Goal: Task Accomplishment & Management: Complete application form

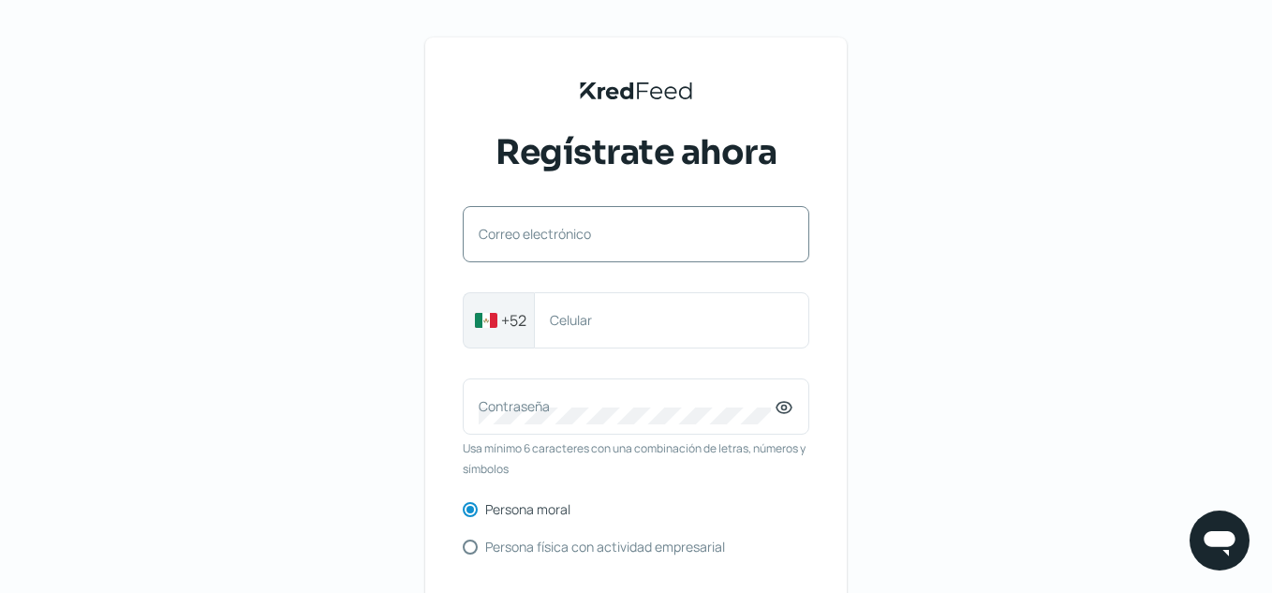
click at [589, 222] on div "Correo electrónico" at bounding box center [636, 234] width 347 height 56
type input "[PERSON_NAME][EMAIL_ADDRESS][DOMAIN_NAME]"
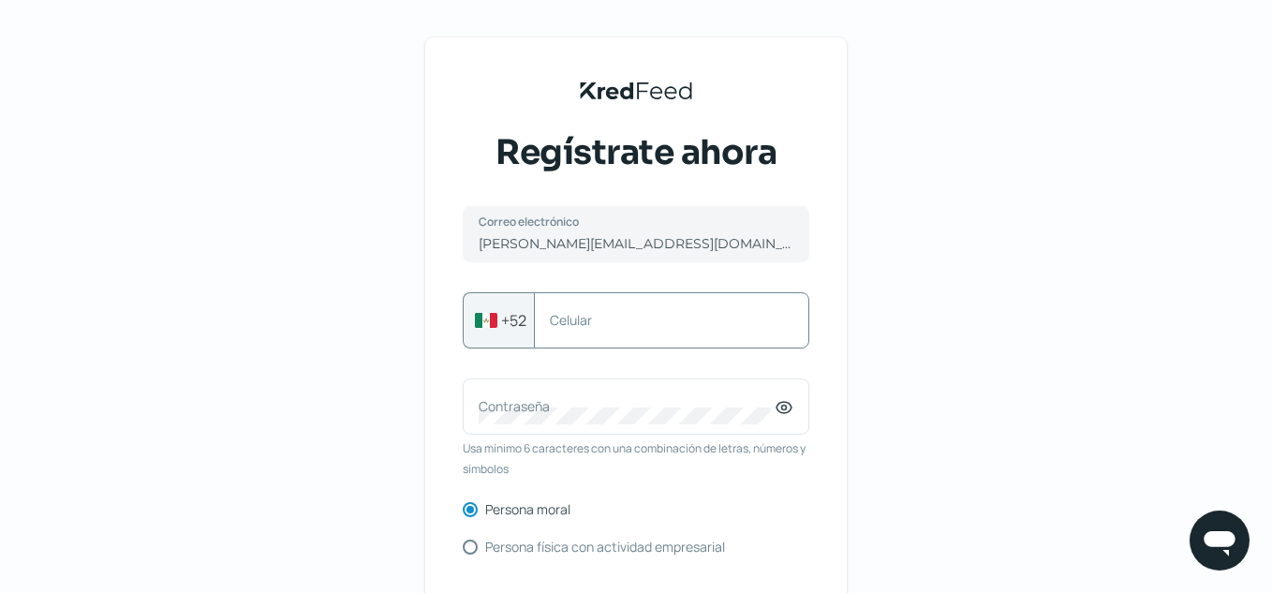
click at [677, 315] on label "Celular" at bounding box center [662, 320] width 225 height 18
click at [677, 315] on input "Celular" at bounding box center [672, 320] width 244 height 17
type input "3338205621"
click at [652, 392] on div "Contraseña" at bounding box center [636, 407] width 347 height 56
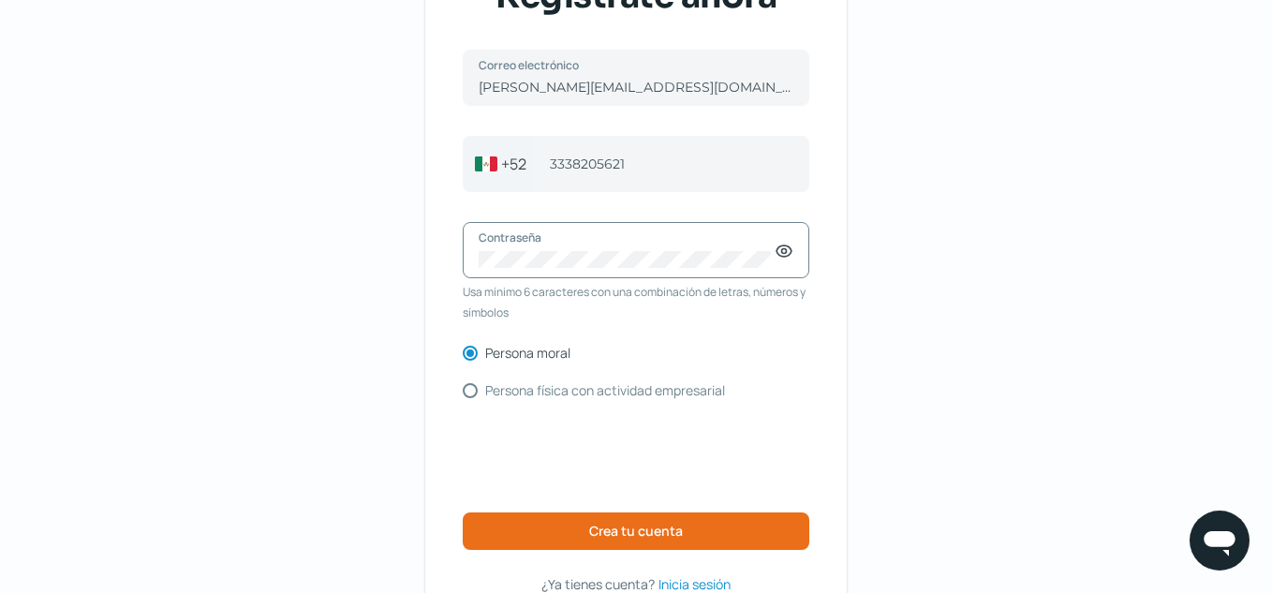
scroll to position [187, 0]
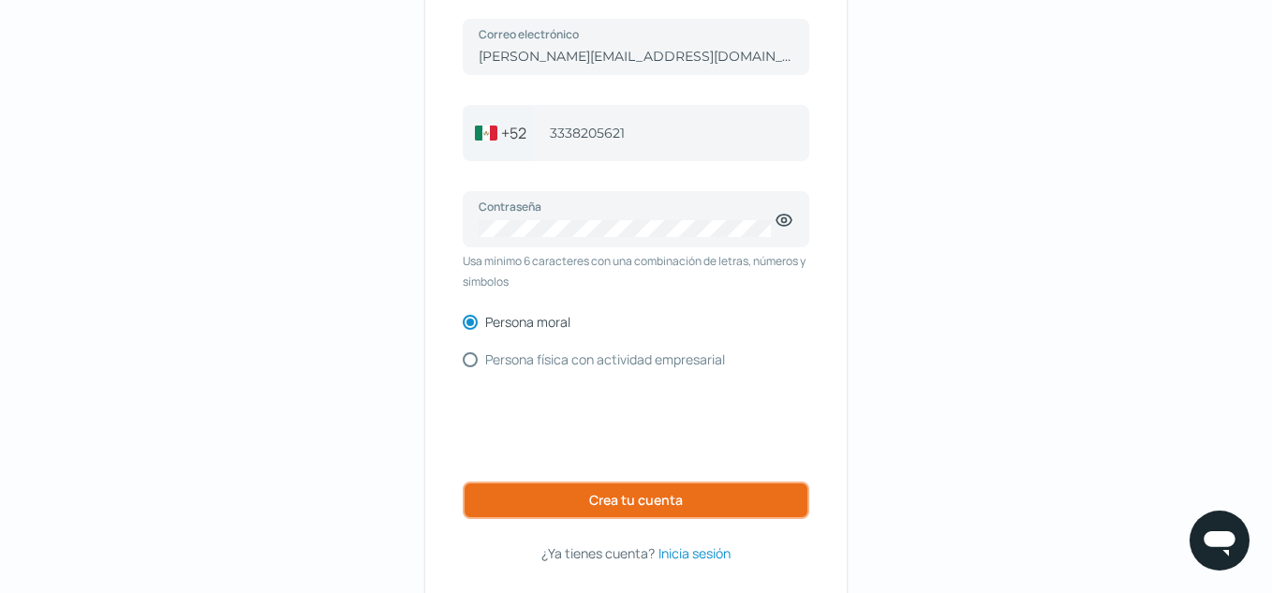
click at [702, 497] on button "Crea tu cuenta" at bounding box center [636, 500] width 347 height 37
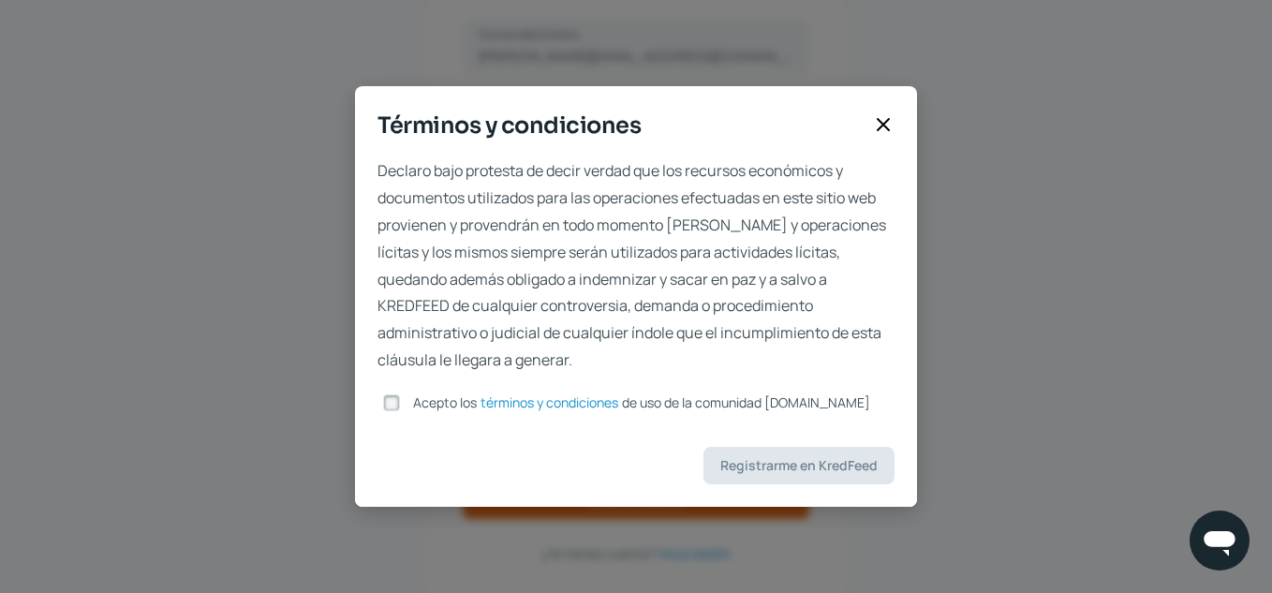
click at [393, 402] on input "Acepto los términos y condiciones de uso de la comunidad [DOMAIN_NAME]" at bounding box center [391, 402] width 17 height 17
checkbox input "true"
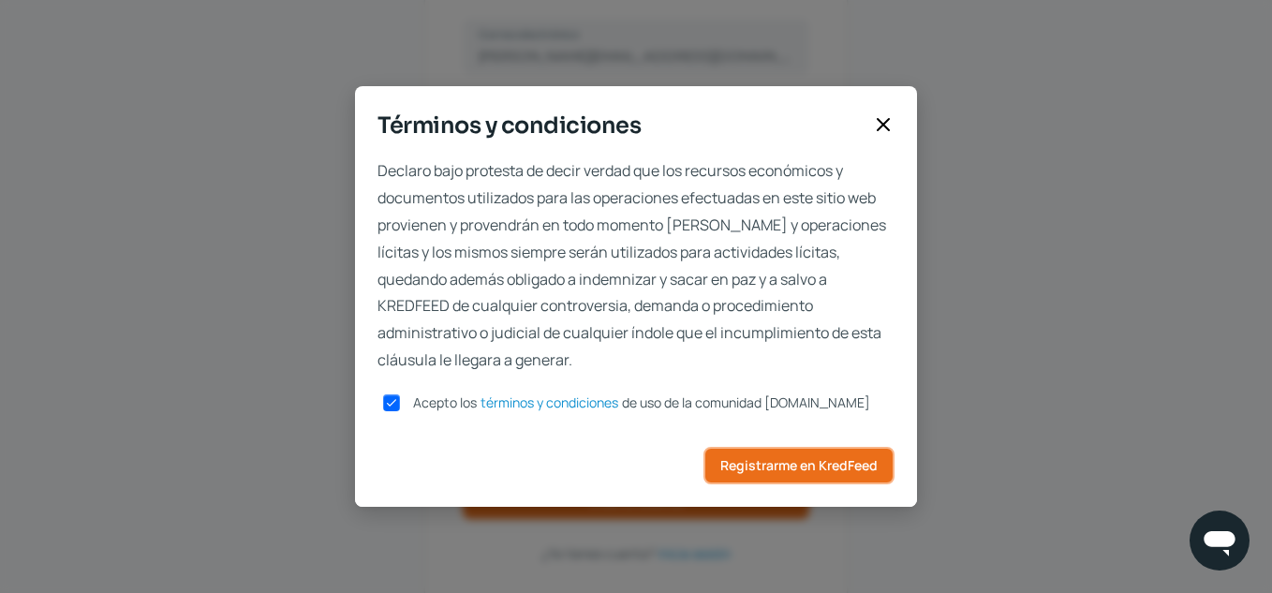
click at [767, 466] on span "Registrarme en KredFeed" at bounding box center [798, 465] width 157 height 13
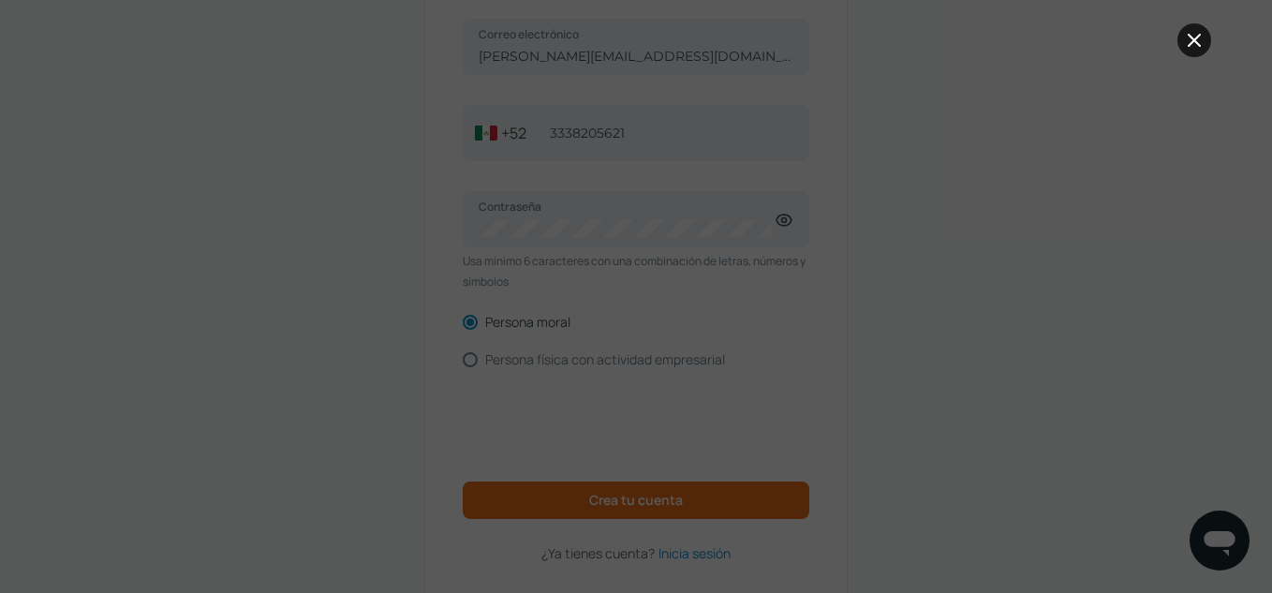
click at [1185, 44] on icon at bounding box center [1194, 40] width 22 height 22
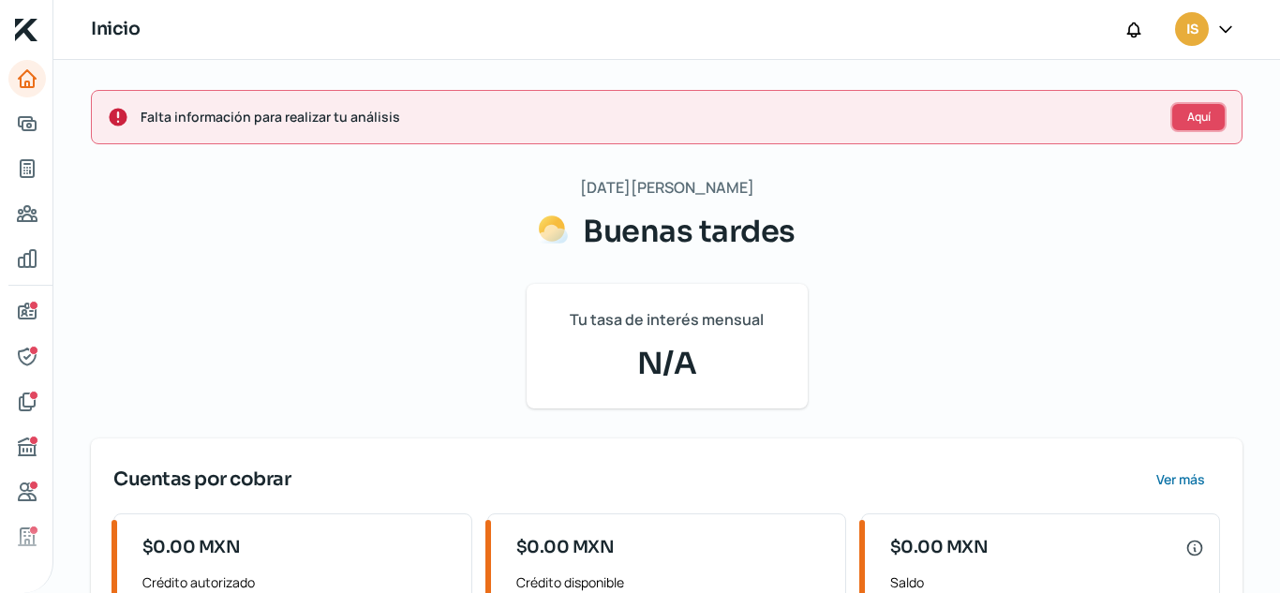
click at [1191, 114] on span "Aquí" at bounding box center [1198, 116] width 23 height 11
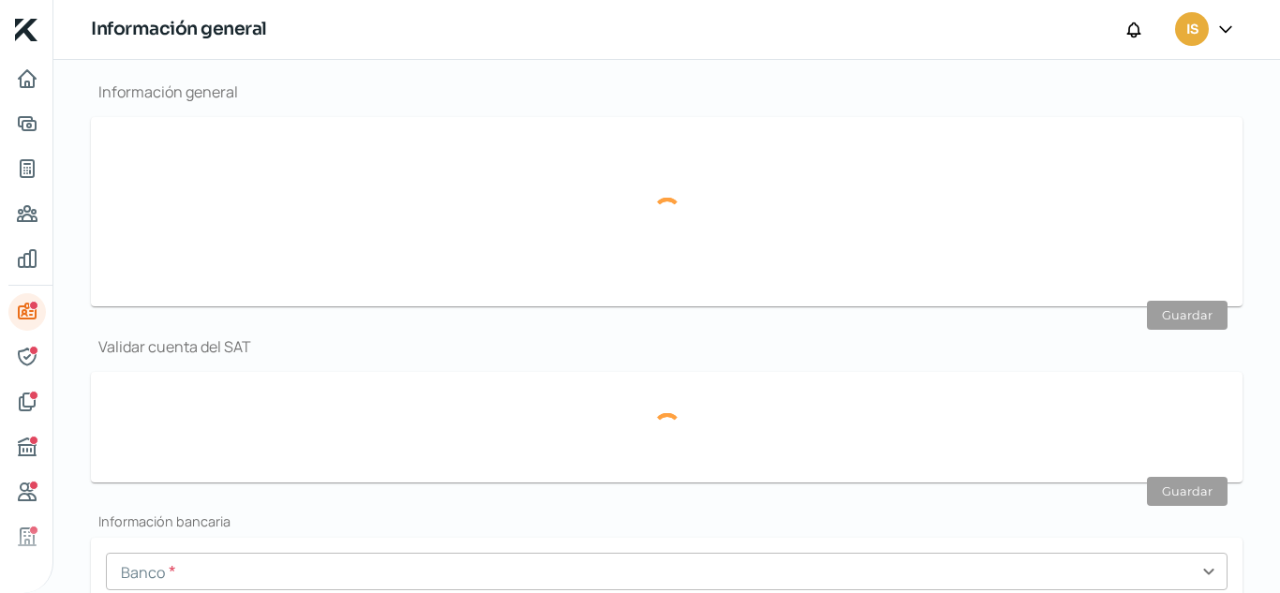
scroll to position [224, 0]
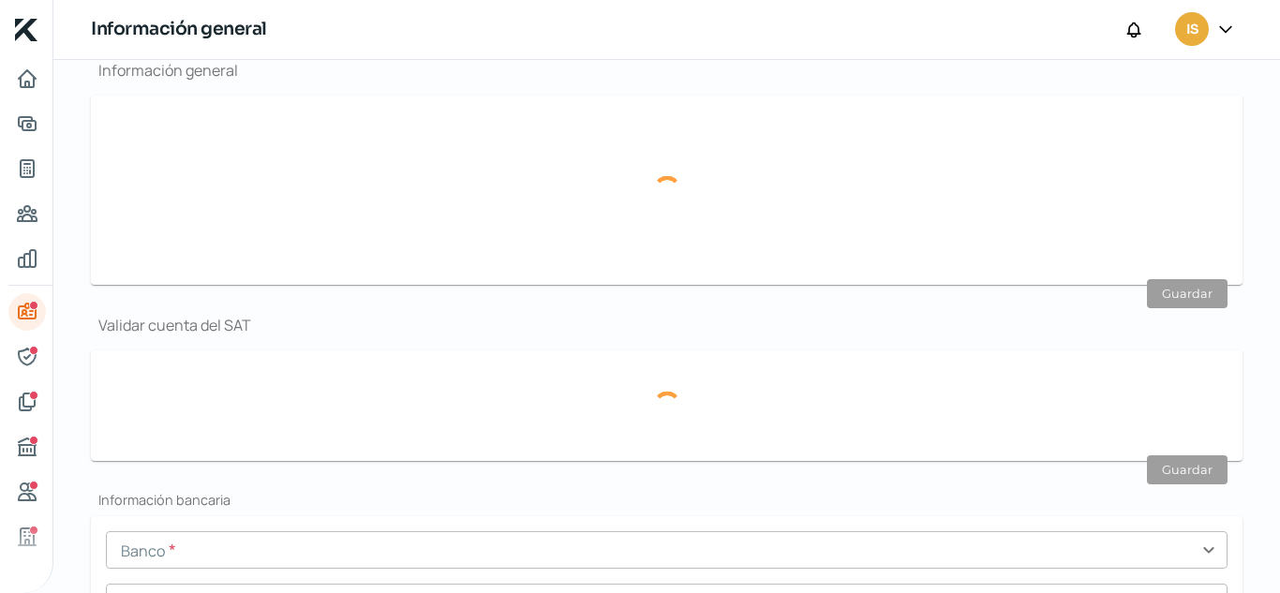
type input "[PERSON_NAME][EMAIL_ADDRESS][DOMAIN_NAME]"
type input "33 - 3820 - 5621"
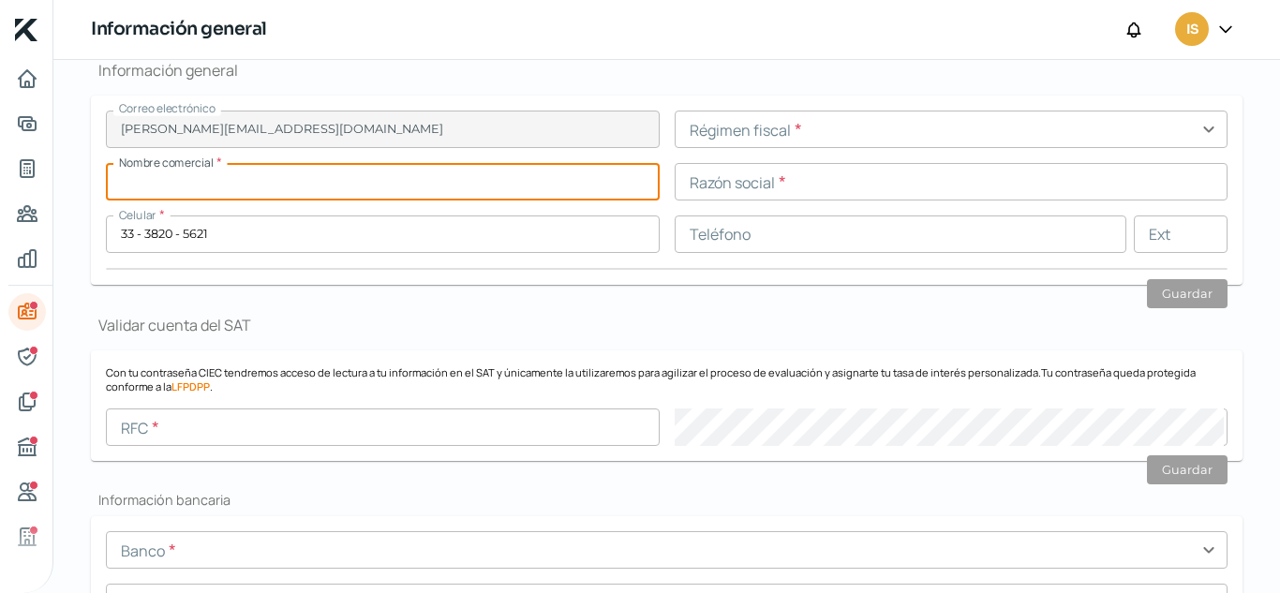
drag, startPoint x: 358, startPoint y: 179, endPoint x: 194, endPoint y: 162, distance: 164.8
click at [194, 163] on input "text" at bounding box center [383, 181] width 554 height 37
click at [786, 131] on input "text" at bounding box center [952, 129] width 554 height 37
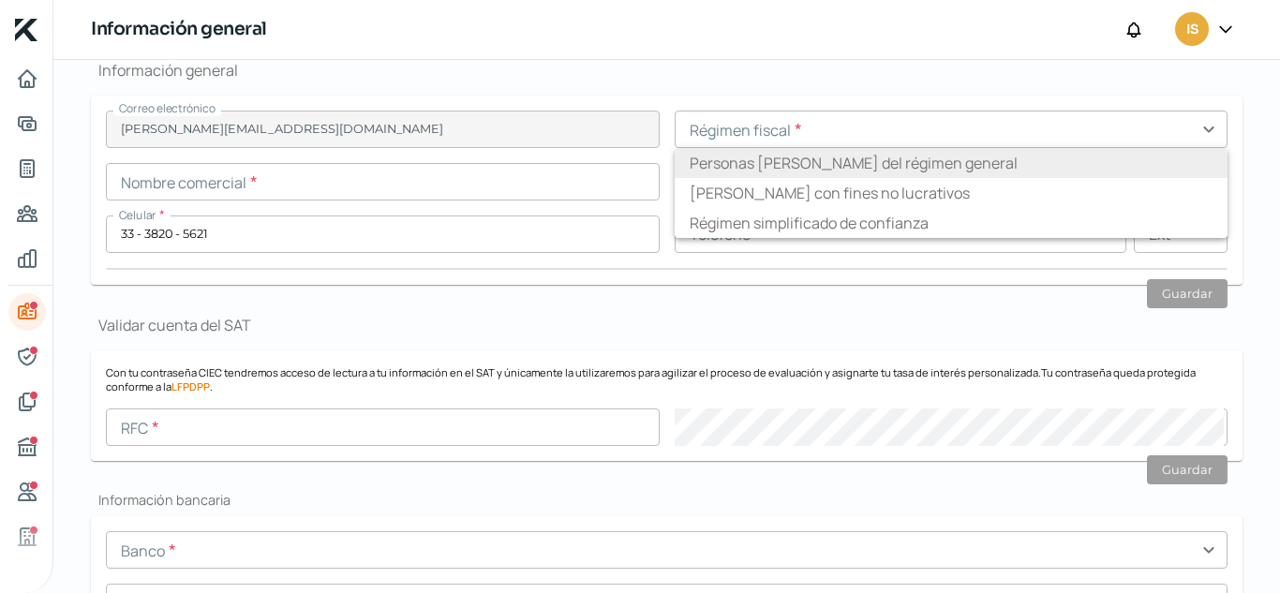
click at [860, 161] on li "Personas [PERSON_NAME] del régimen general" at bounding box center [952, 163] width 554 height 30
type input "Personas [PERSON_NAME] del régimen general"
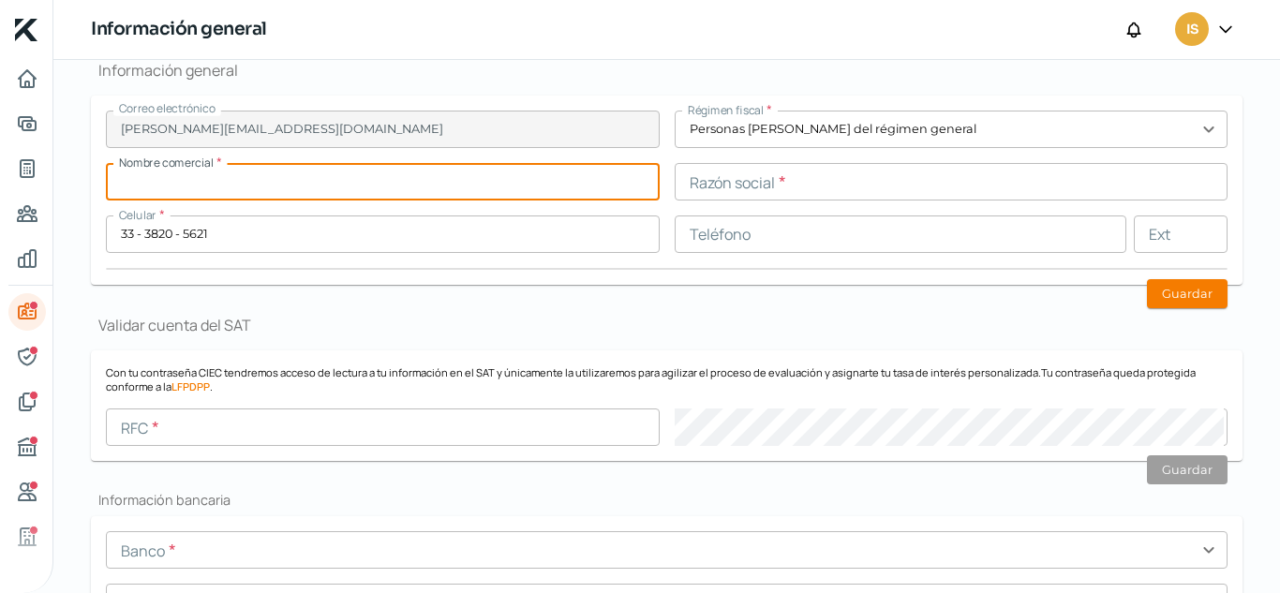
click at [399, 187] on input "text" at bounding box center [383, 181] width 554 height 37
type input "D"
click at [429, 181] on input "text" at bounding box center [383, 181] width 554 height 37
click at [300, 186] on input "text" at bounding box center [383, 181] width 554 height 37
type input "Glacial Automotriz [PERSON_NAME]"
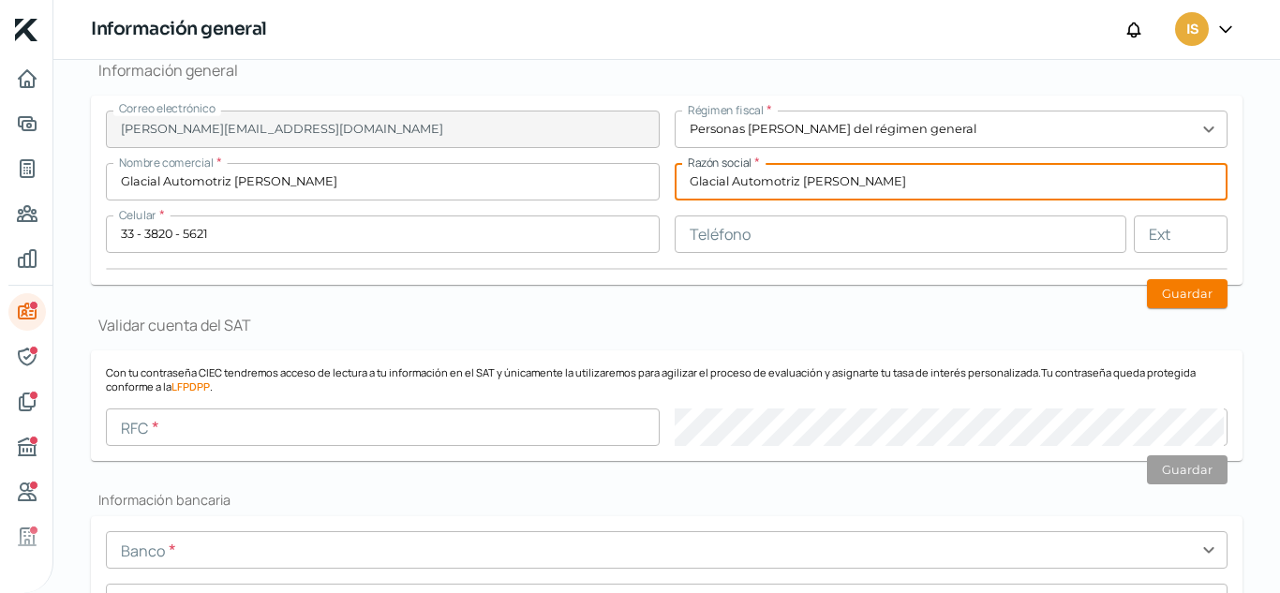
type input "Glacial Automotriz [PERSON_NAME]"
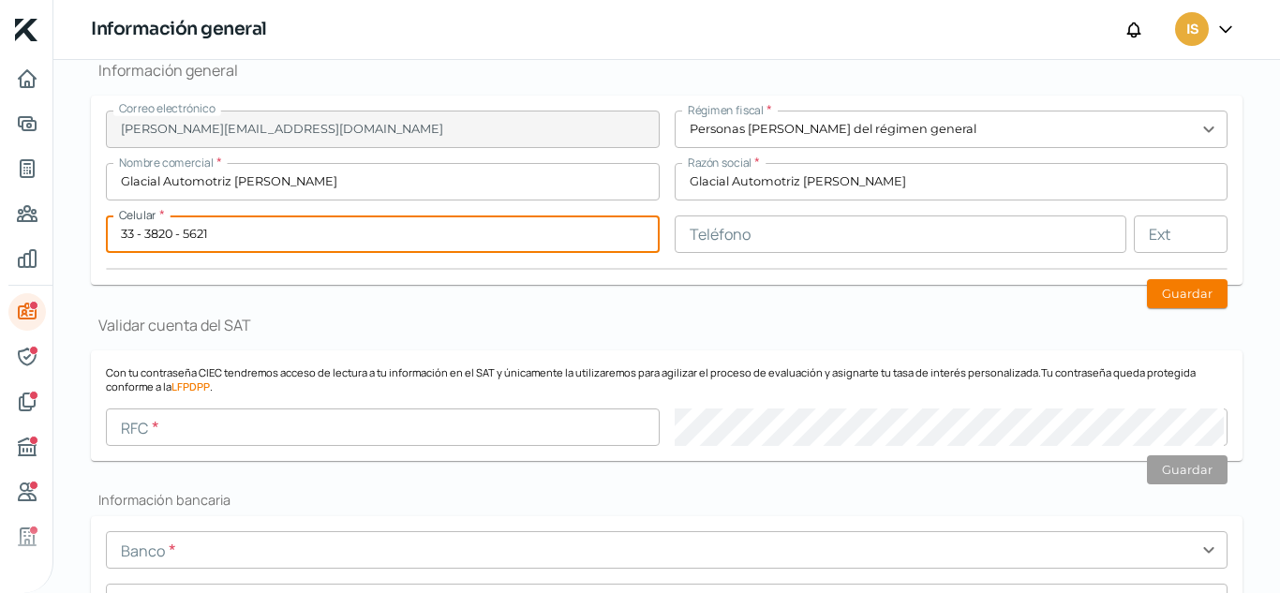
click at [750, 249] on input "text" at bounding box center [901, 233] width 453 height 37
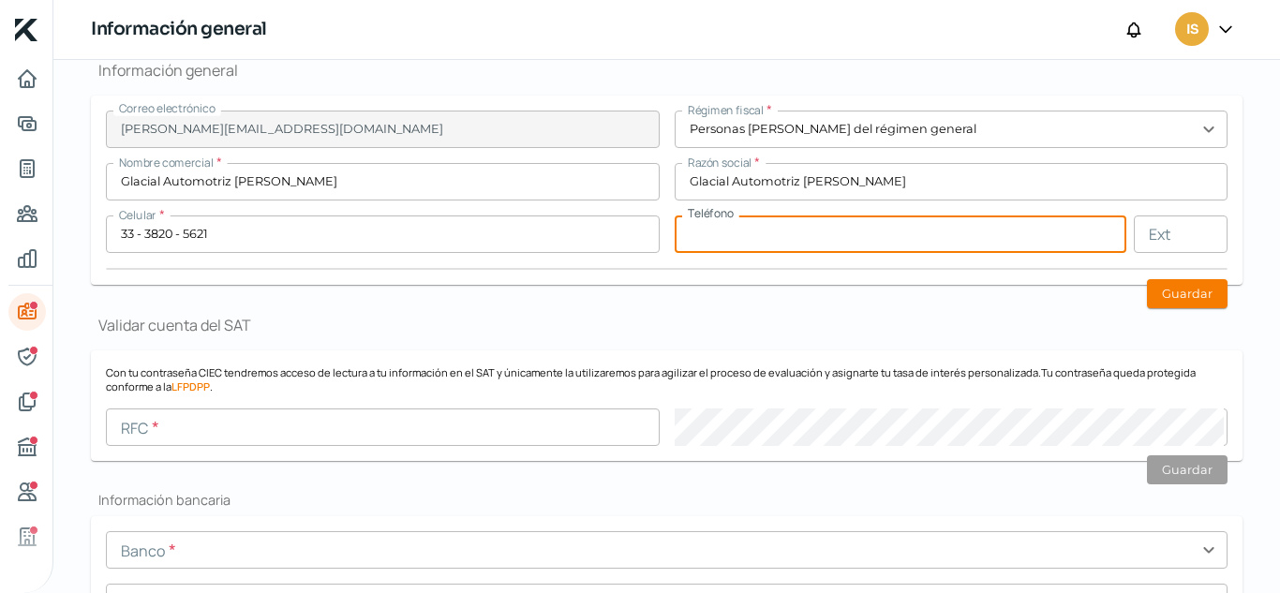
paste input "33 - 3820 - 5621"
type input "33 - 3820 - 5621"
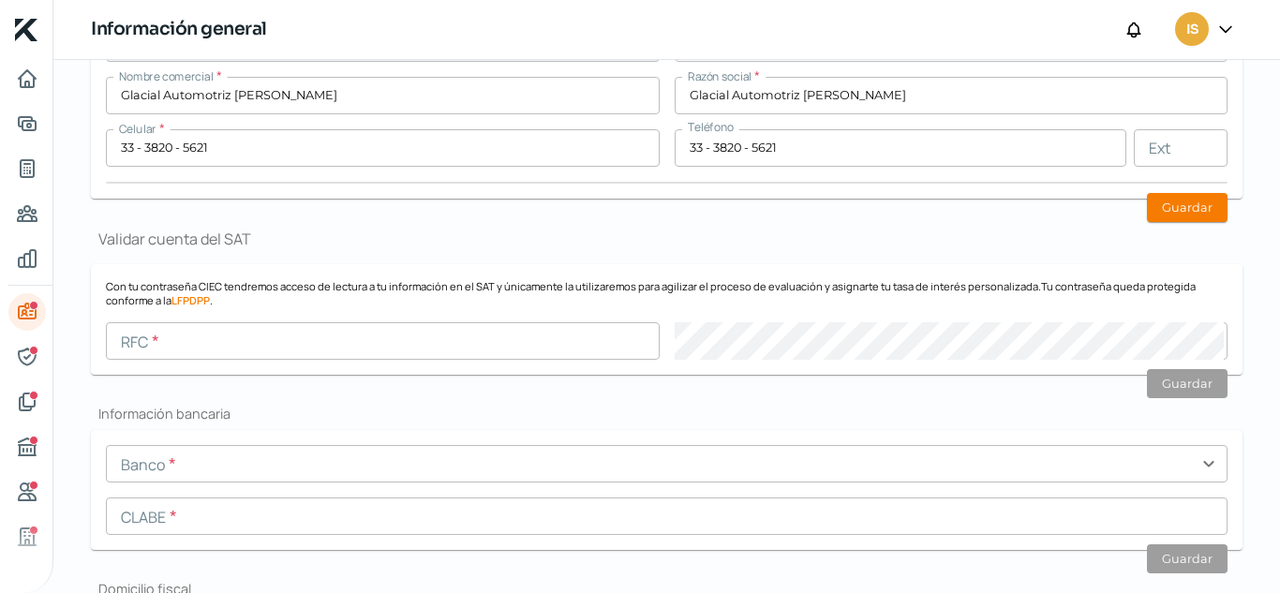
scroll to position [411, 0]
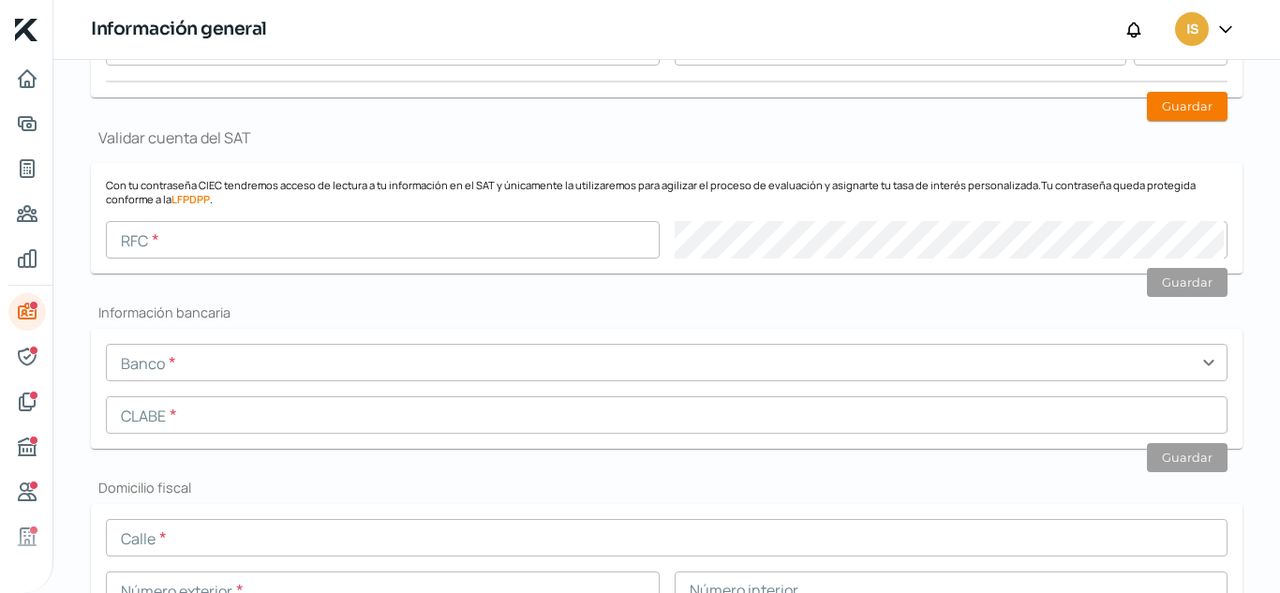
click at [228, 313] on h2 "Información bancaria" at bounding box center [666, 313] width 1151 height 18
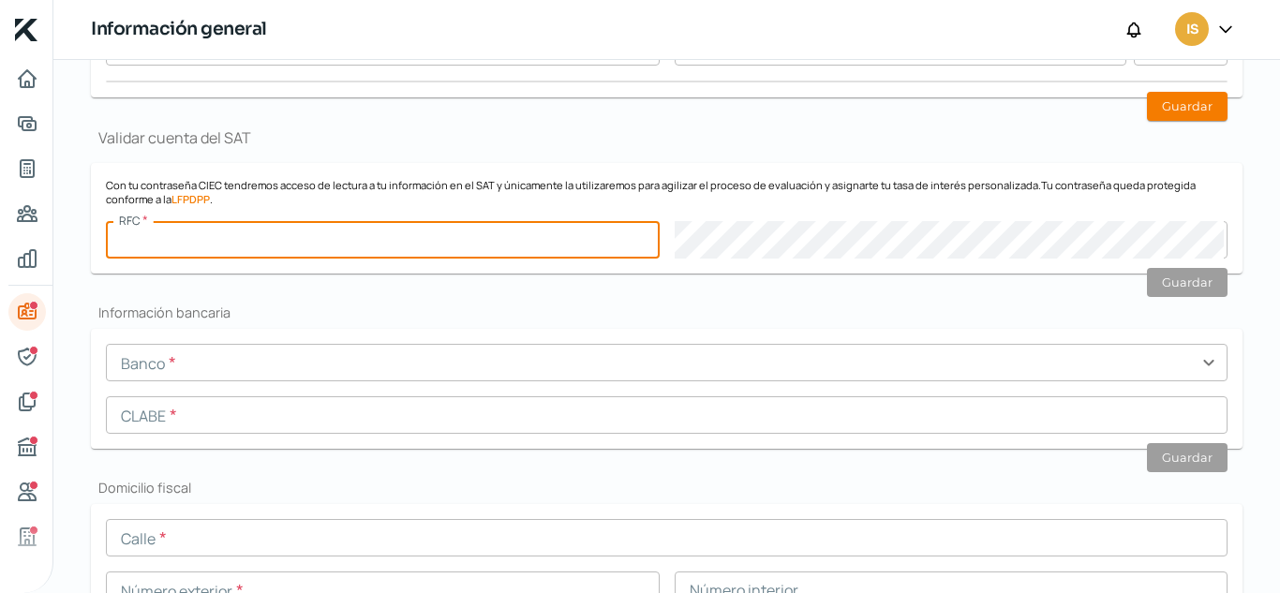
click at [206, 232] on input "text" at bounding box center [383, 239] width 554 height 37
type input "GAC020213653"
click at [207, 365] on input "text" at bounding box center [666, 362] width 1121 height 37
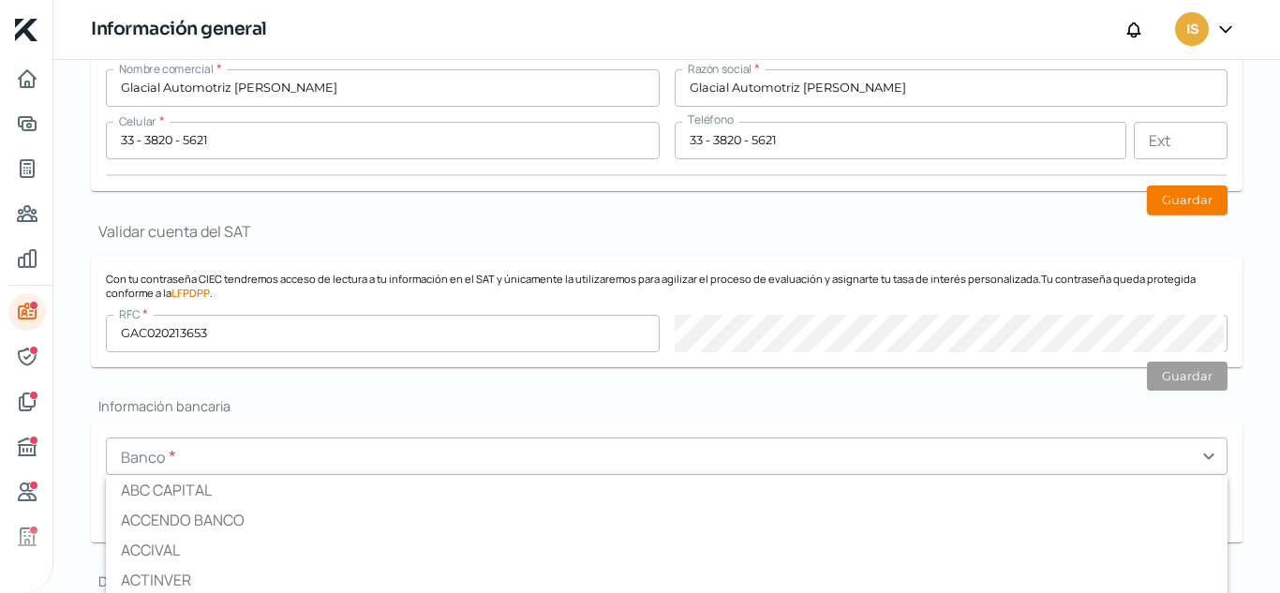
scroll to position [505, 0]
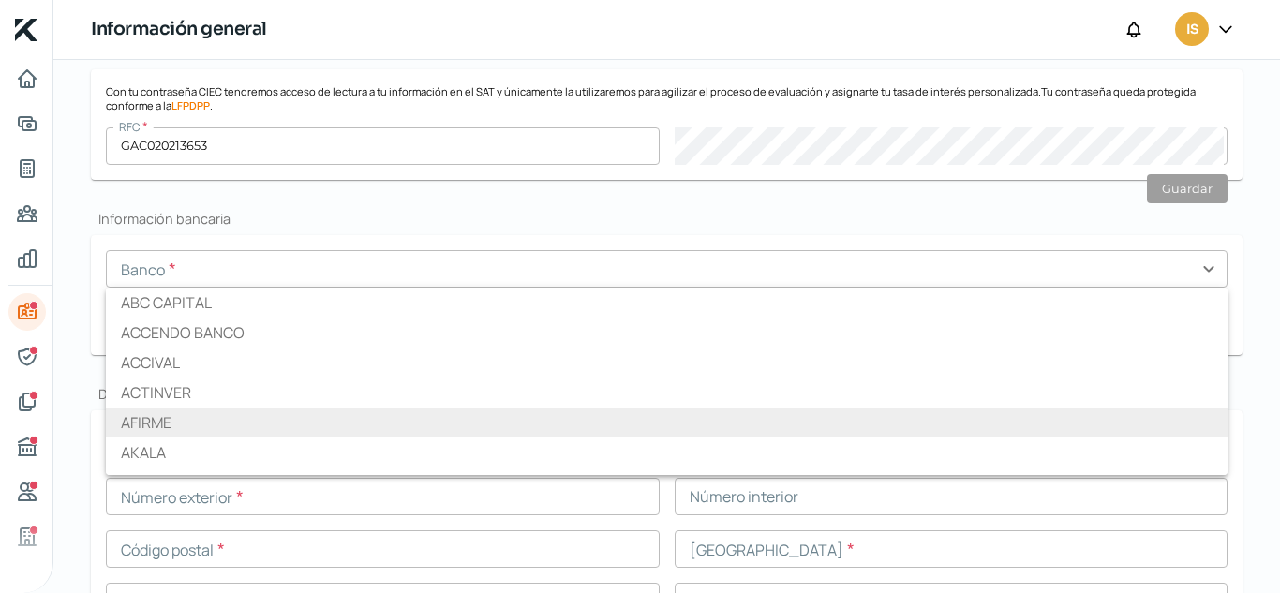
click at [186, 425] on li "AFIRME" at bounding box center [666, 423] width 1121 height 30
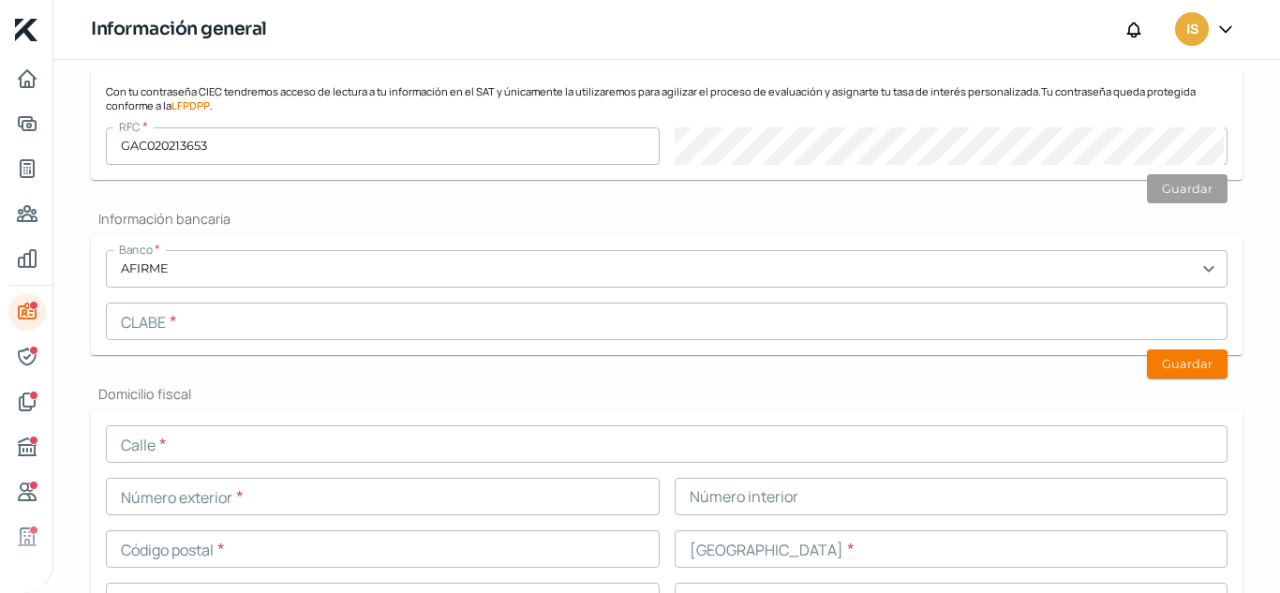
type input "AFIRME"
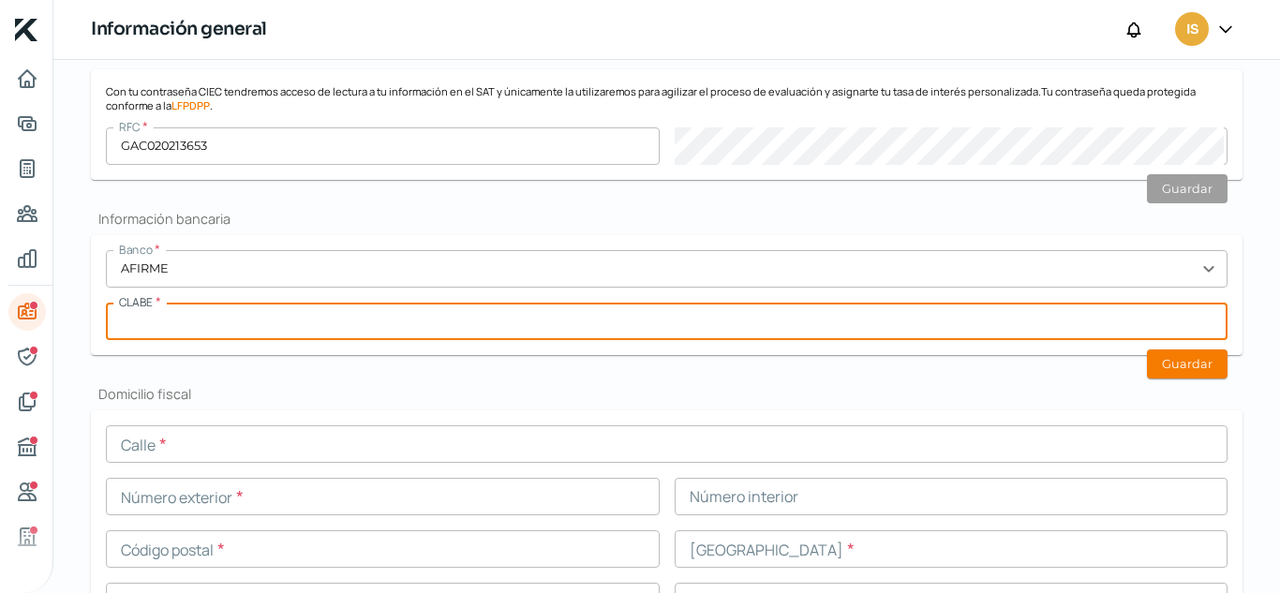
click at [228, 323] on input "text" at bounding box center [666, 321] width 1121 height 37
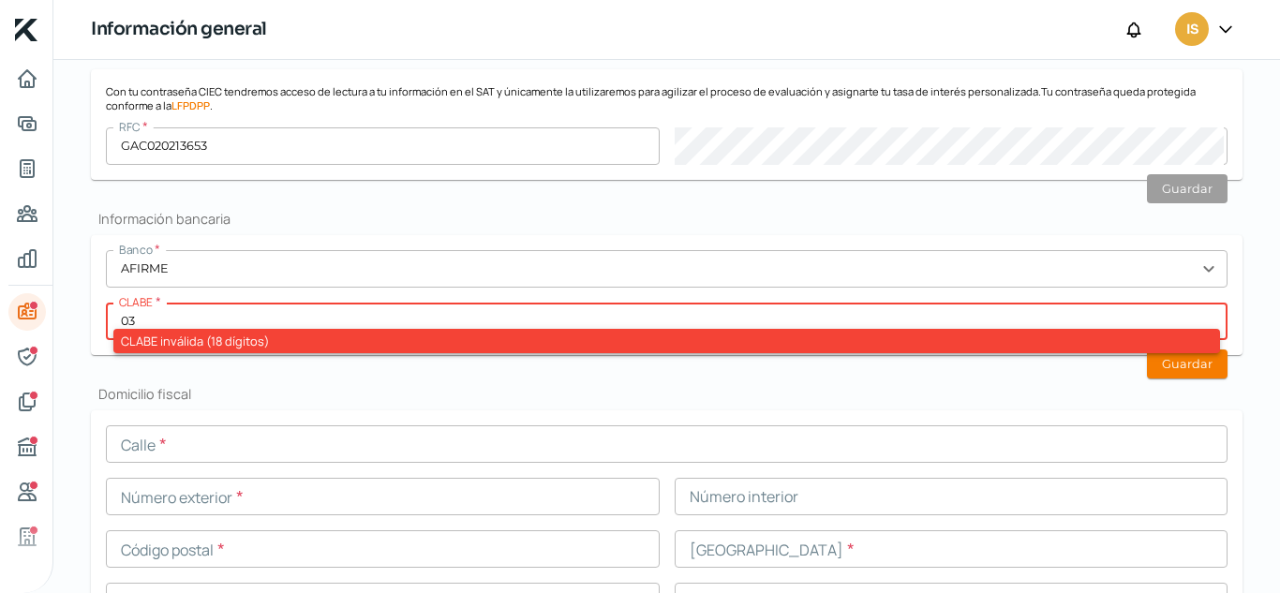
type input "0"
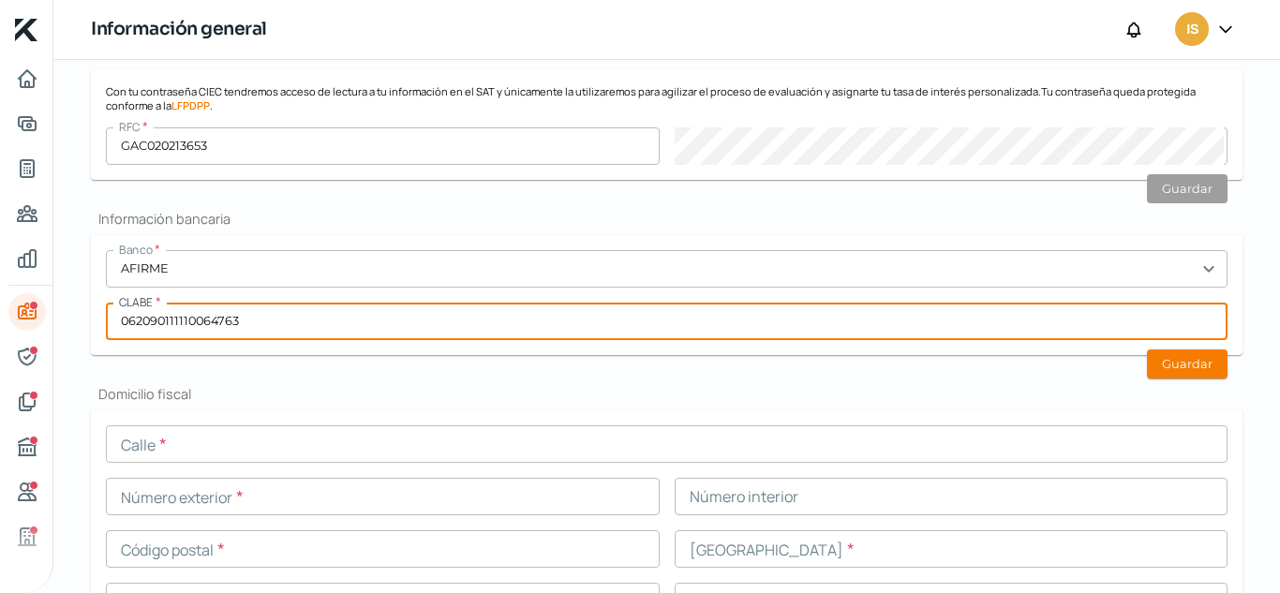
type input "062090111110064763"
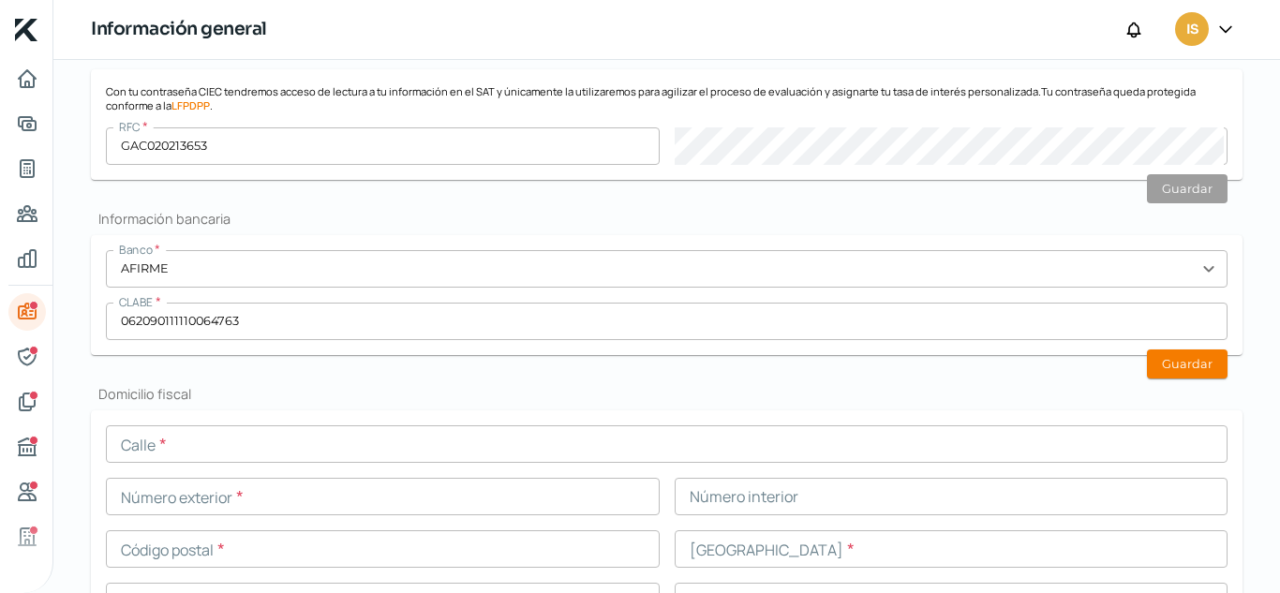
click at [412, 386] on h2 "Domicilio fiscal" at bounding box center [666, 394] width 1151 height 18
click at [1177, 366] on button "Guardar" at bounding box center [1187, 363] width 81 height 29
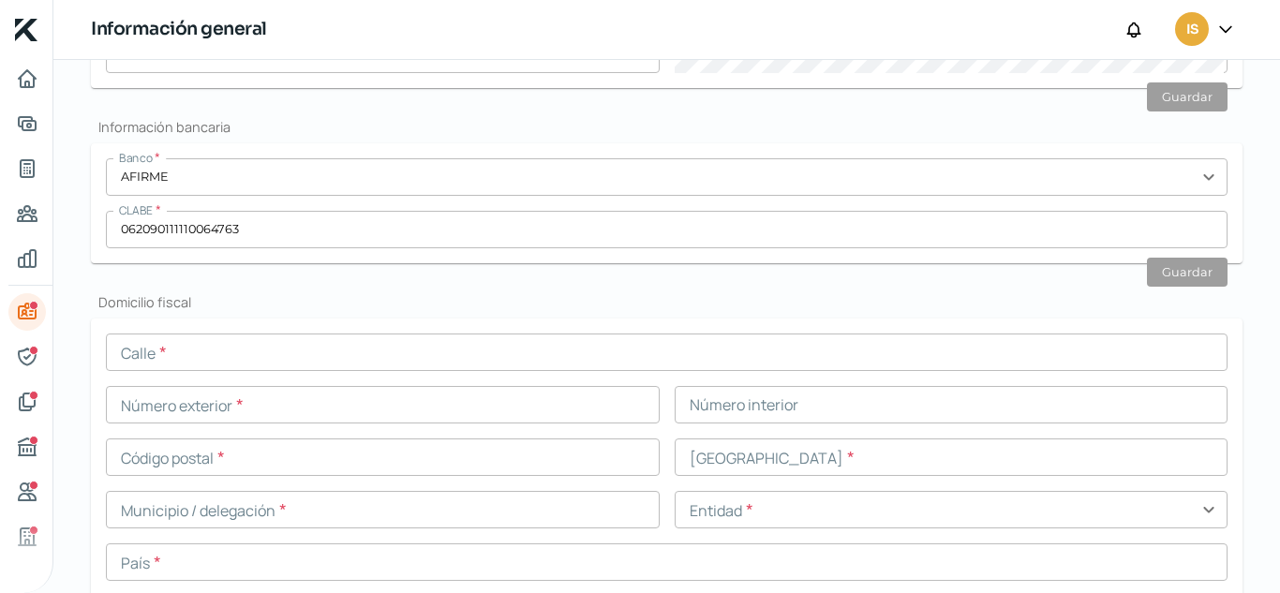
scroll to position [692, 0]
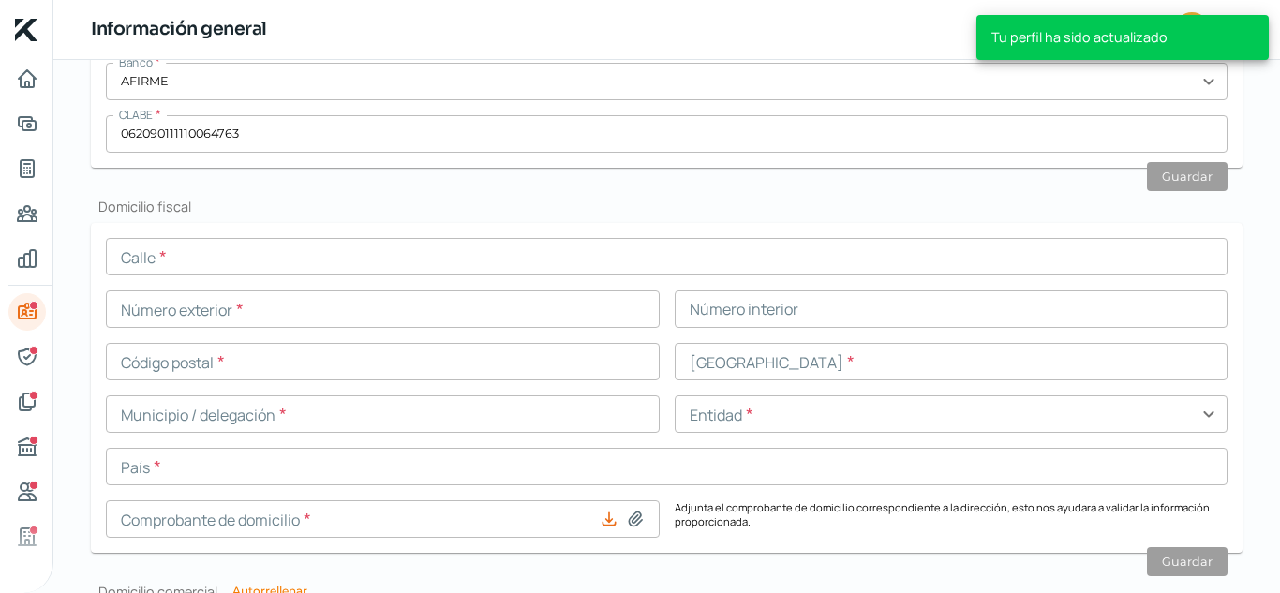
click at [306, 259] on input "text" at bounding box center [666, 256] width 1121 height 37
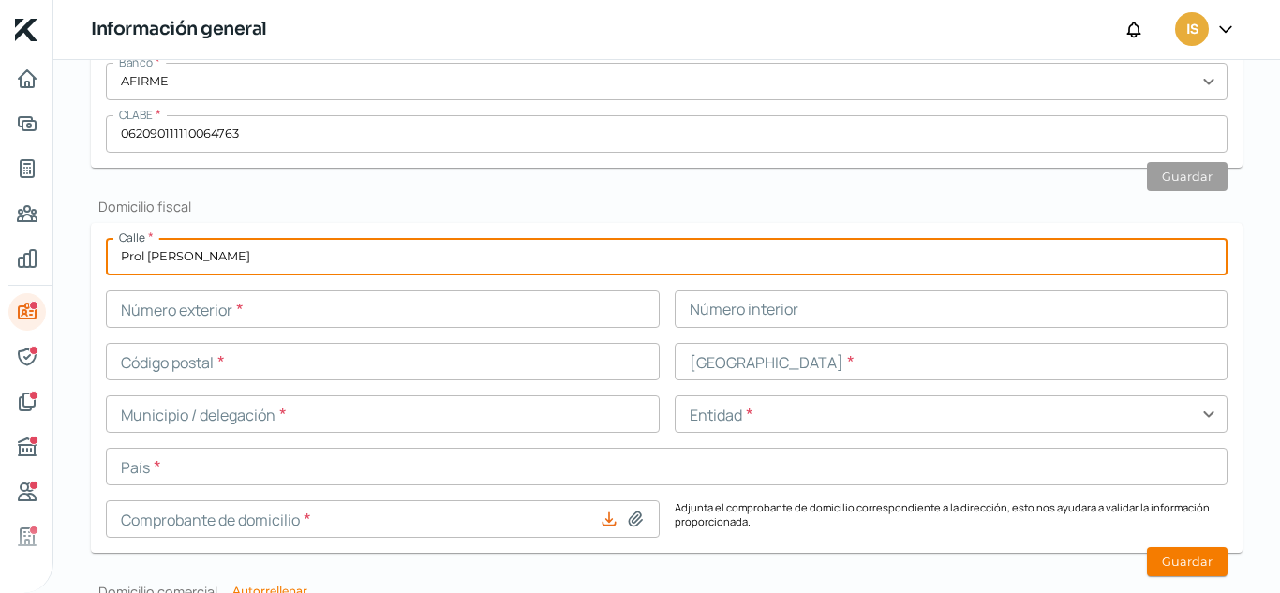
type input "Prol [PERSON_NAME]"
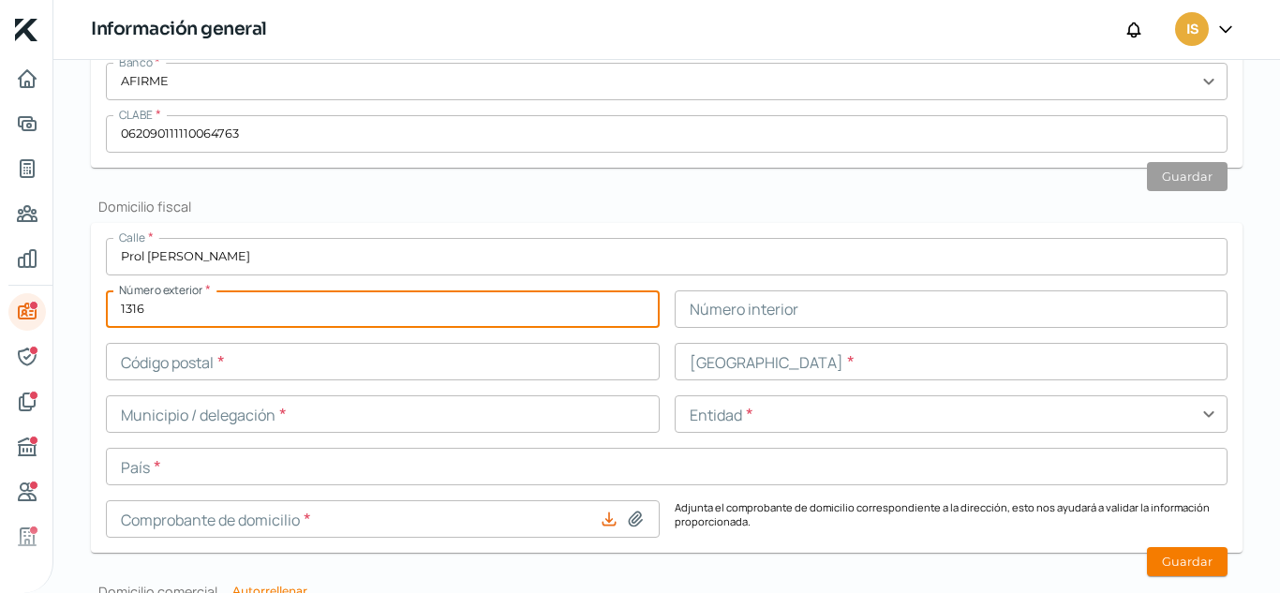
type input "1316"
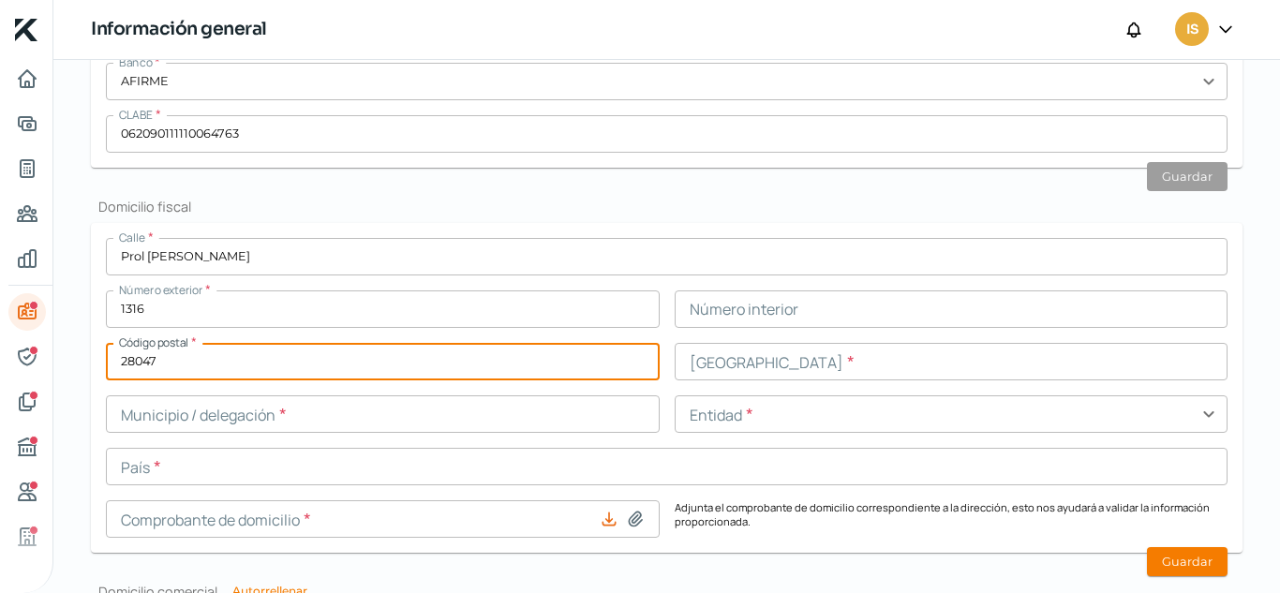
type input "28047"
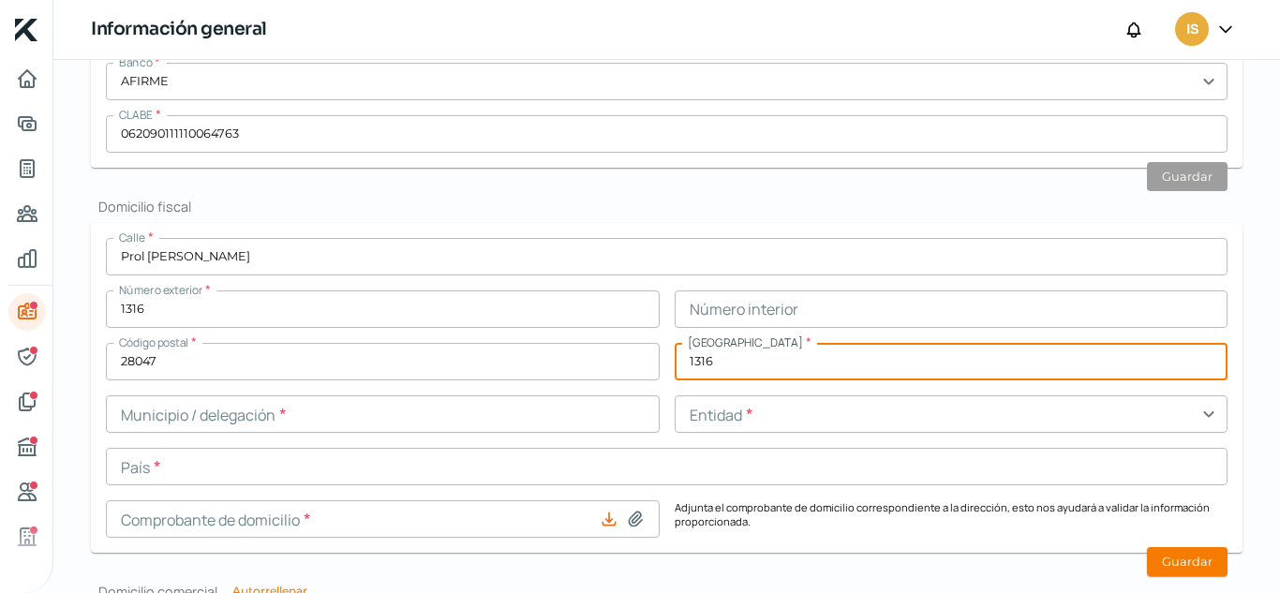
type input "1316"
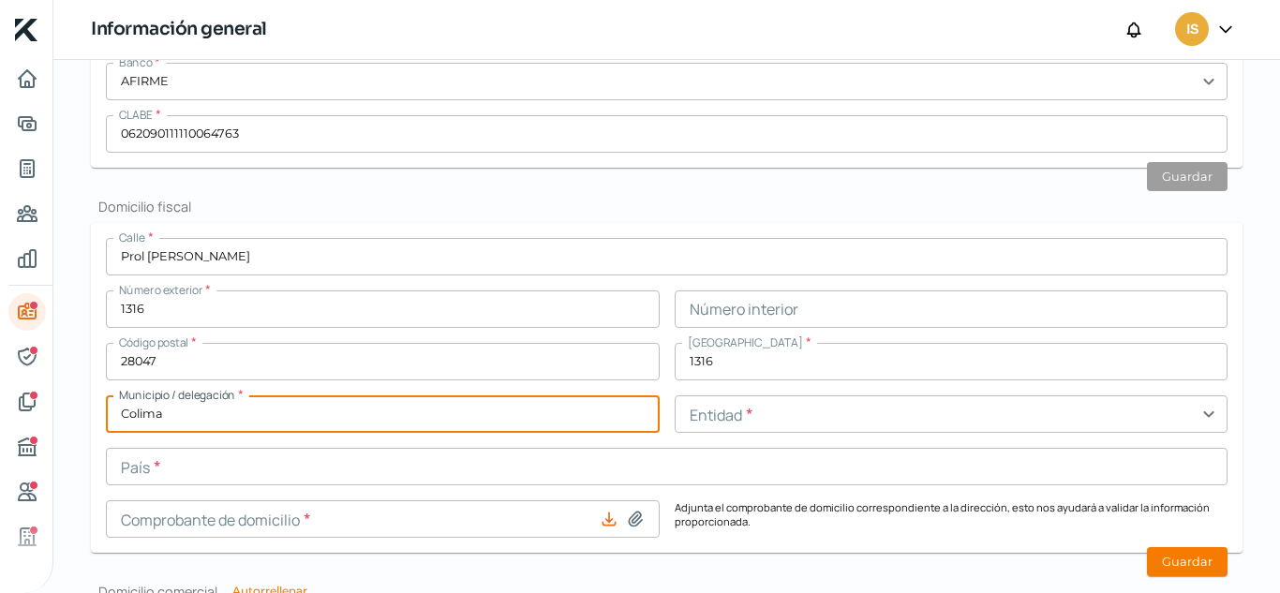
type input "Colima"
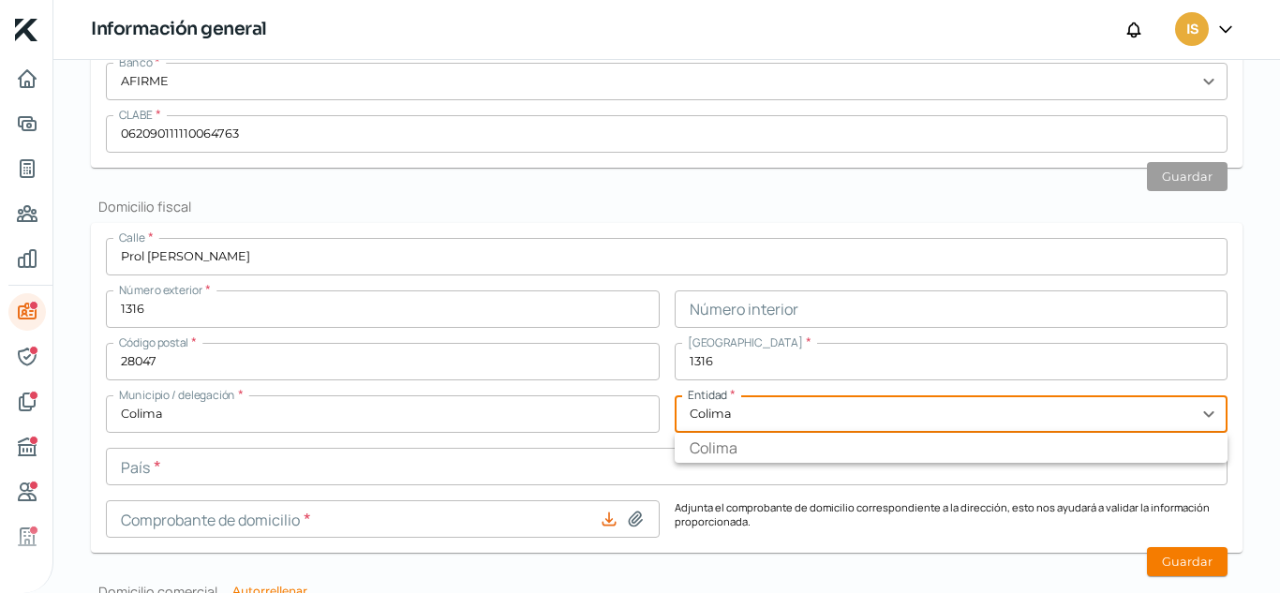
type input "Colima"
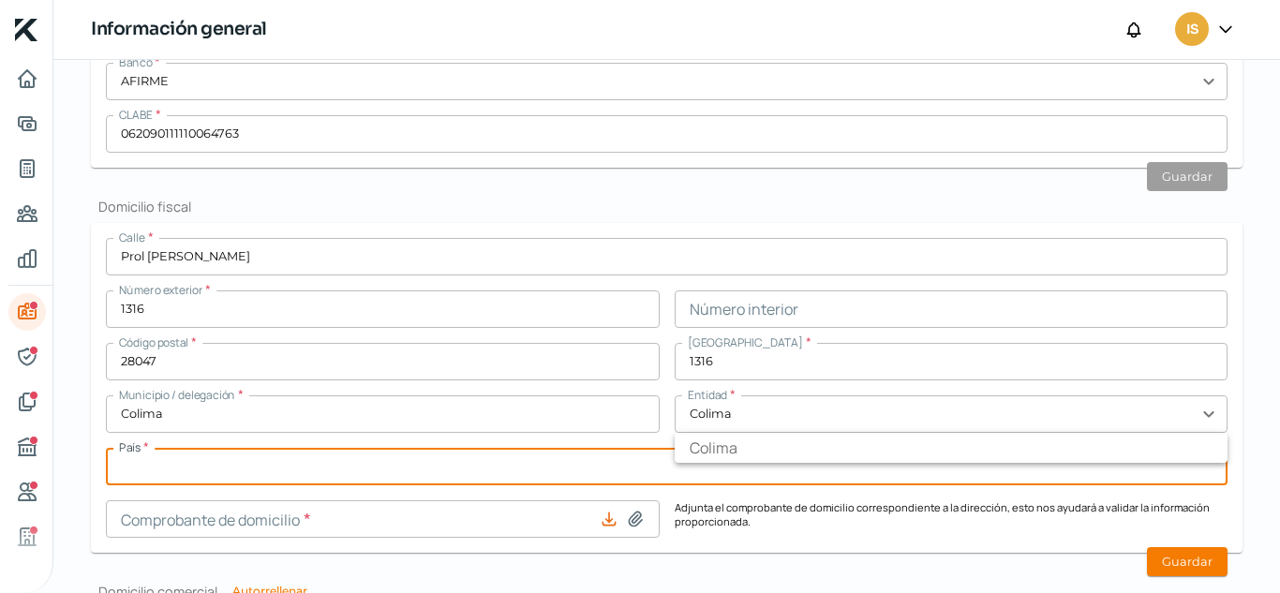
scroll to position [786, 0]
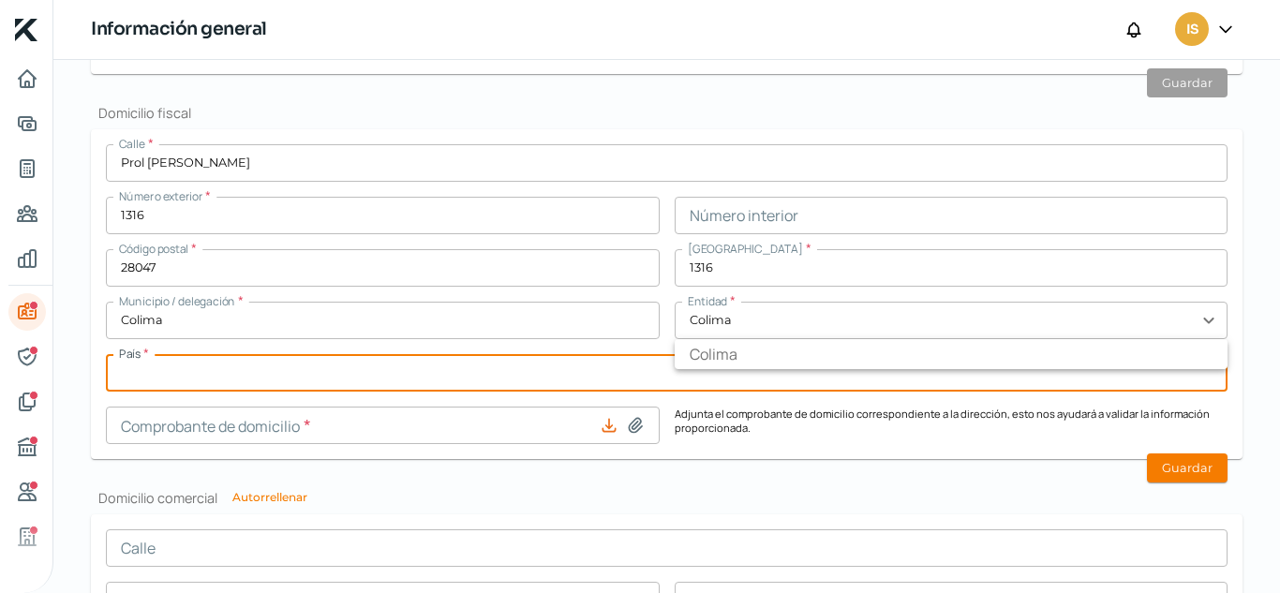
click at [737, 453] on form "Calle * Prol [PERSON_NAME] Número exterior * 1316 Número interior Código postal…" at bounding box center [666, 294] width 1151 height 330
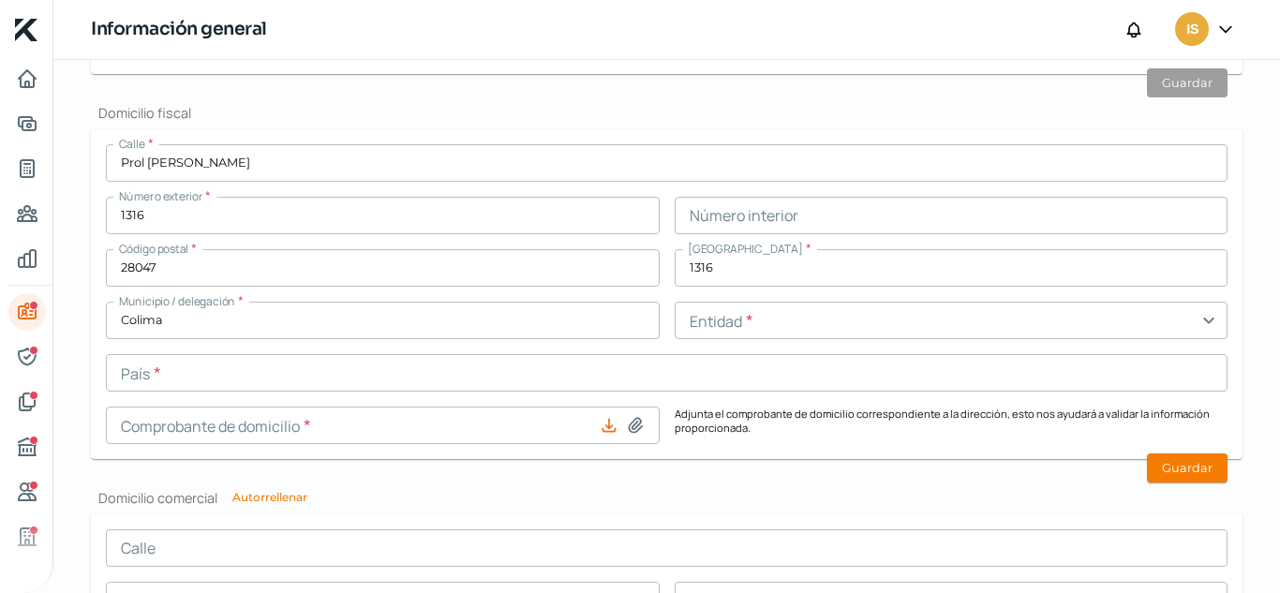
click at [727, 325] on input "text" at bounding box center [952, 320] width 554 height 37
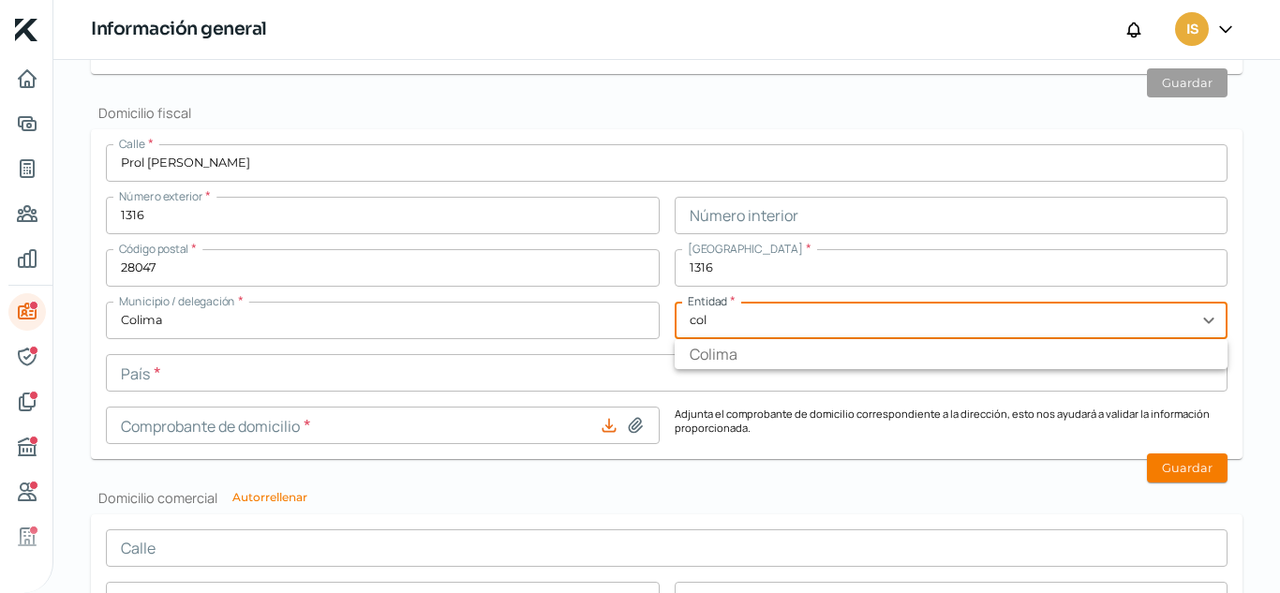
click at [739, 357] on li "Colima" at bounding box center [952, 354] width 554 height 30
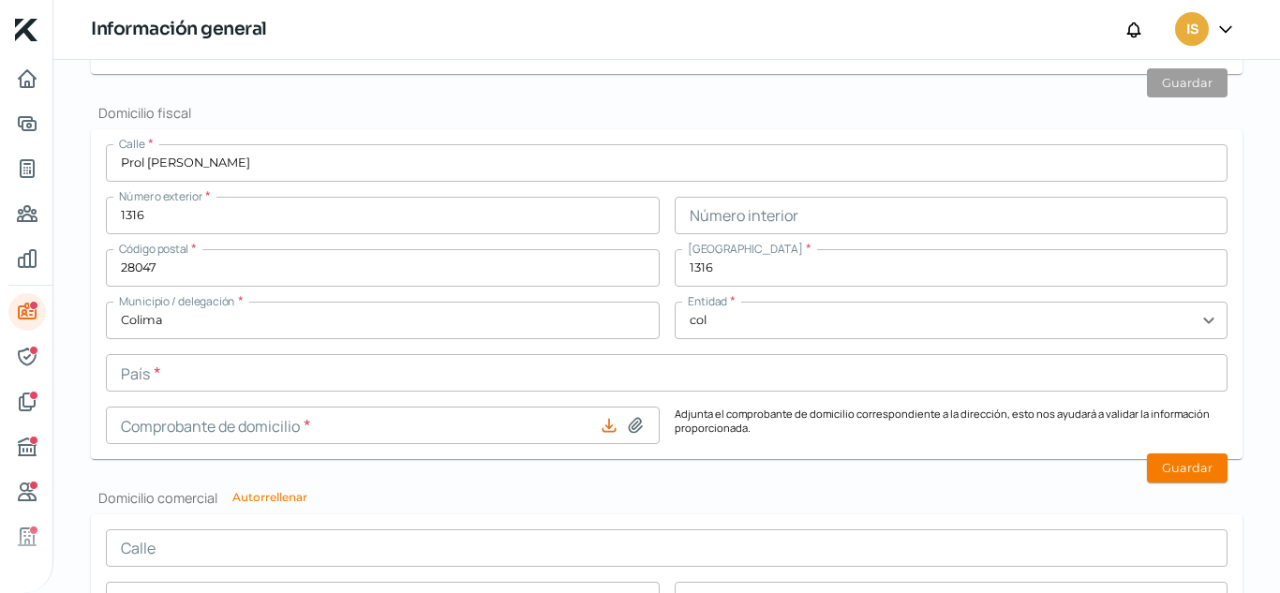
type input "Colima"
click at [196, 379] on input "text" at bounding box center [666, 372] width 1121 height 37
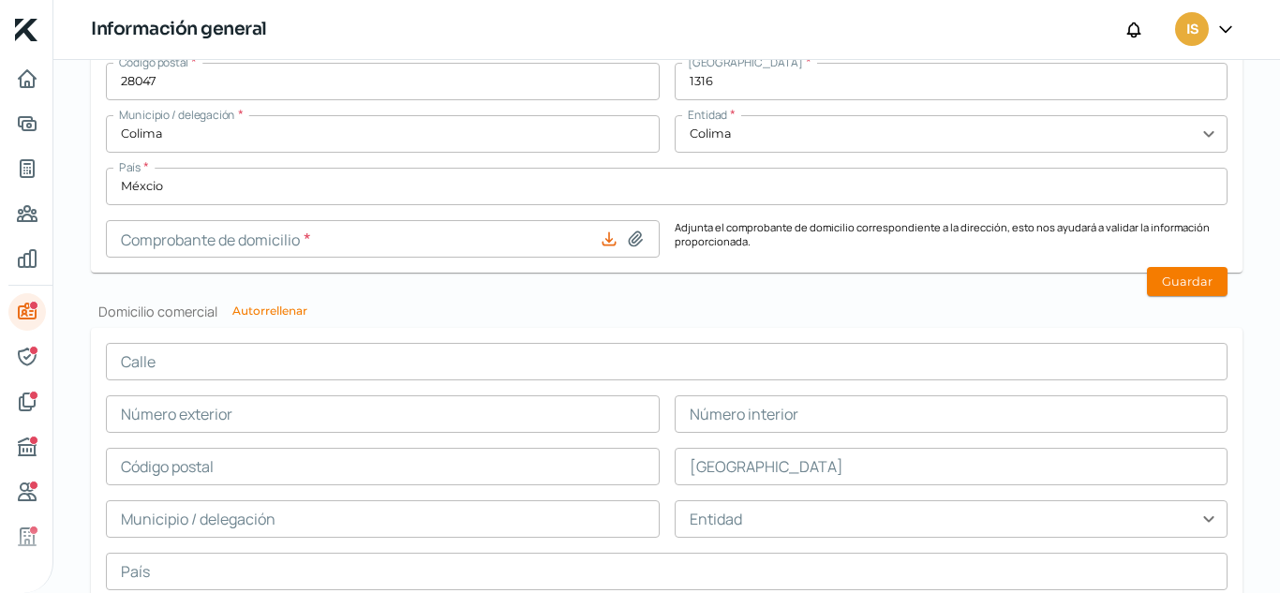
scroll to position [973, 0]
click at [190, 192] on input "Méxcio" at bounding box center [666, 185] width 1121 height 37
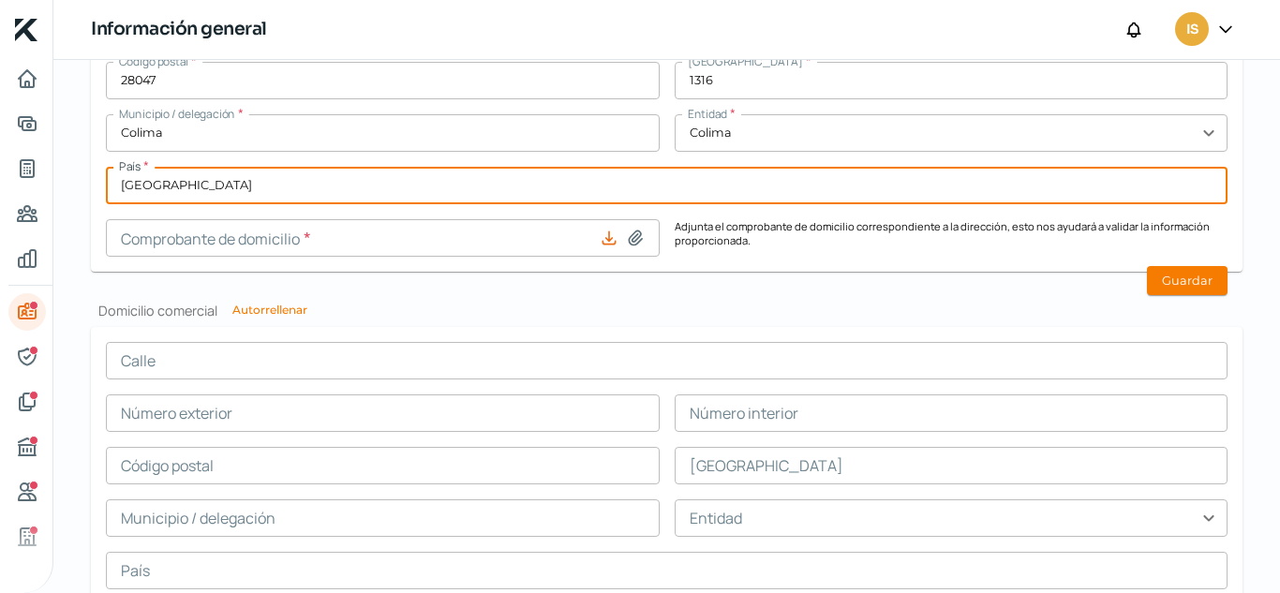
type input "[GEOGRAPHIC_DATA]"
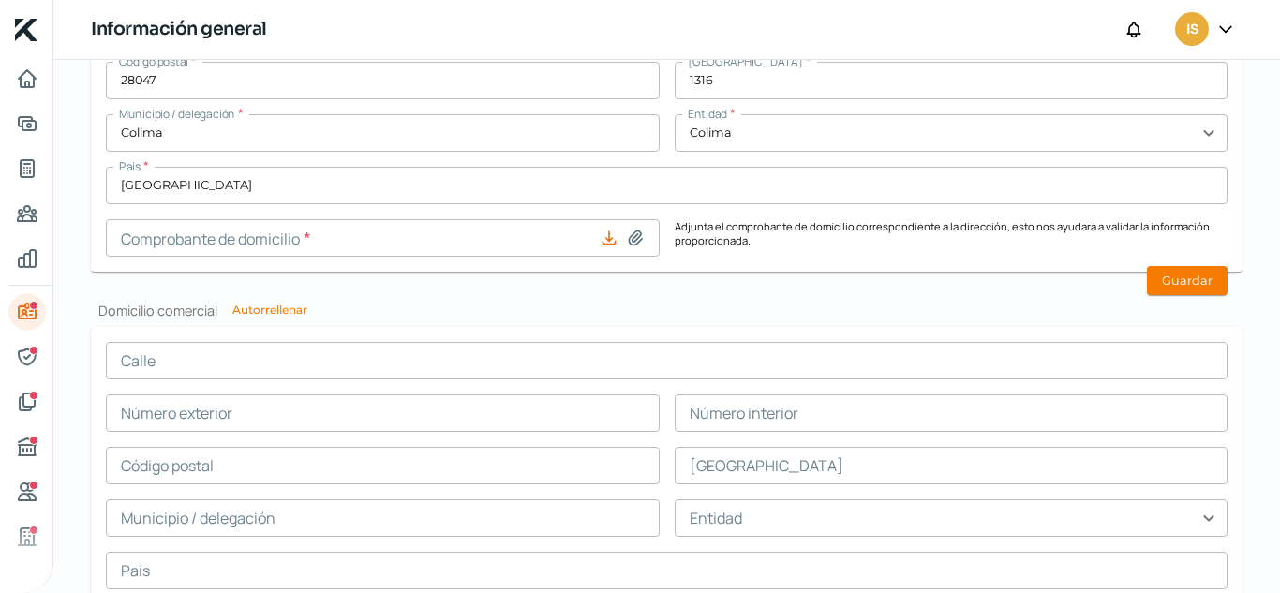
click at [842, 247] on p "Adjunta el comprobante de domicilio correspondiente a la dirección, esto nos ay…" at bounding box center [952, 237] width 554 height 37
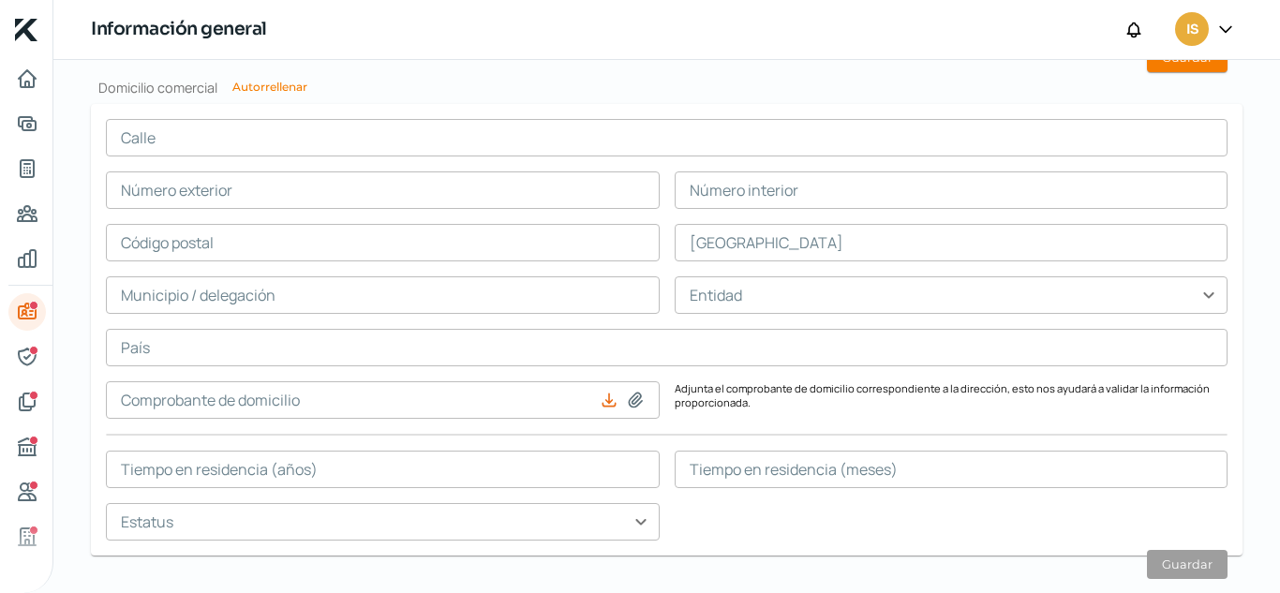
scroll to position [1187, 0]
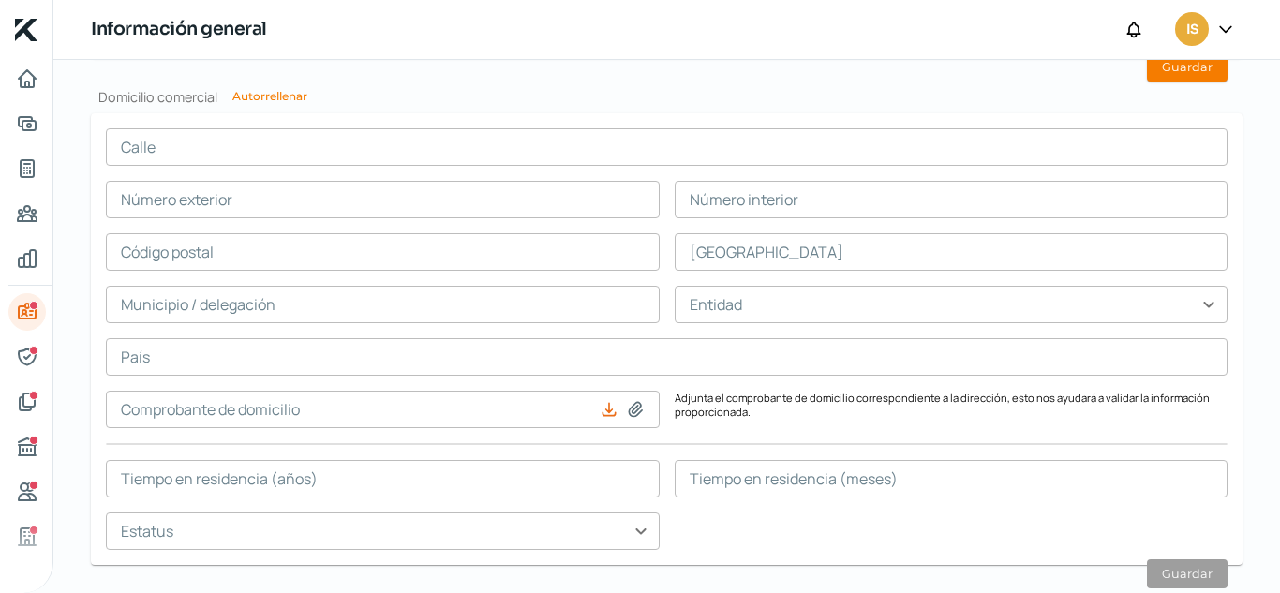
click at [368, 147] on input "text" at bounding box center [666, 146] width 1121 height 37
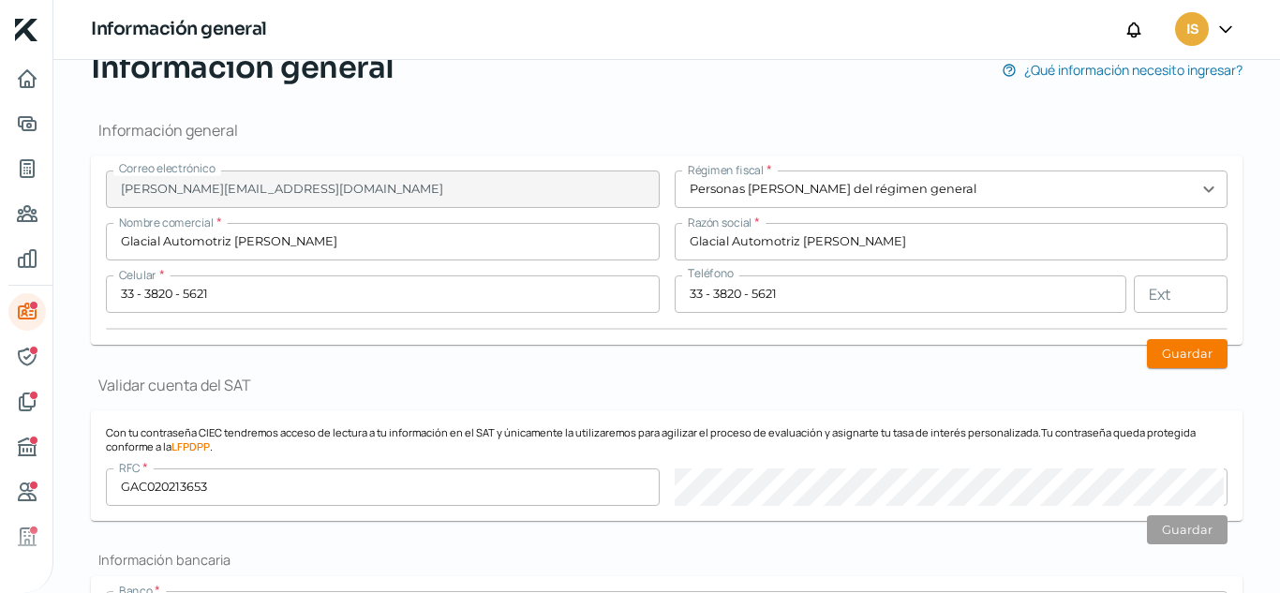
scroll to position [187, 0]
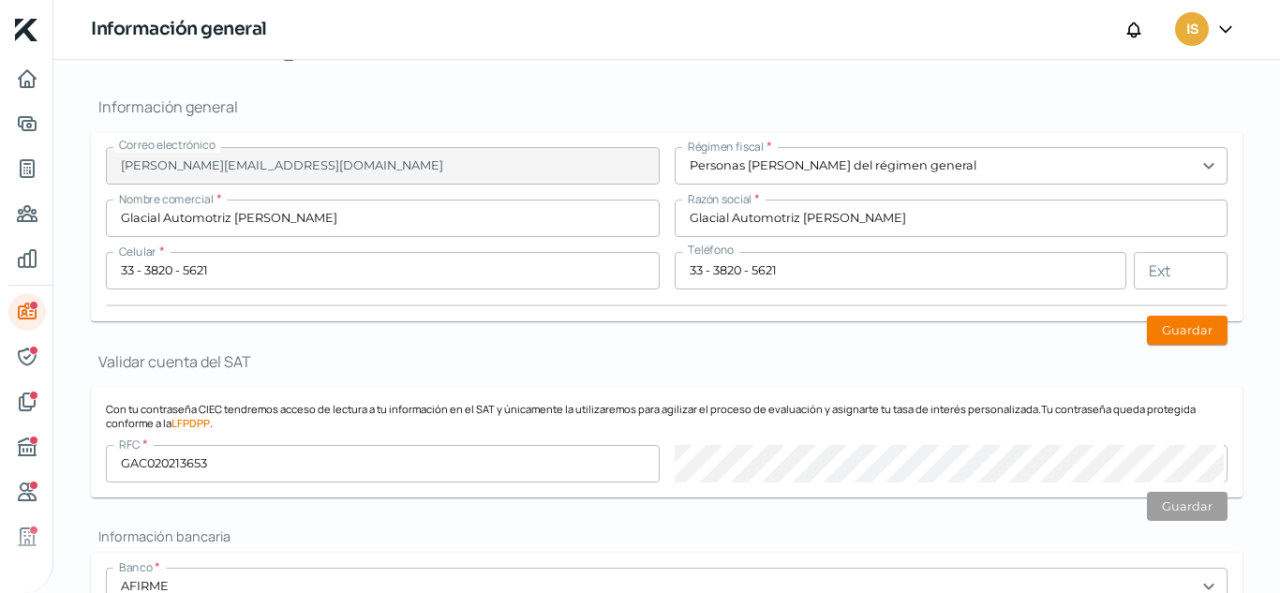
click at [763, 180] on input "Personas [PERSON_NAME] del régimen general" at bounding box center [952, 165] width 554 height 37
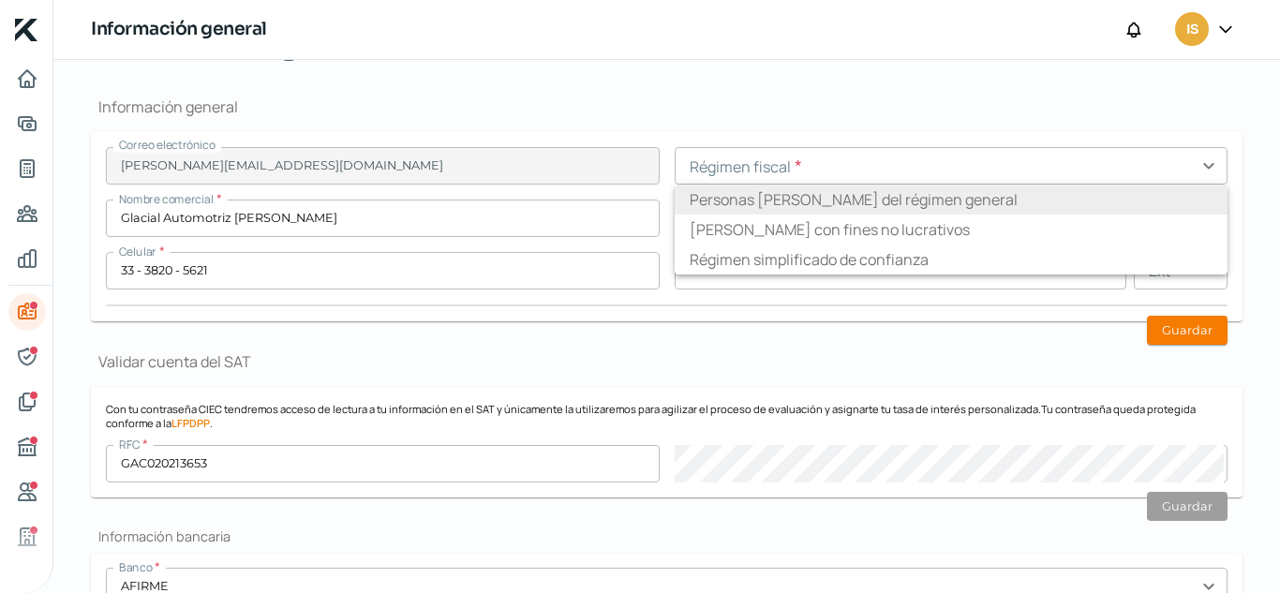
click at [768, 205] on li "Personas [PERSON_NAME] del régimen general" at bounding box center [952, 200] width 554 height 30
type input "Personas [PERSON_NAME] del régimen general"
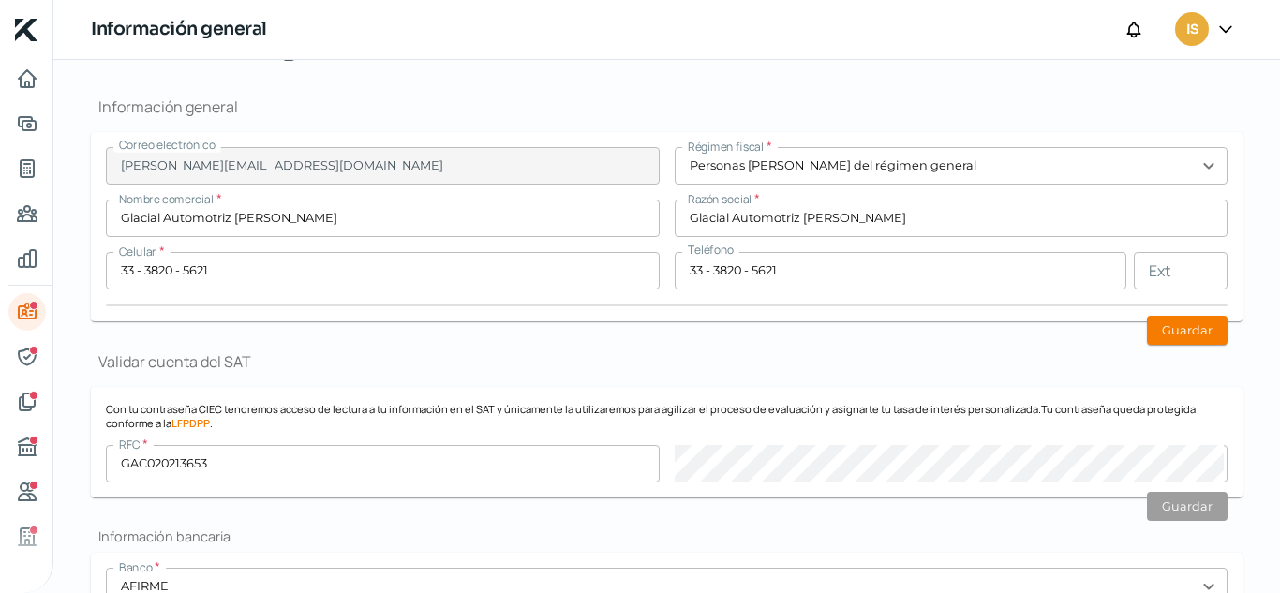
click at [886, 211] on input "Glacial Automotriz [PERSON_NAME]" at bounding box center [952, 218] width 554 height 37
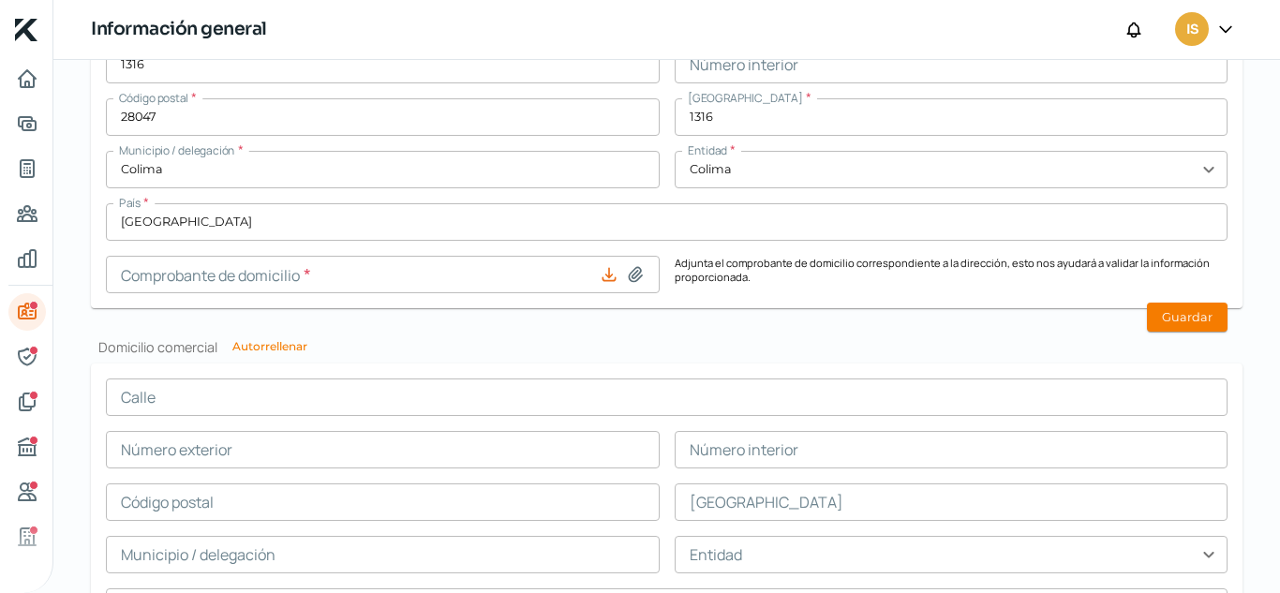
scroll to position [1031, 0]
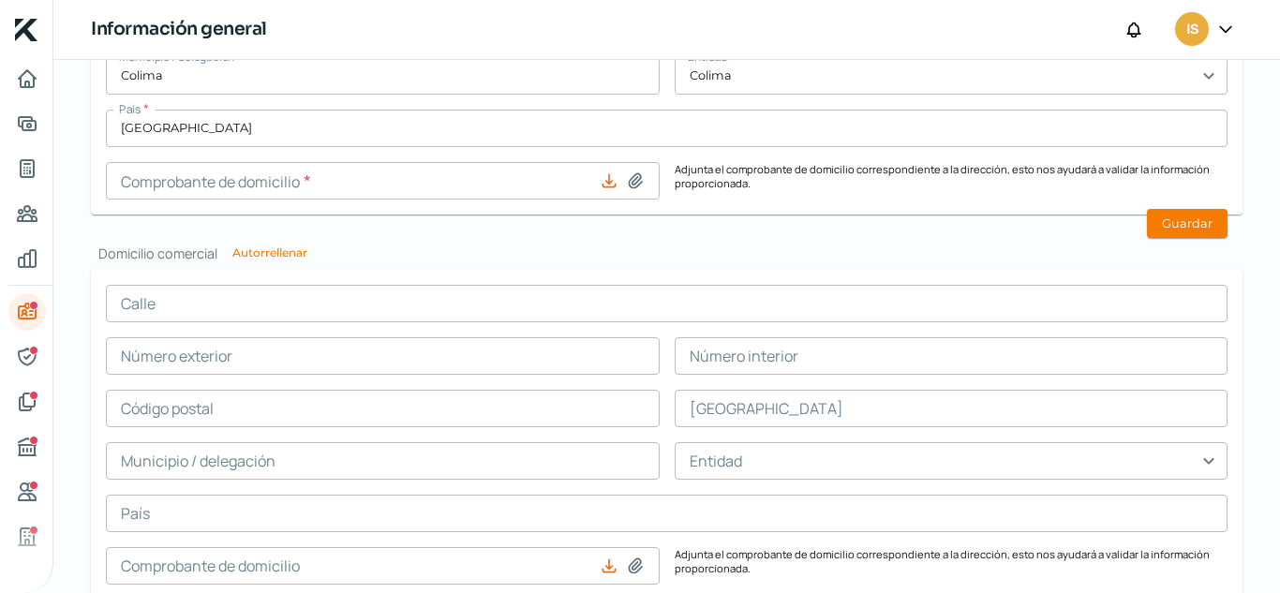
click at [260, 297] on input "text" at bounding box center [666, 303] width 1121 height 37
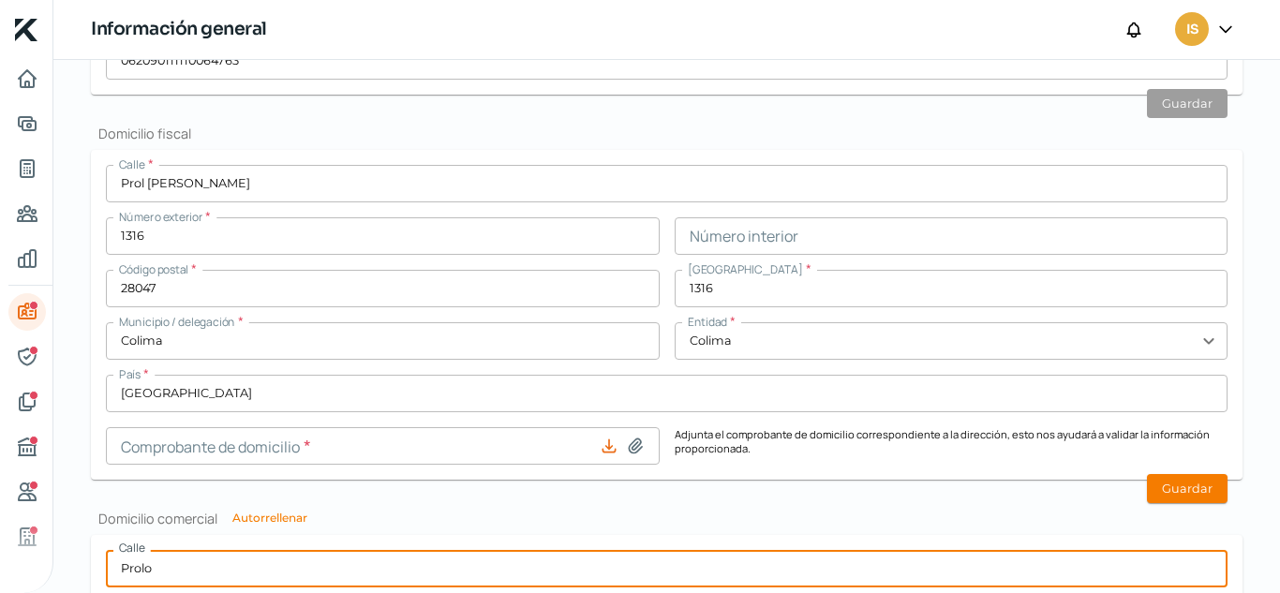
scroll to position [859, 0]
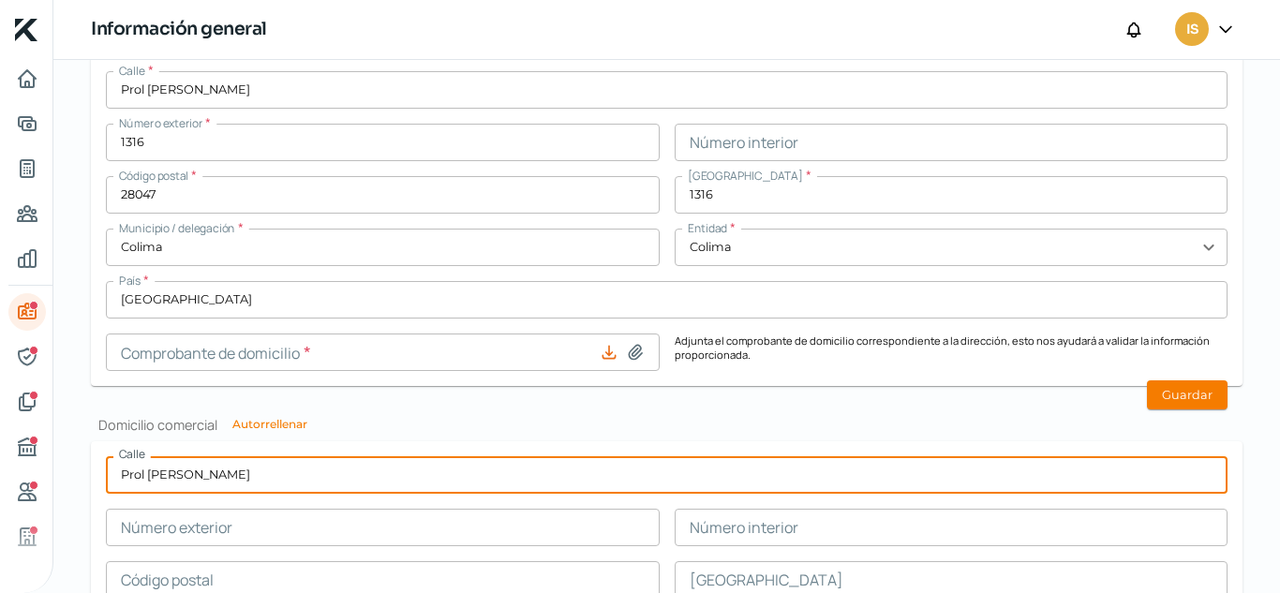
type input "Prol [PERSON_NAME]"
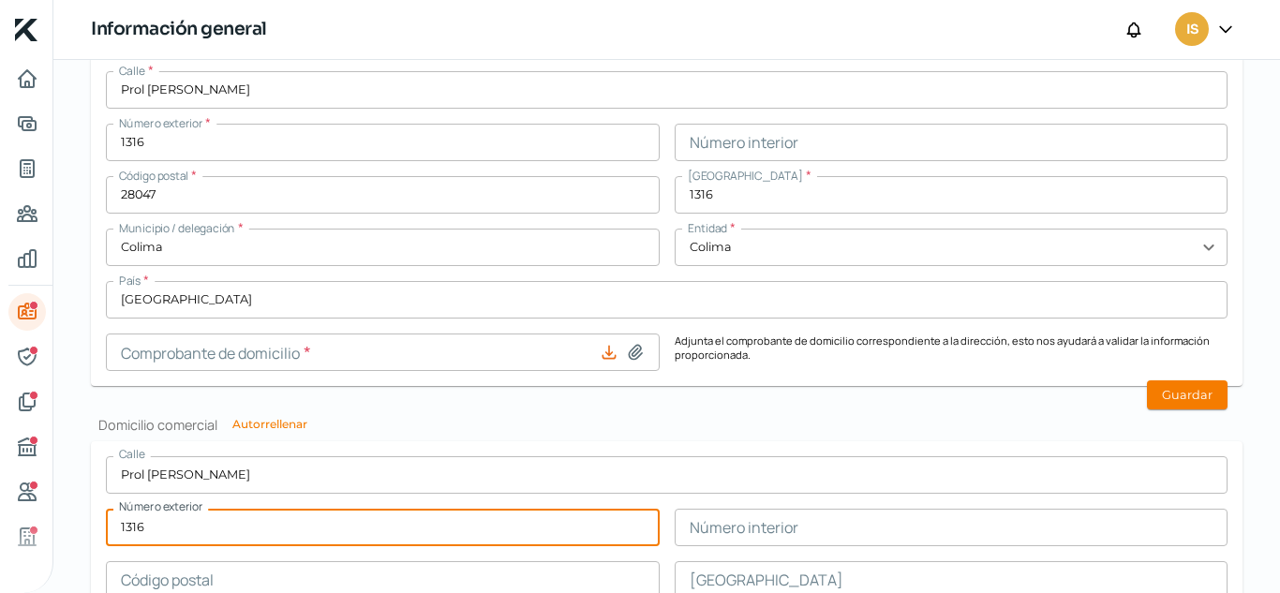
scroll to position [953, 0]
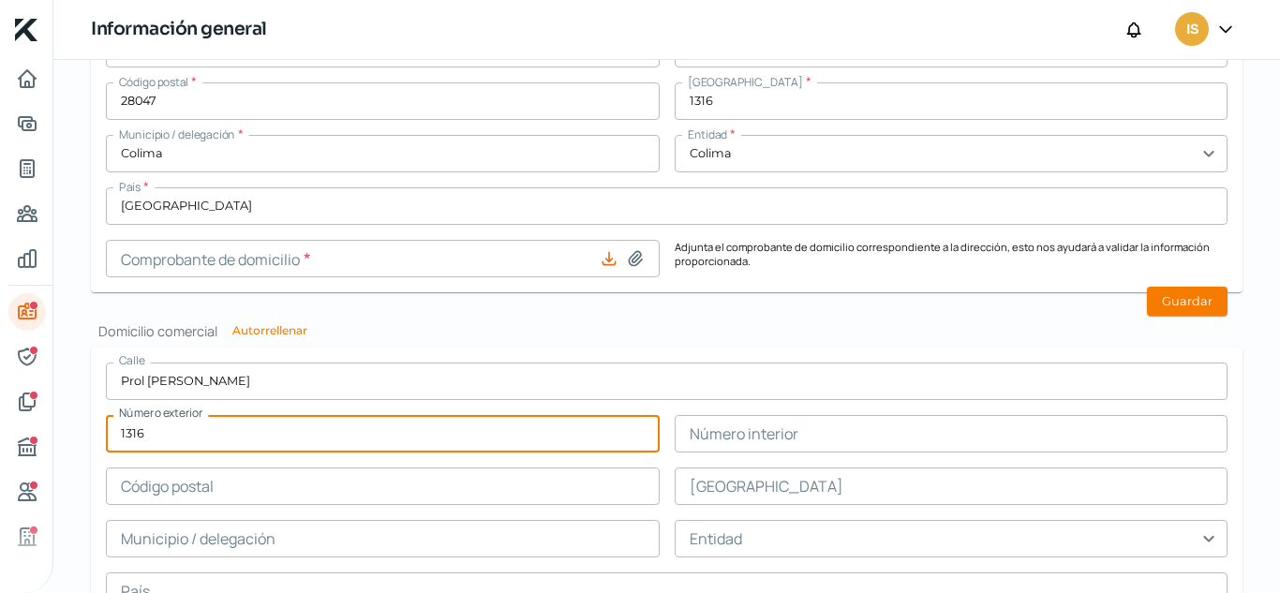
type input "1316"
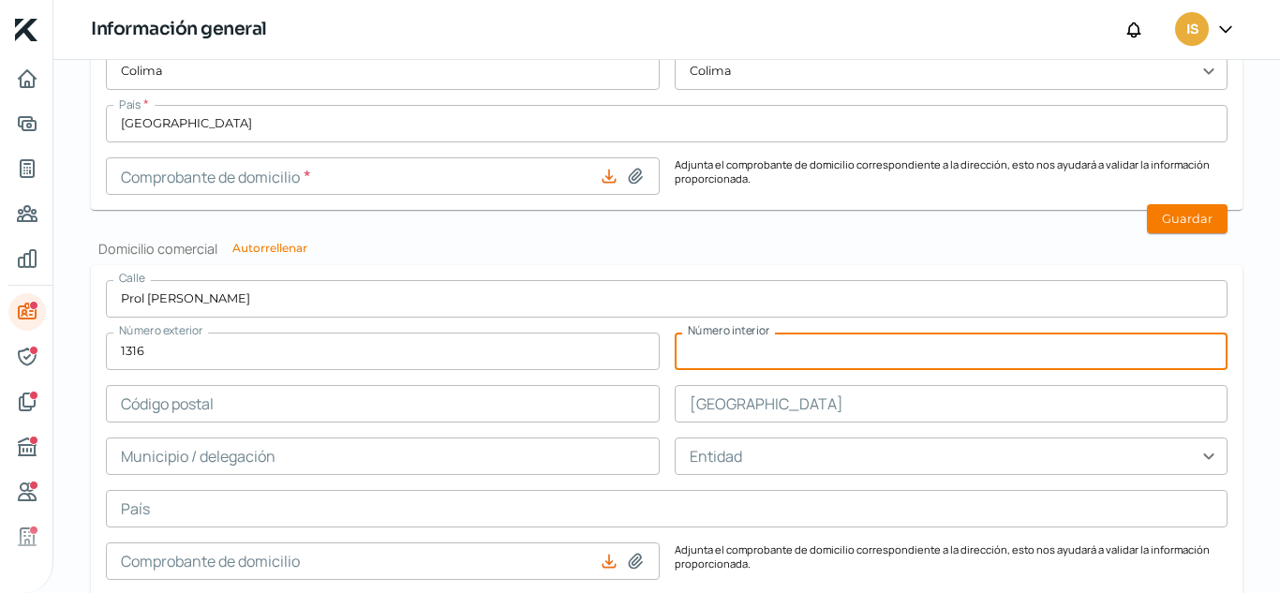
scroll to position [1047, 0]
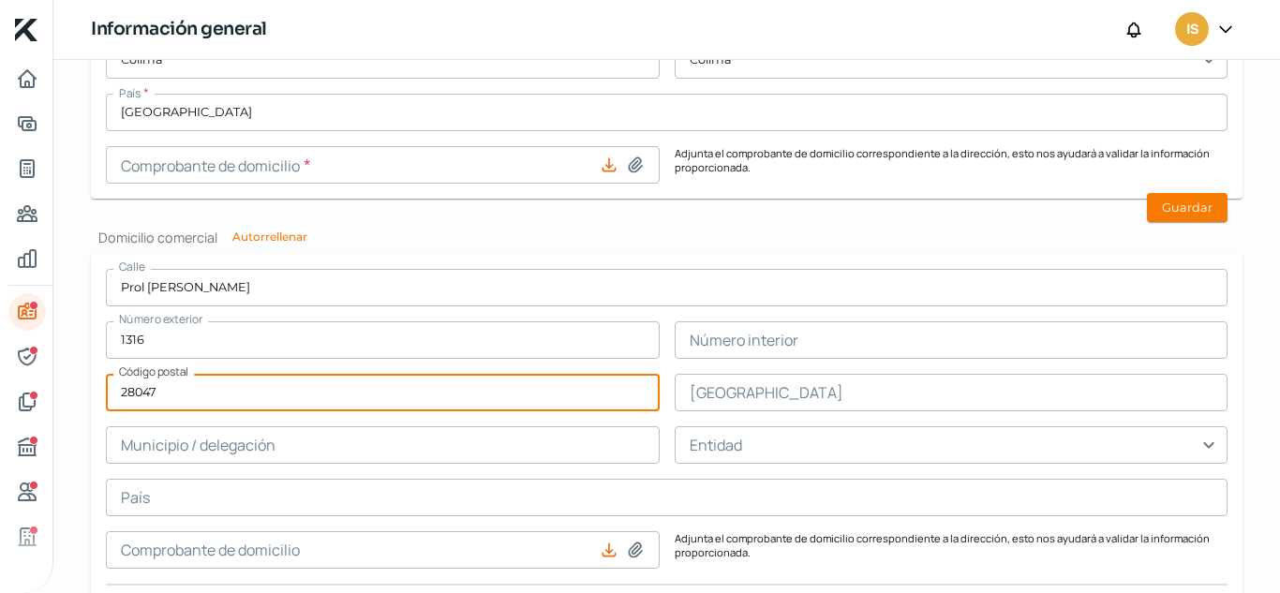
type input "28047"
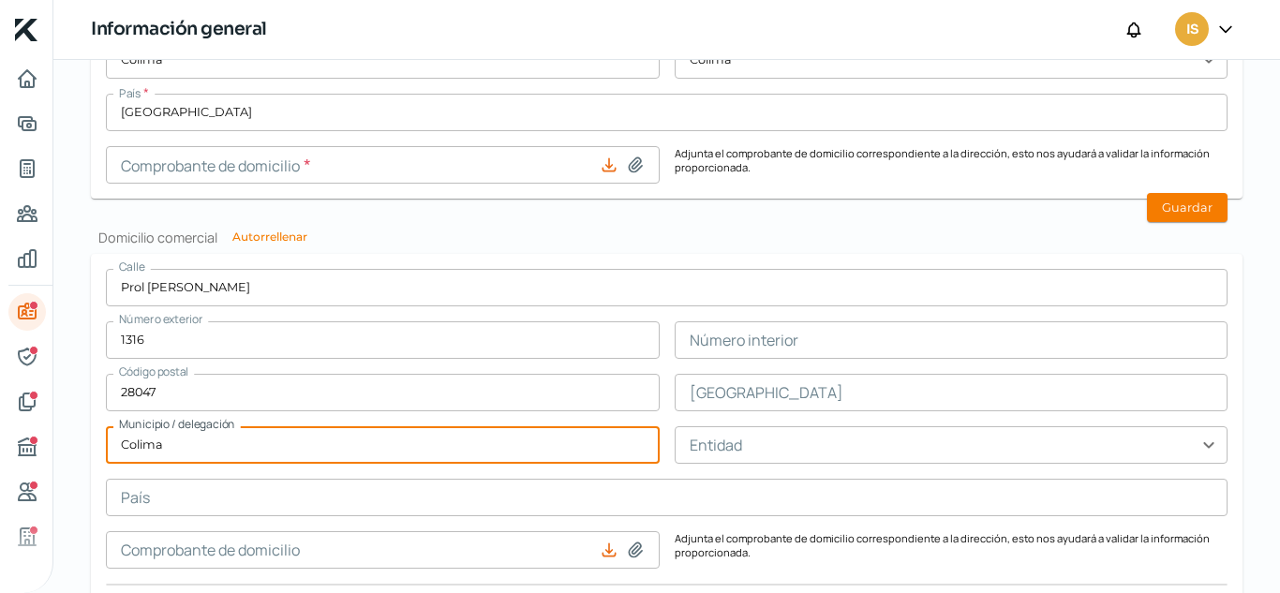
type input "Colima"
click at [756, 437] on input "text" at bounding box center [952, 444] width 554 height 37
click at [754, 445] on input "text" at bounding box center [952, 444] width 554 height 37
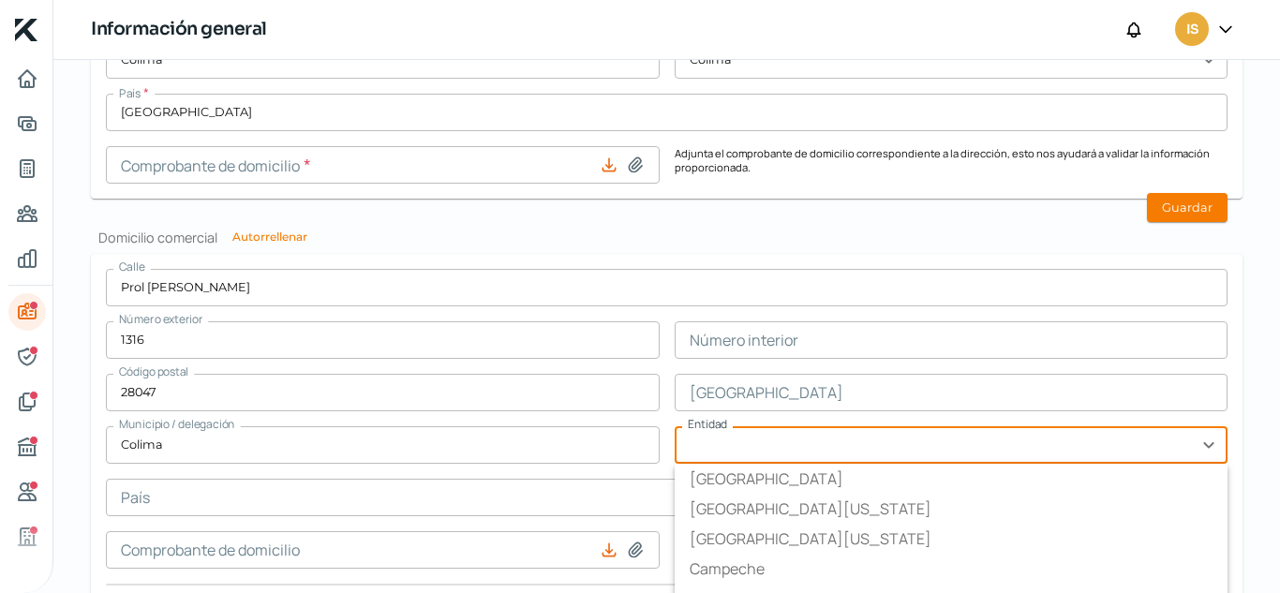
scroll to position [1234, 0]
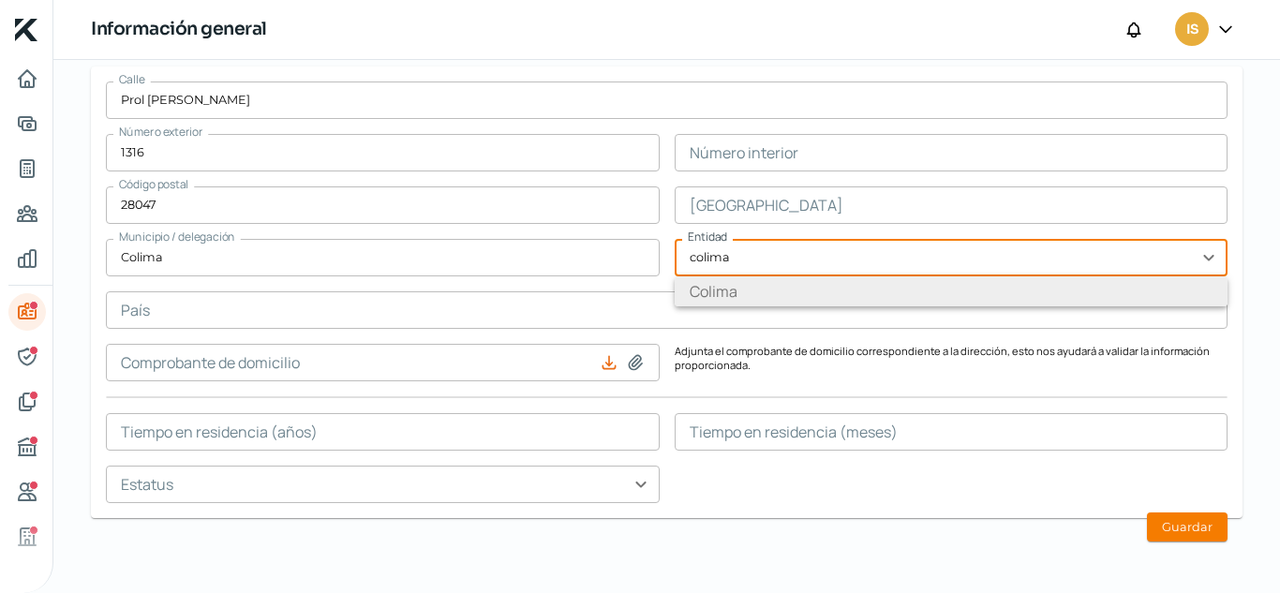
click at [763, 284] on li "Colima" at bounding box center [952, 291] width 554 height 30
type input "Colima"
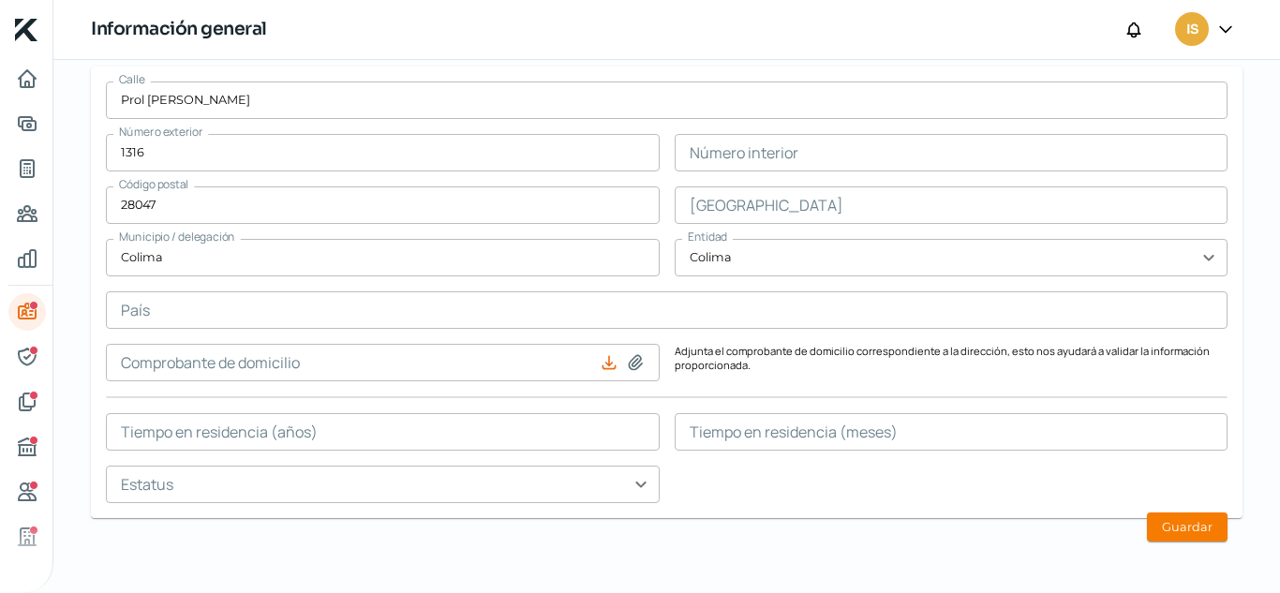
click at [750, 208] on input "text" at bounding box center [952, 204] width 554 height 37
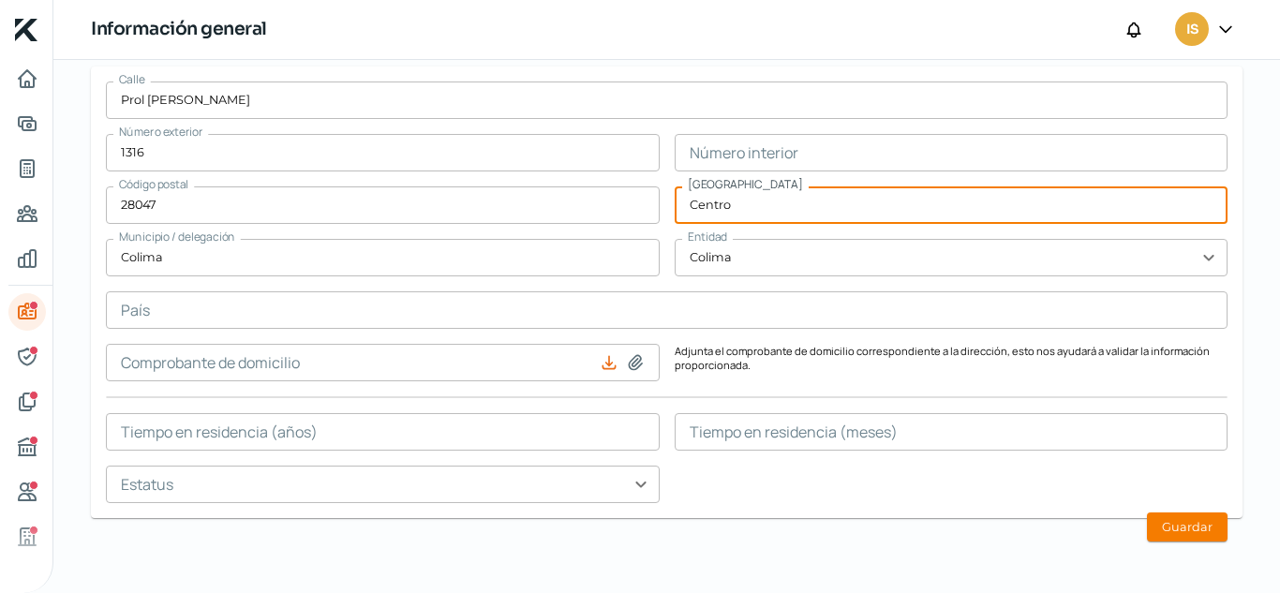
type input "Centro"
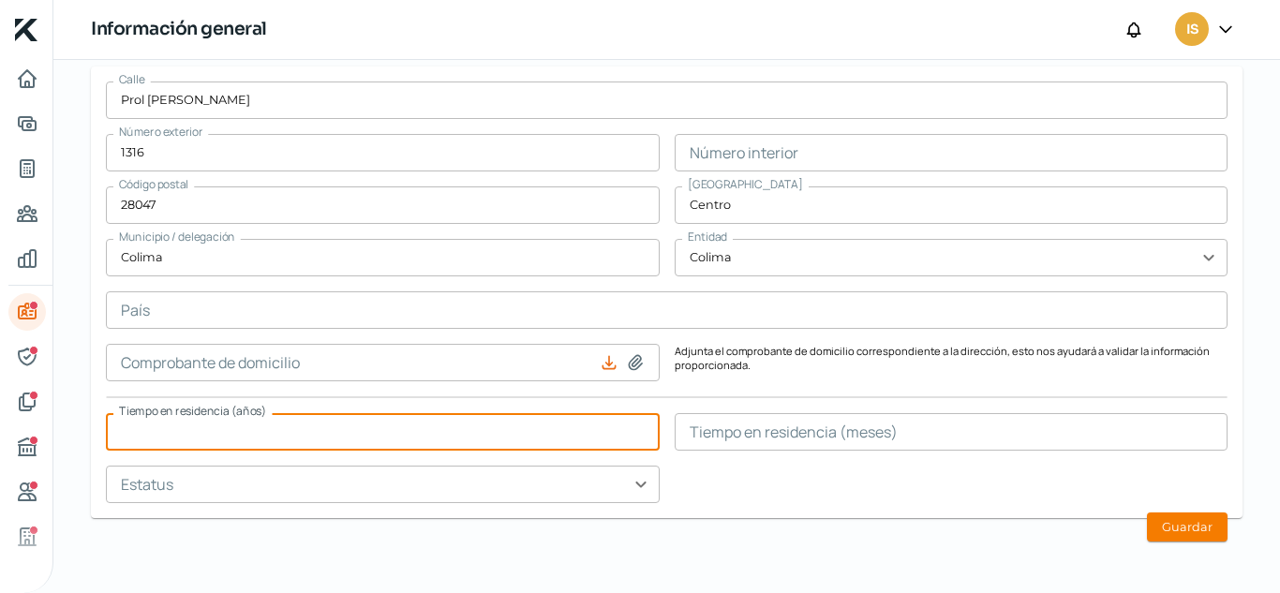
click at [420, 419] on input "text" at bounding box center [383, 431] width 554 height 37
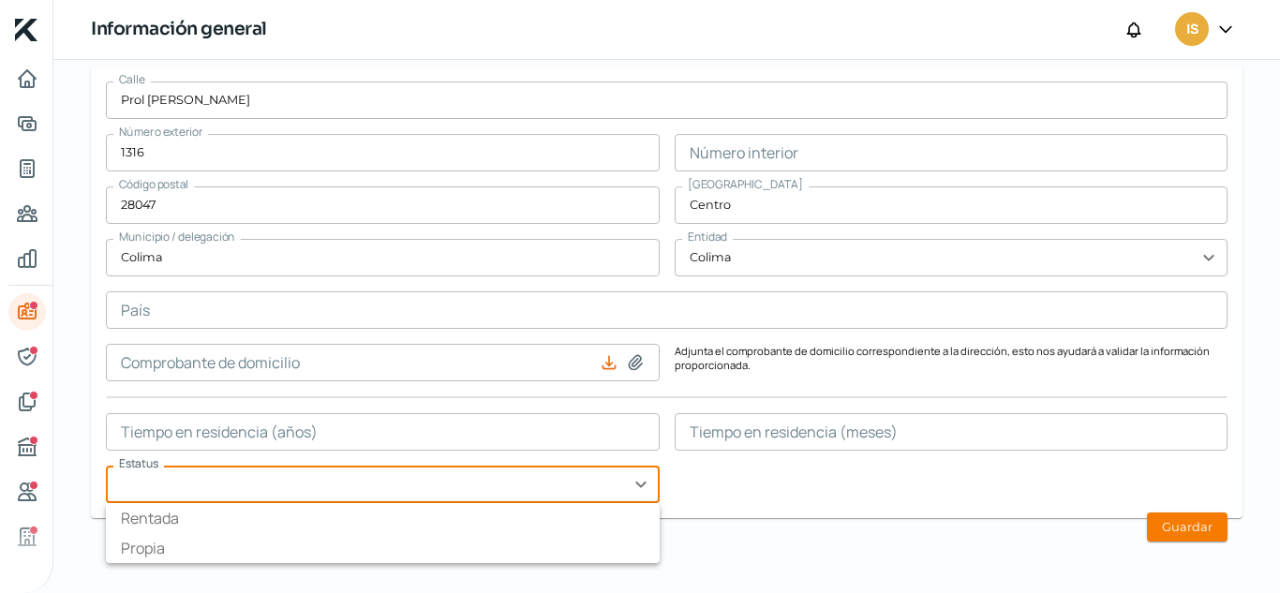
click at [483, 487] on input "text" at bounding box center [383, 484] width 554 height 37
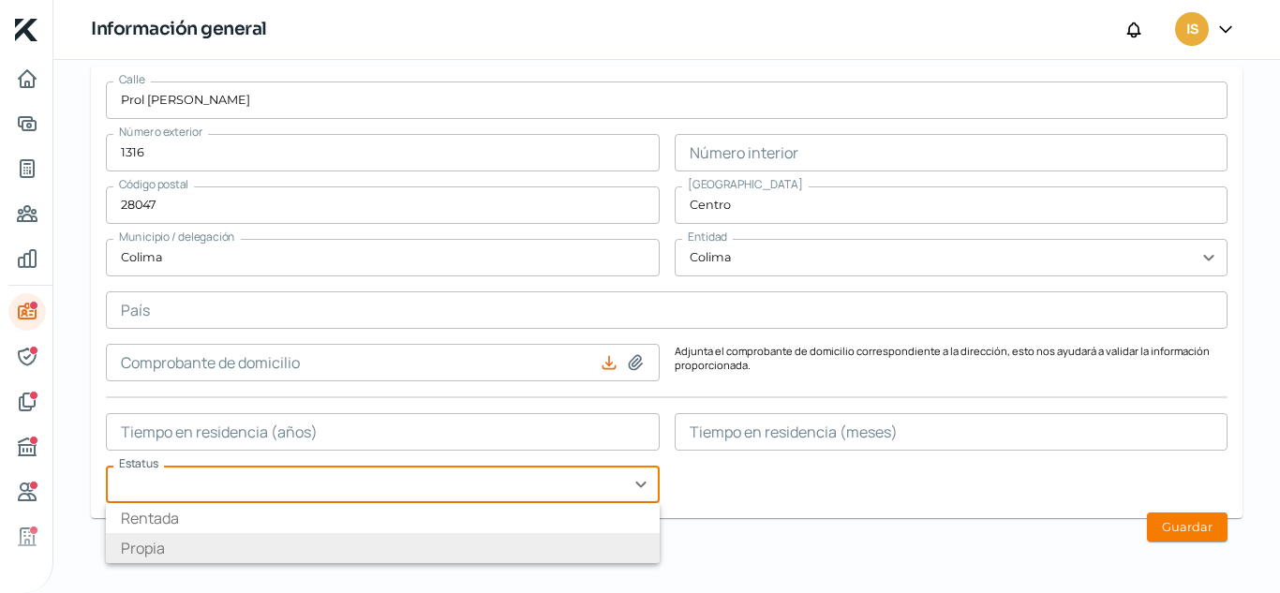
click at [379, 533] on li "Propia" at bounding box center [383, 548] width 554 height 30
type input "Propia"
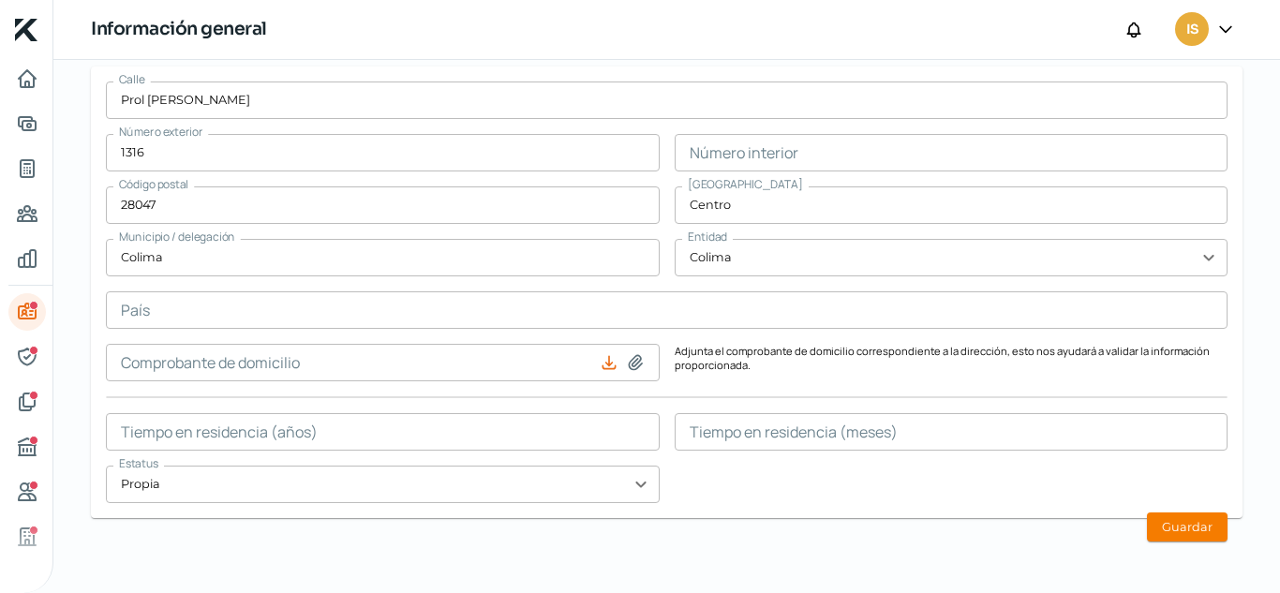
click at [828, 431] on input "text" at bounding box center [952, 431] width 554 height 37
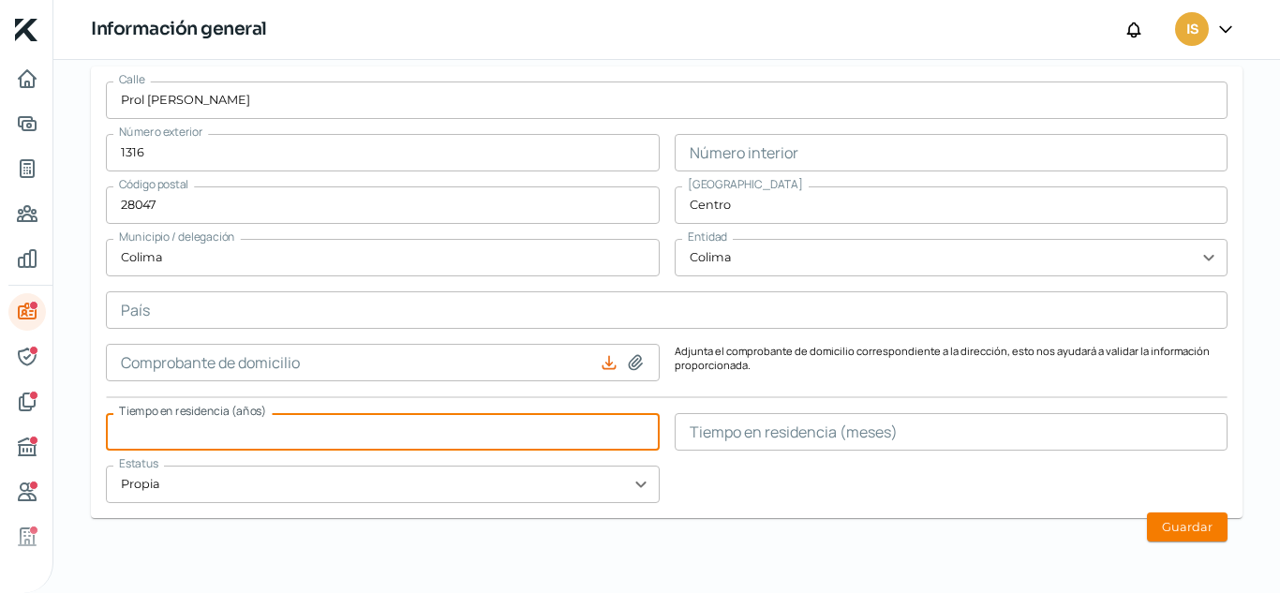
click at [474, 420] on input "text" at bounding box center [383, 431] width 554 height 37
type input "5"
click at [780, 506] on form "[STREET_ADDRESS][PERSON_NAME] Municipio / delegación Colima Entidad Colima expa…" at bounding box center [666, 293] width 1151 height 452
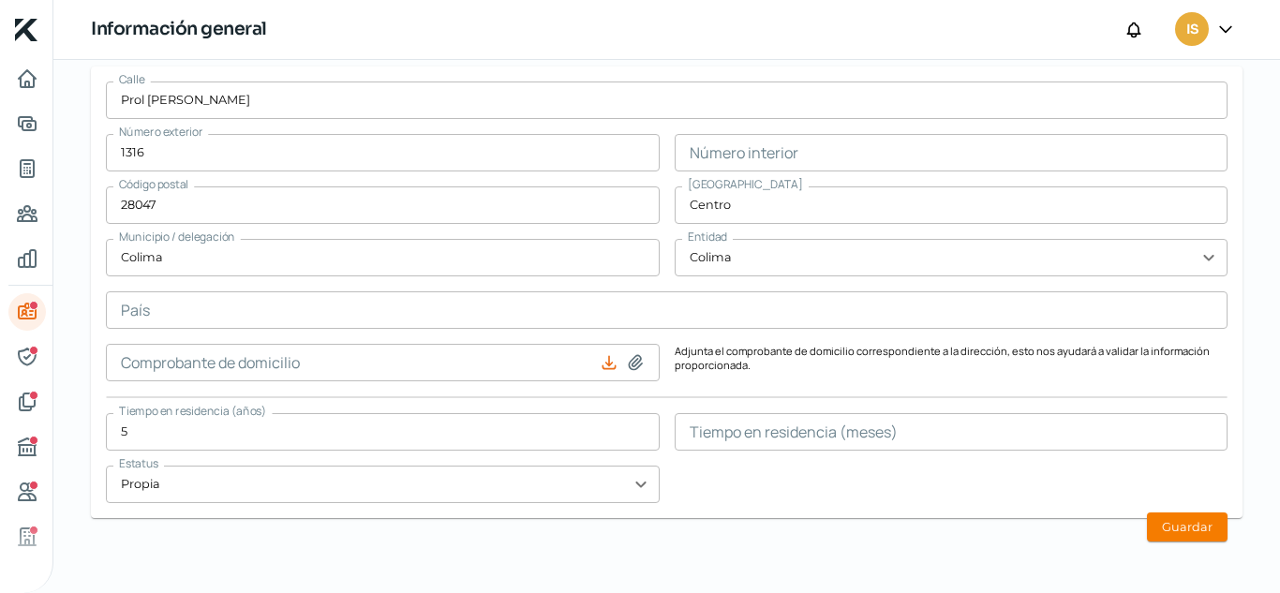
scroll to position [1140, 0]
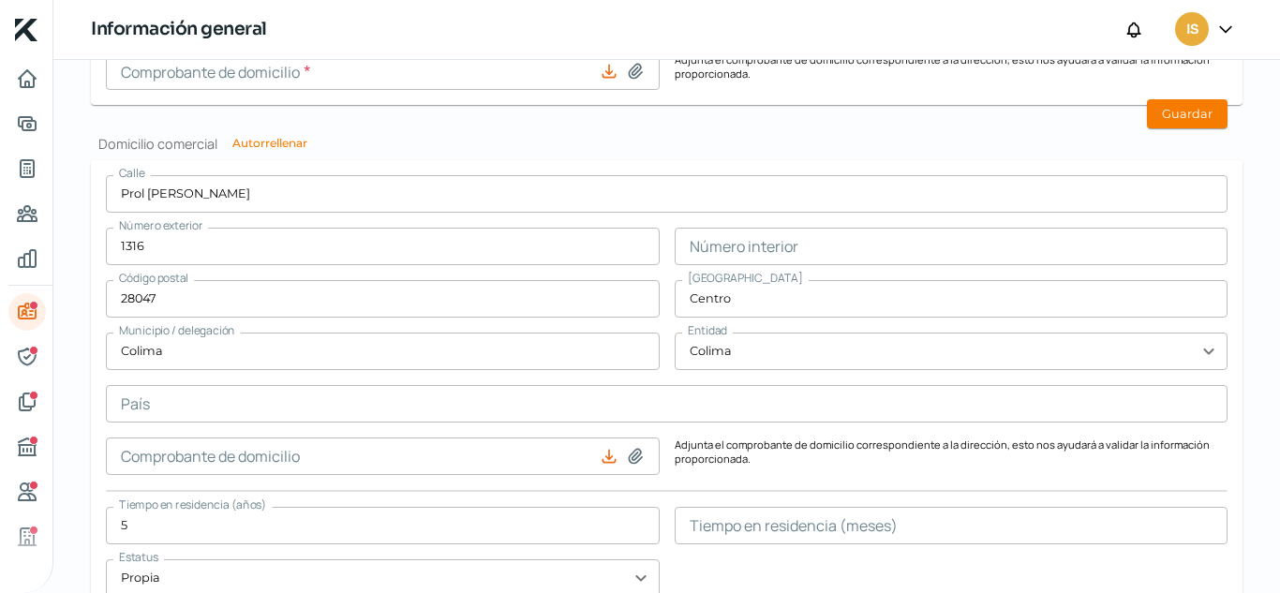
click at [491, 404] on input "text" at bounding box center [666, 403] width 1121 height 37
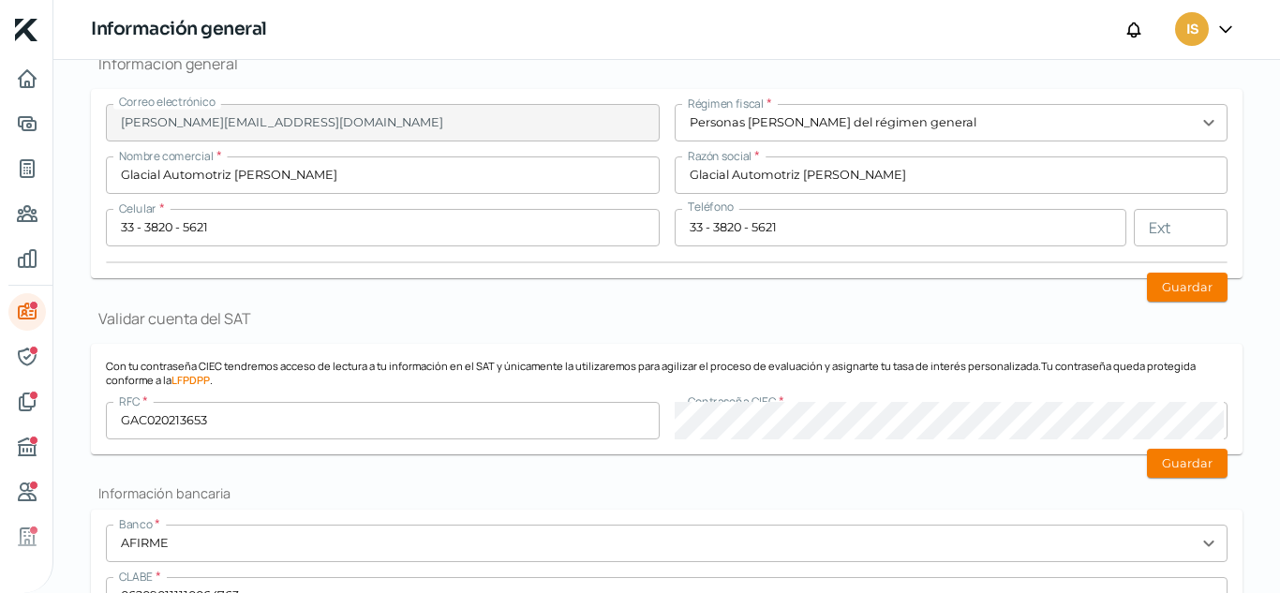
scroll to position [203, 0]
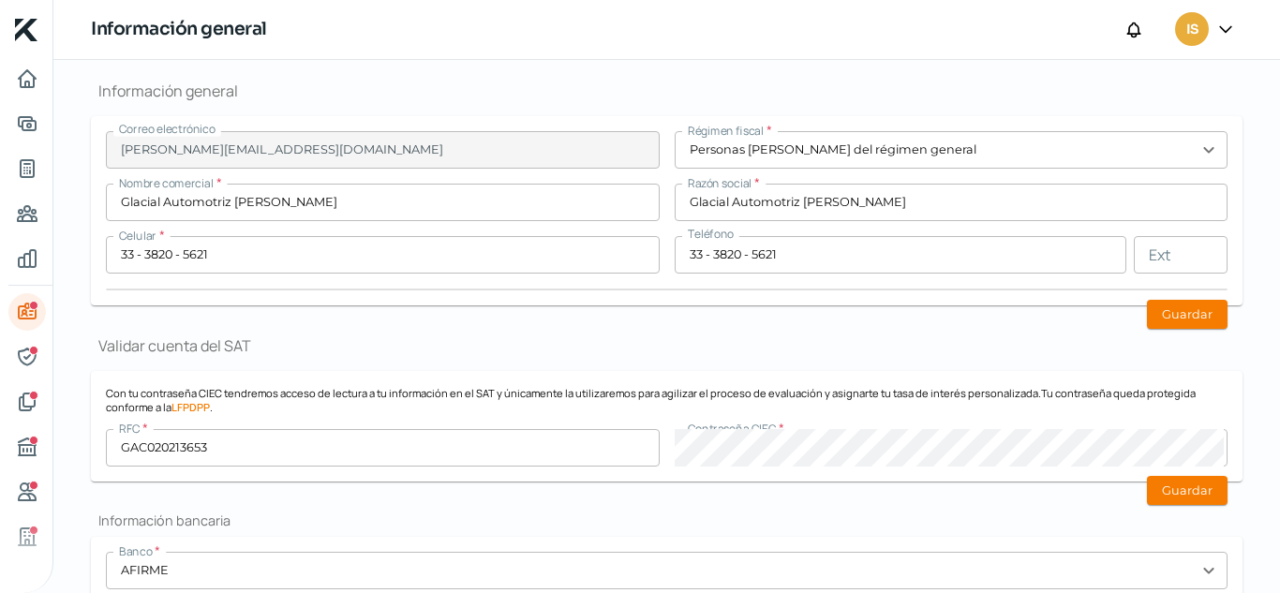
type input "[GEOGRAPHIC_DATA]"
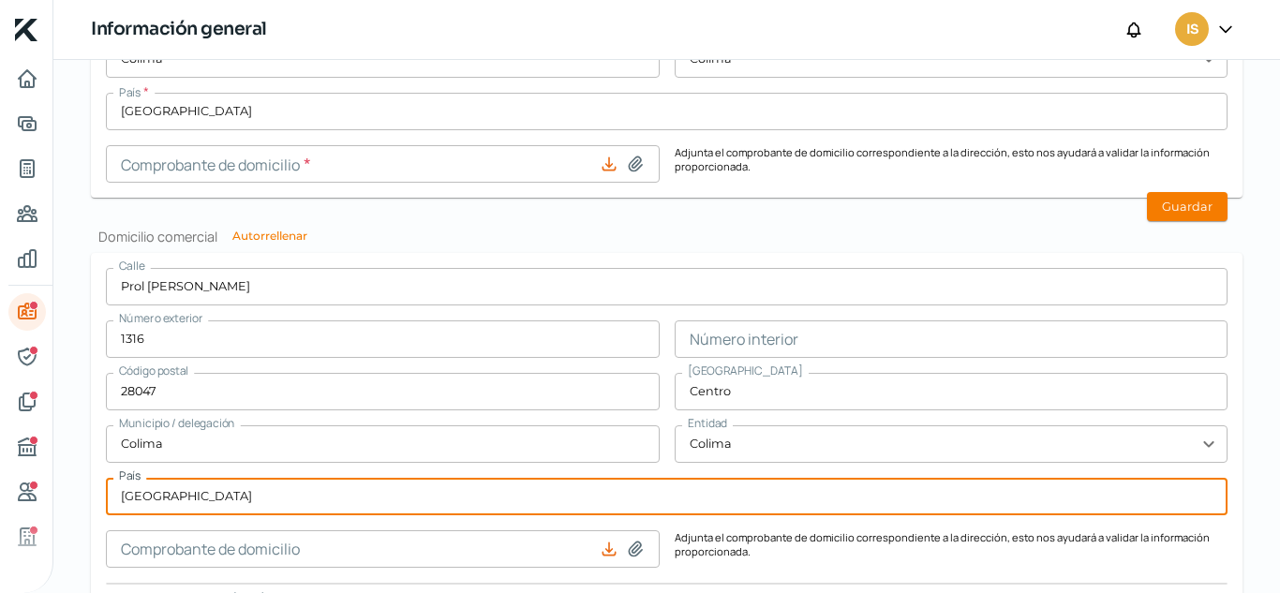
scroll to position [1234, 0]
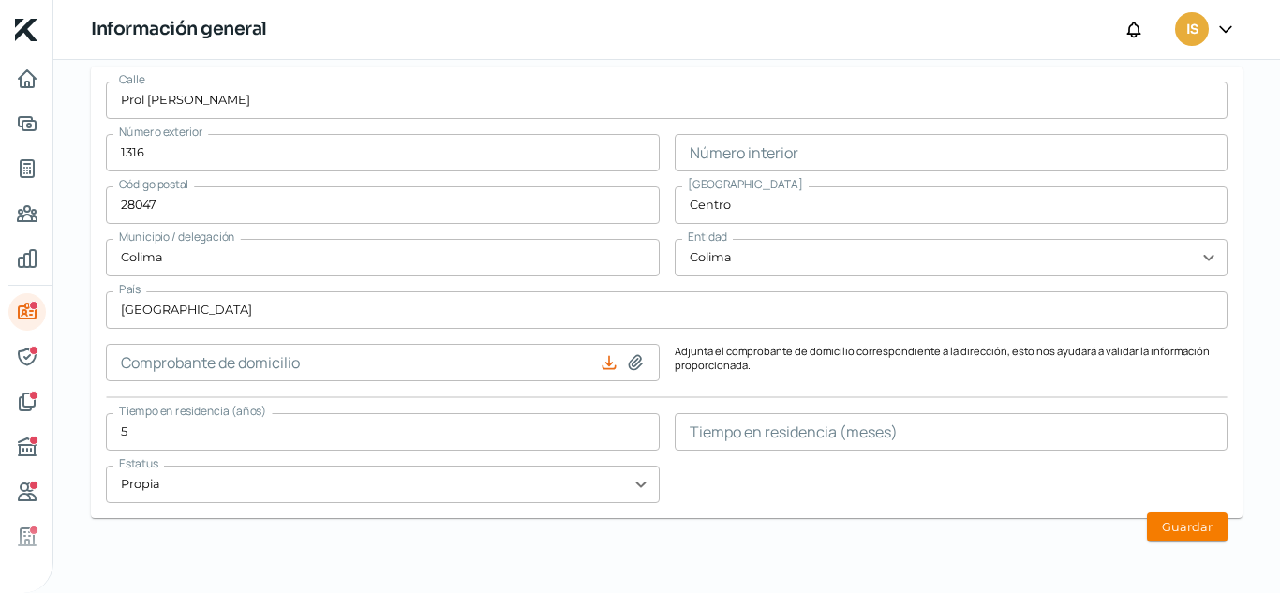
click at [811, 485] on div "[STREET_ADDRESS][PERSON_NAME] Número interior Código postal 28047 [GEOGRAPHIC_D…" at bounding box center [666, 293] width 1121 height 422
click at [836, 434] on input "text" at bounding box center [952, 431] width 554 height 37
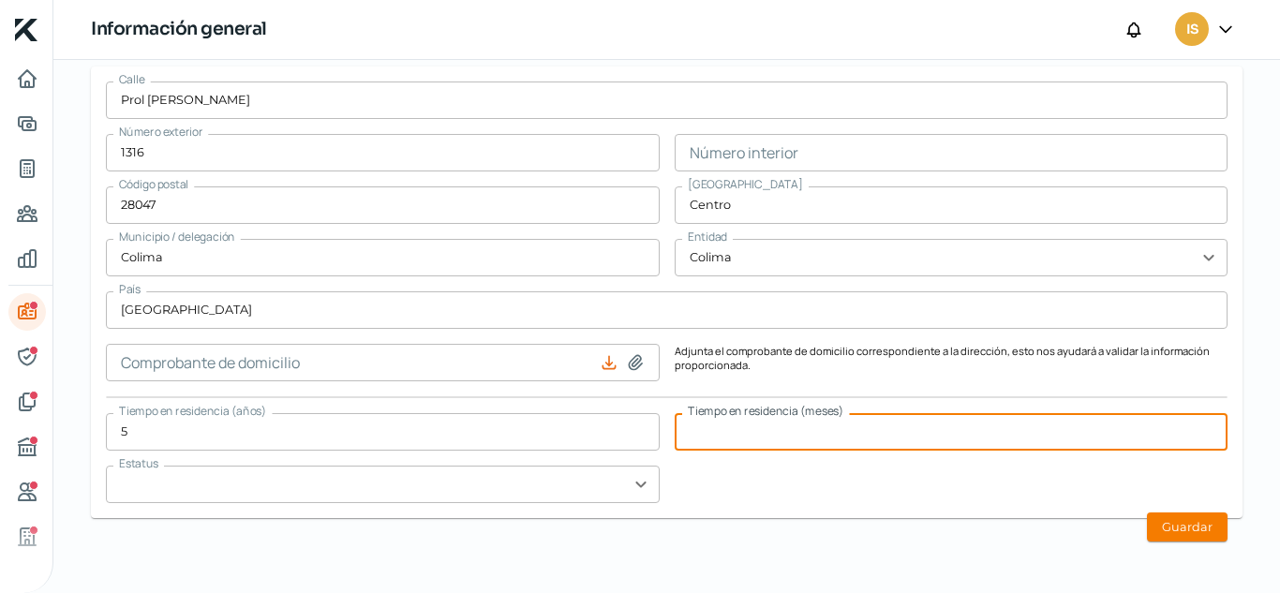
click at [592, 490] on input "text" at bounding box center [383, 484] width 554 height 37
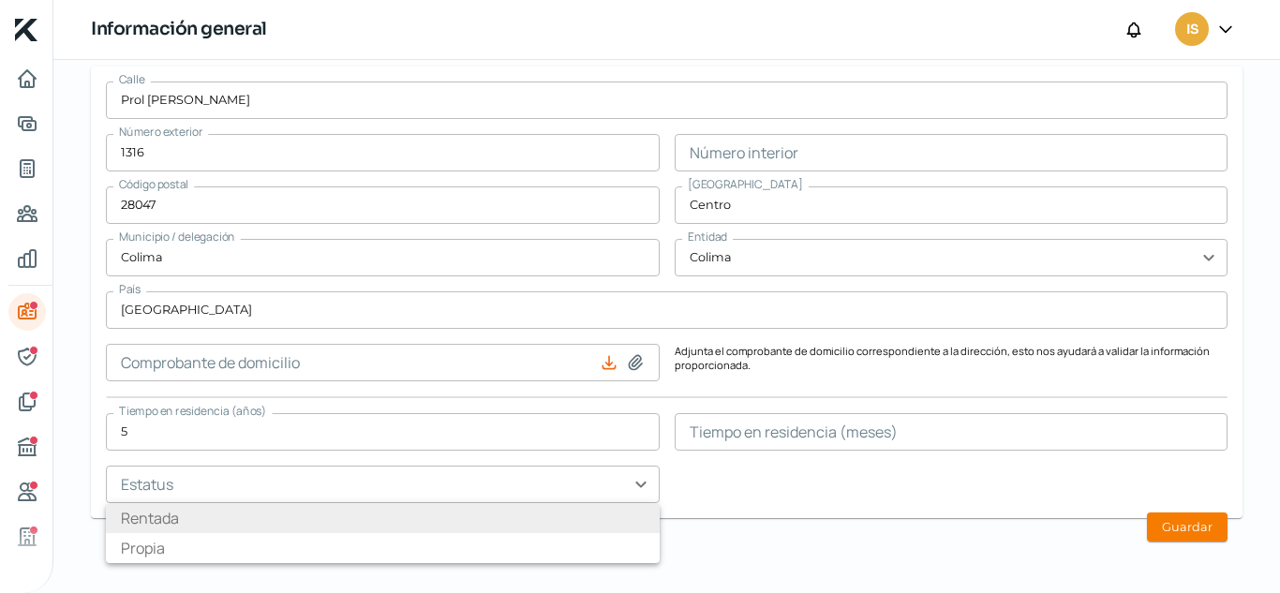
click at [583, 520] on li "Rentada" at bounding box center [383, 518] width 554 height 30
type input "Rentada"
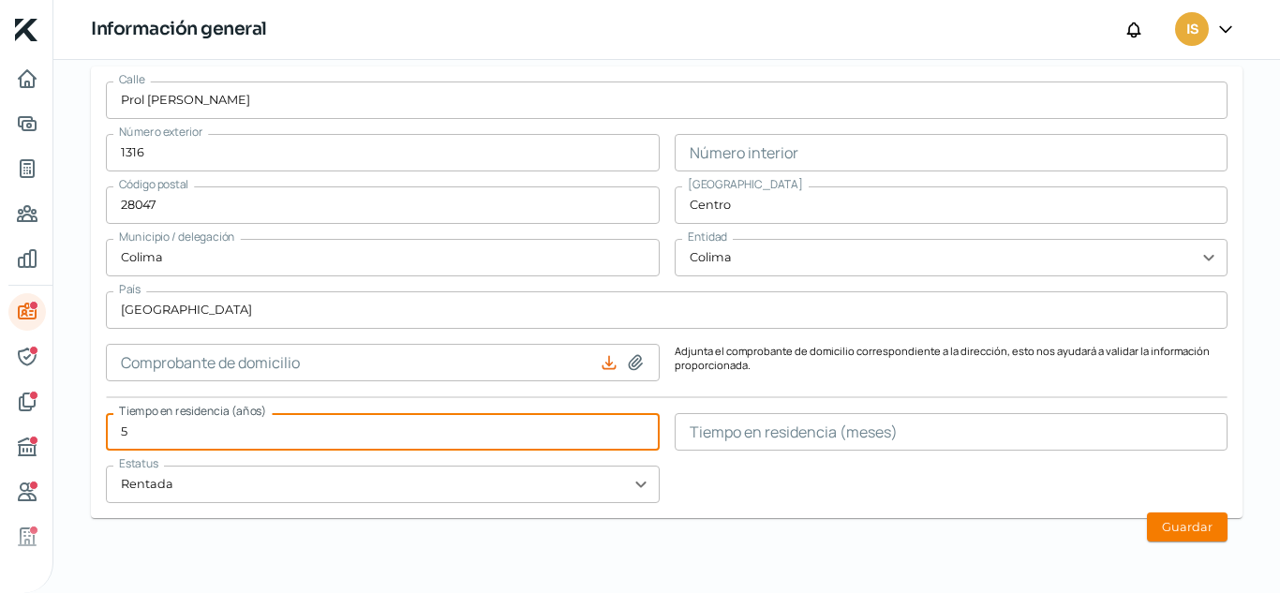
click at [417, 431] on input "5" at bounding box center [383, 431] width 554 height 37
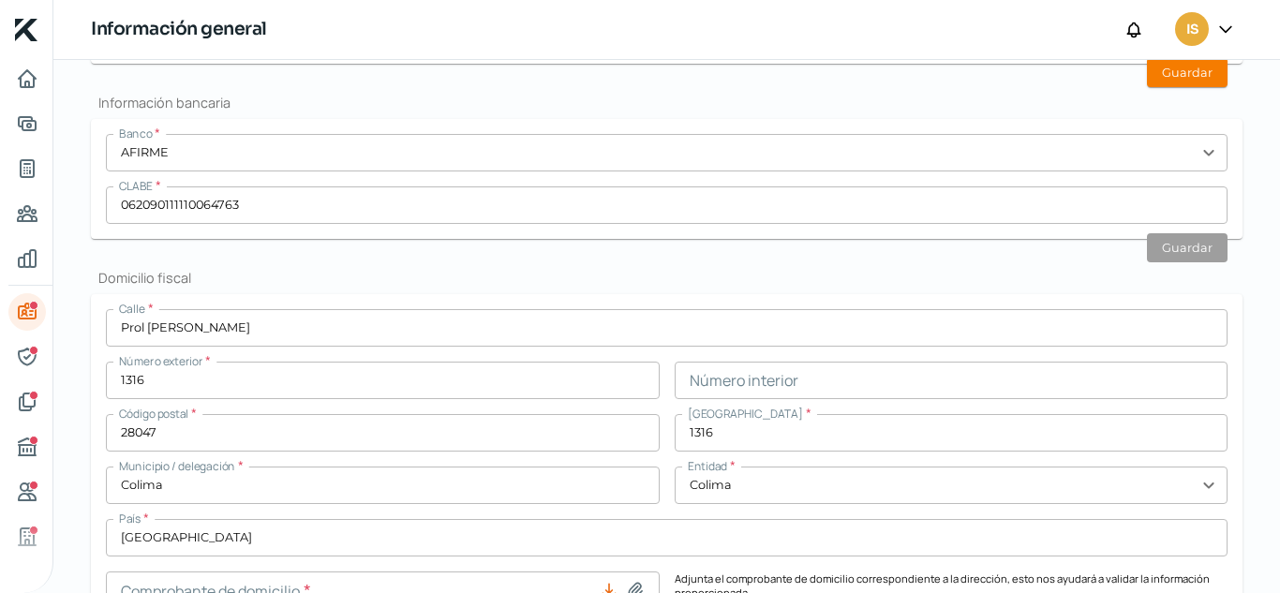
scroll to position [484, 0]
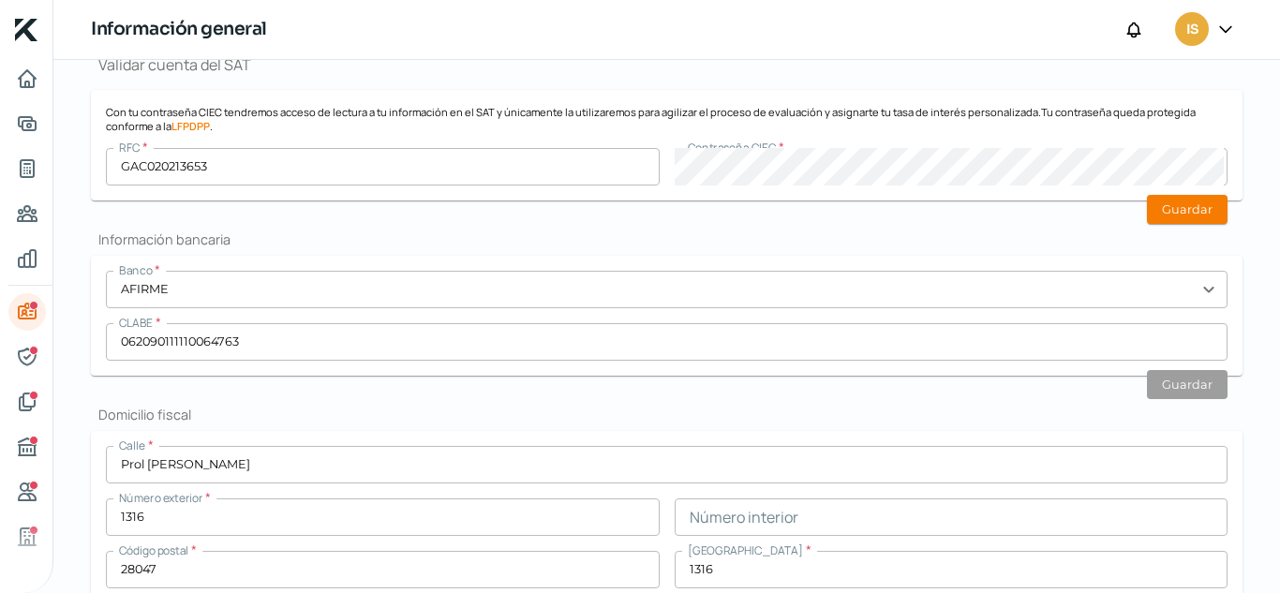
type input "25"
click at [407, 340] on input "062090111110064763" at bounding box center [666, 341] width 1121 height 37
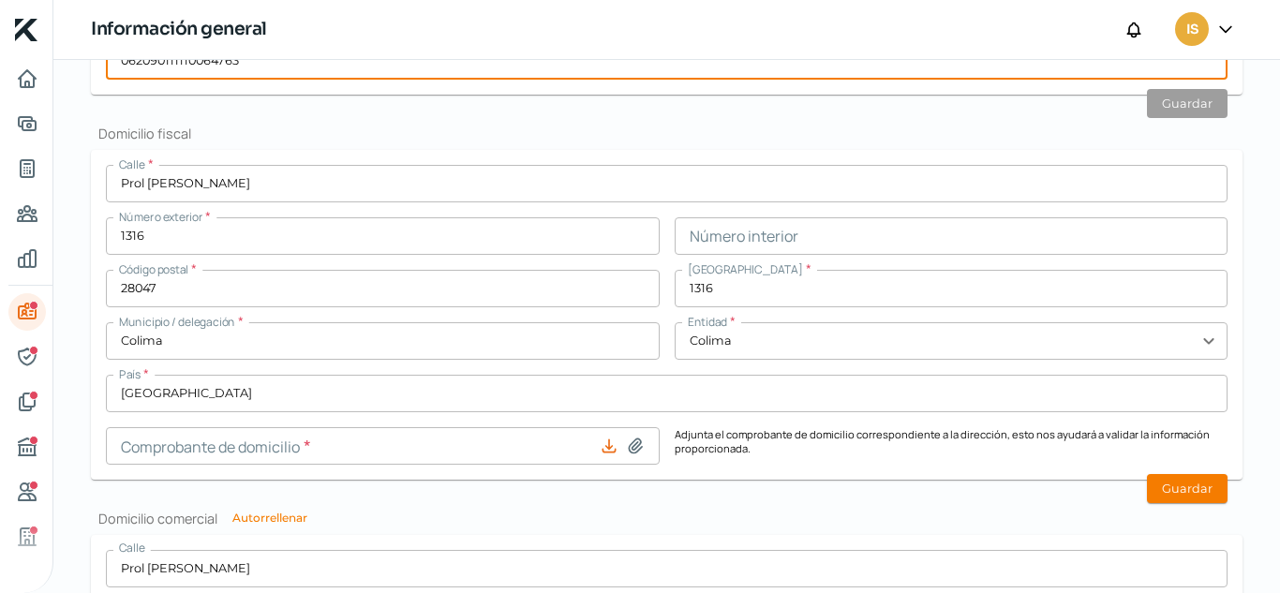
scroll to position [859, 0]
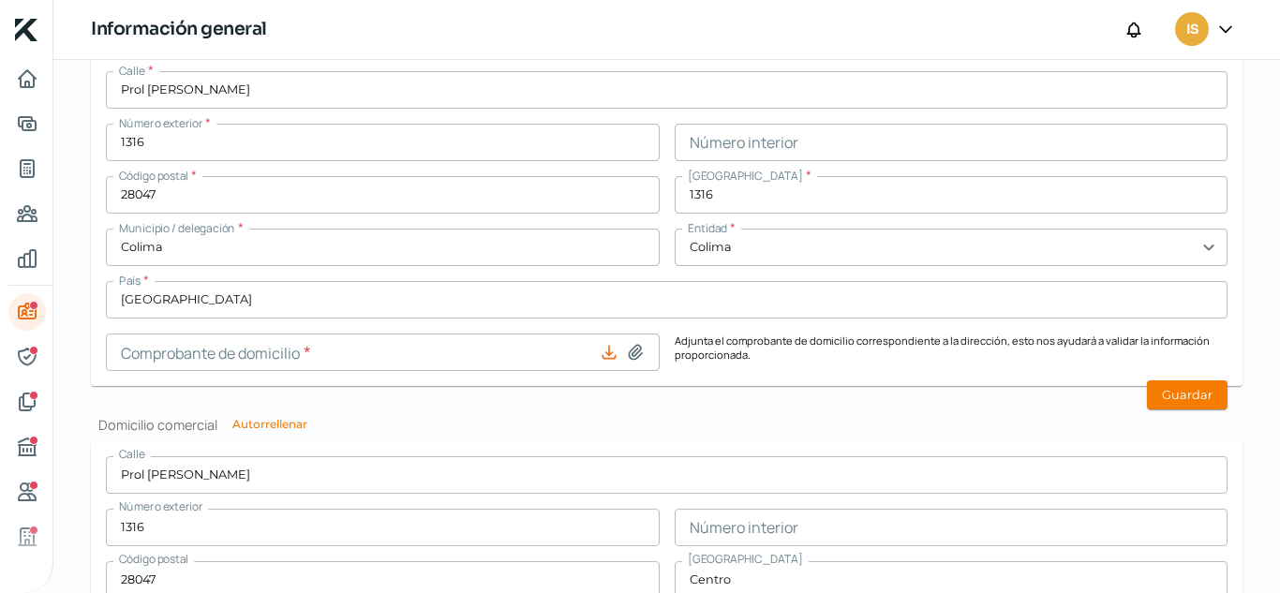
click at [1223, 26] on icon at bounding box center [1225, 29] width 19 height 19
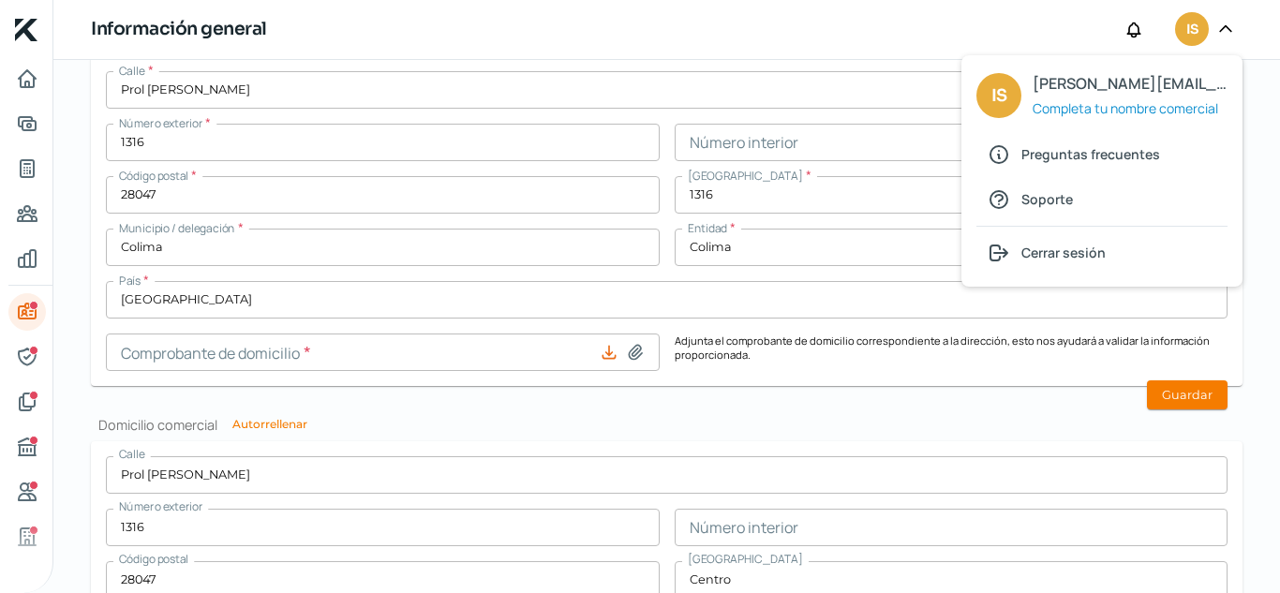
click at [913, 38] on div "Información general IS IS [PERSON_NAME][EMAIL_ADDRESS][DOMAIN_NAME] Completa tu…" at bounding box center [666, 30] width 1226 height 60
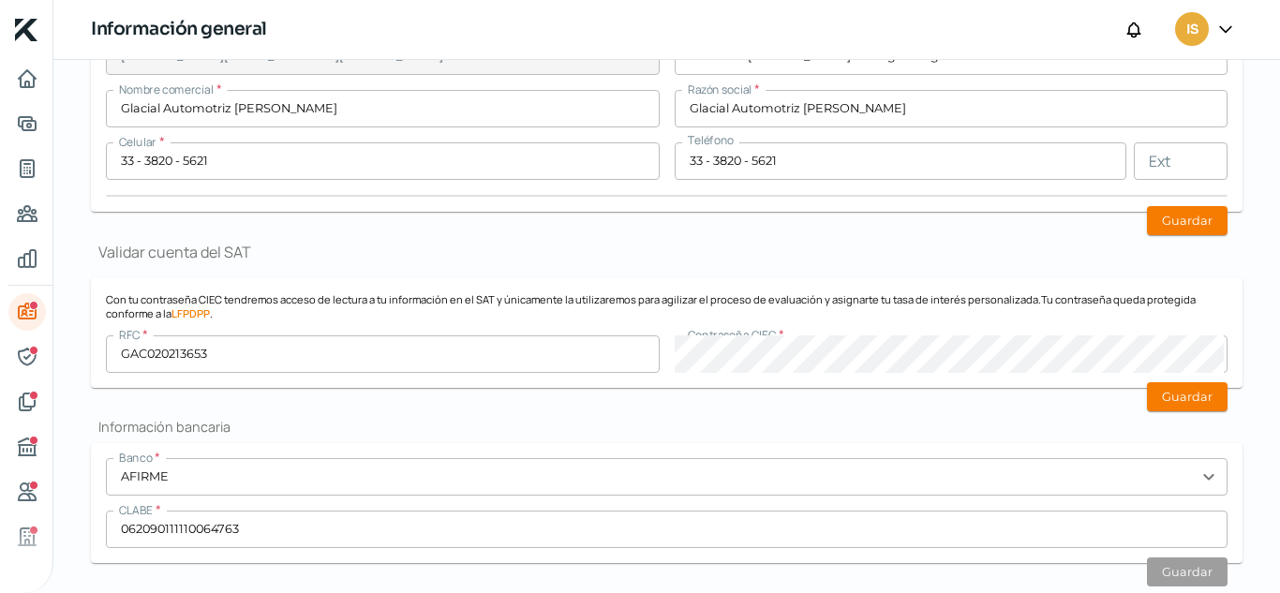
scroll to position [0, 0]
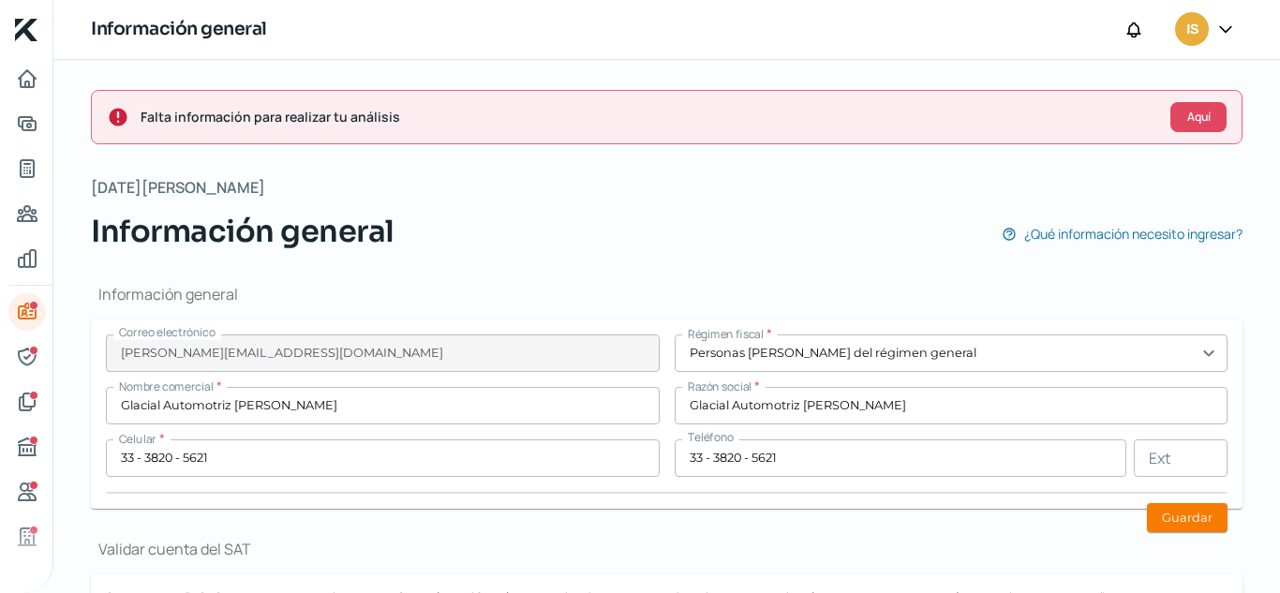
click at [1230, 31] on icon at bounding box center [1225, 29] width 19 height 19
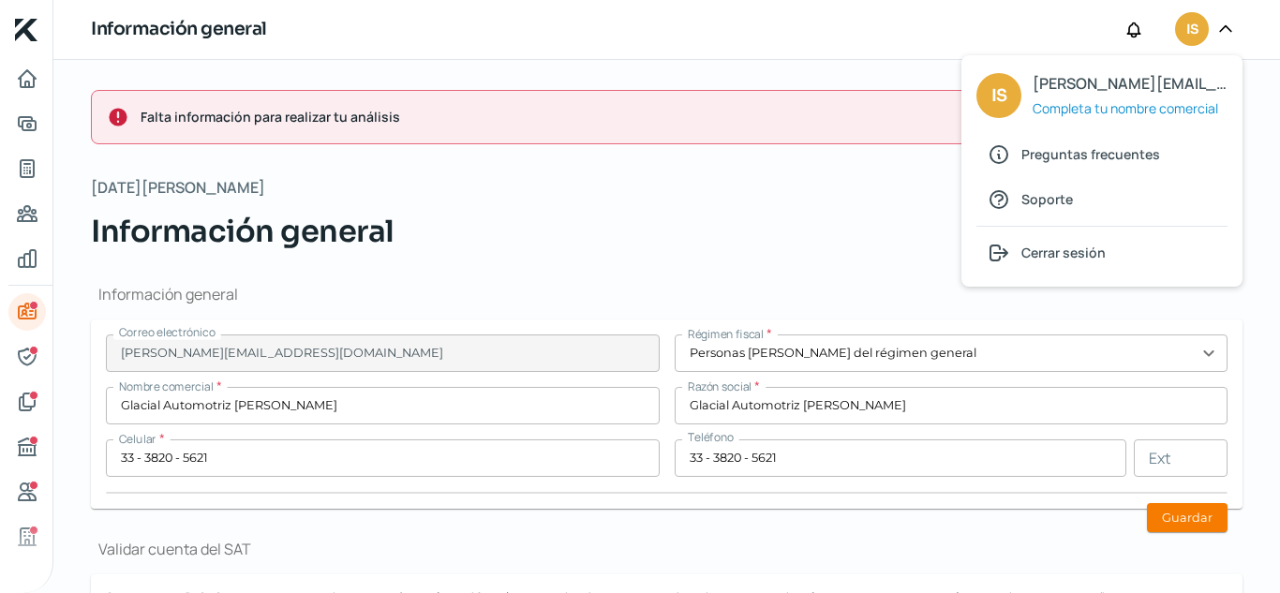
click at [848, 242] on div "Información general ¿Qué información necesito ingresar?" at bounding box center [666, 231] width 1151 height 45
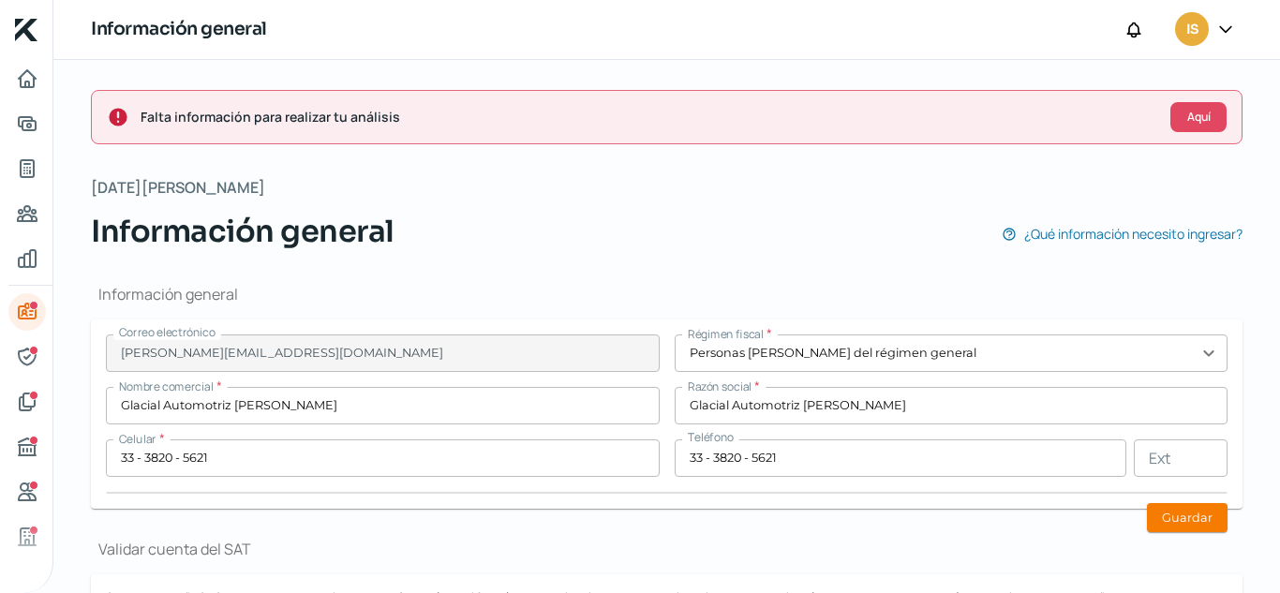
click at [1222, 37] on icon at bounding box center [1225, 29] width 19 height 19
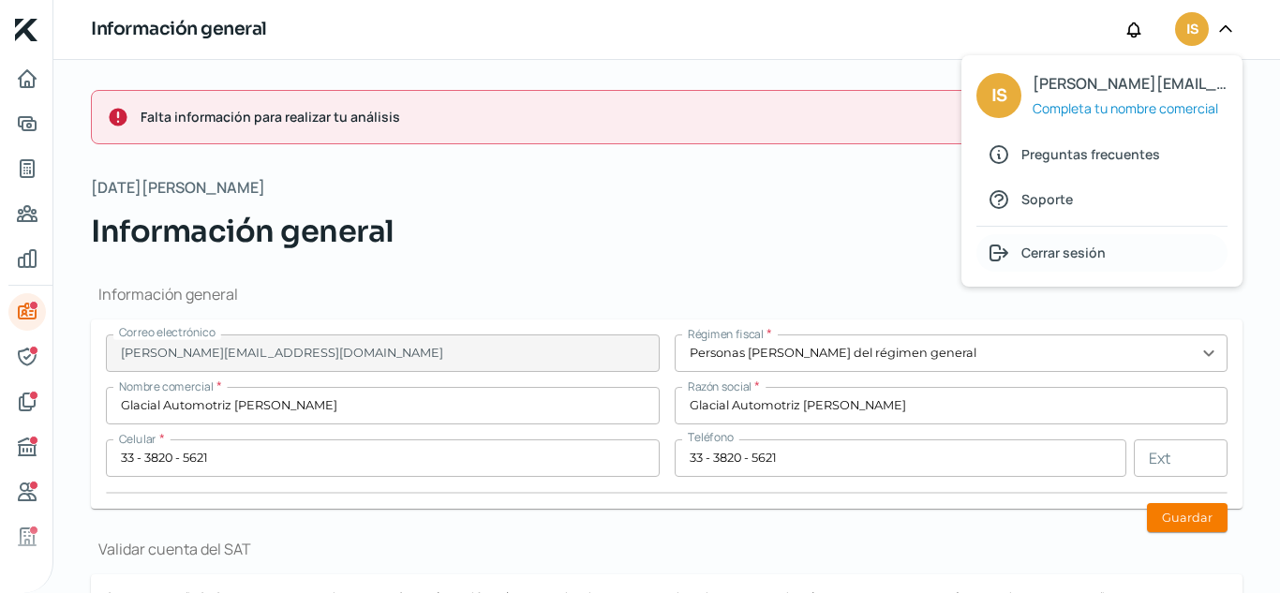
click at [1094, 255] on span "Cerrar sesión" at bounding box center [1063, 252] width 84 height 23
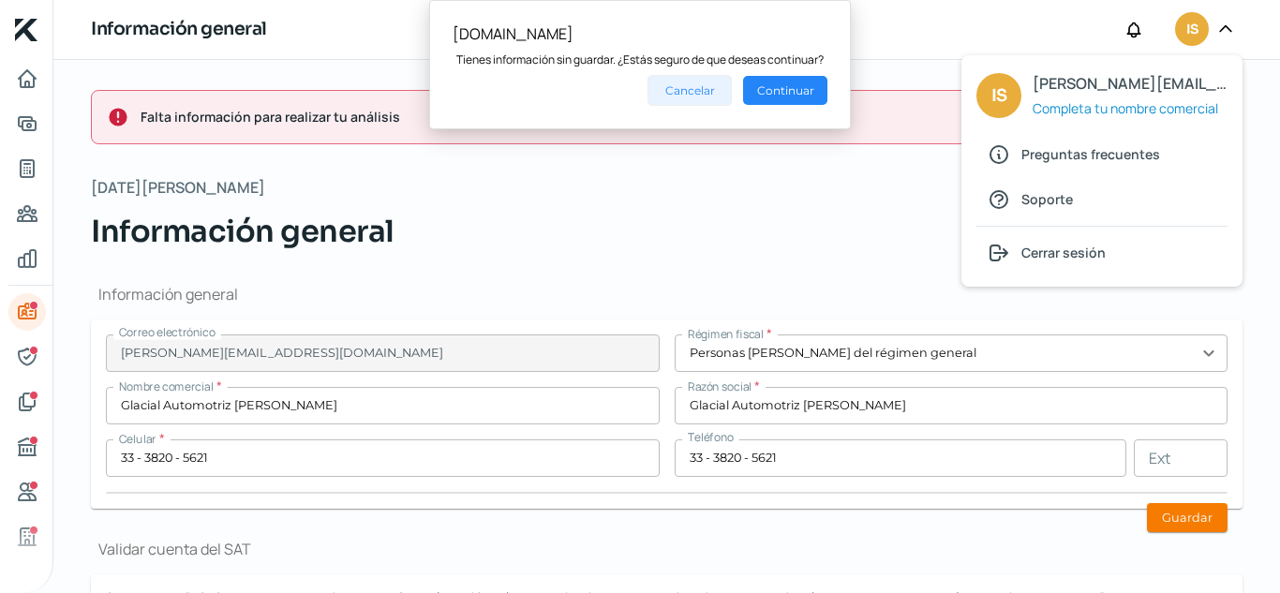
click at [694, 93] on button "Cancelar" at bounding box center [689, 90] width 84 height 31
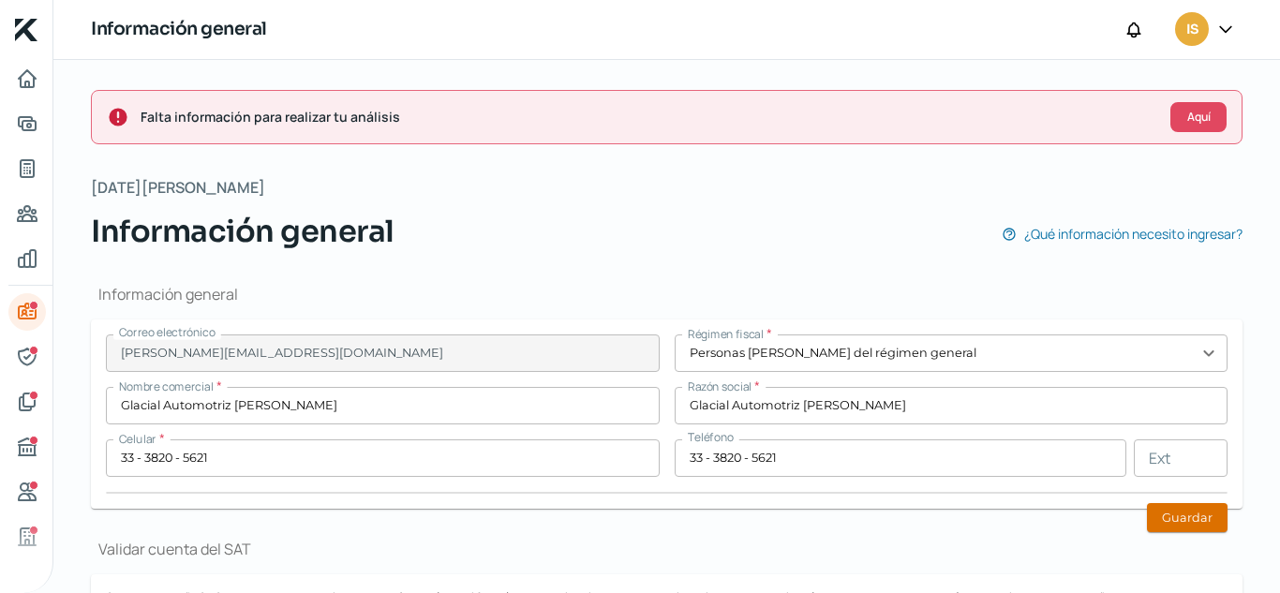
click at [1169, 520] on button "Guardar" at bounding box center [1187, 517] width 81 height 29
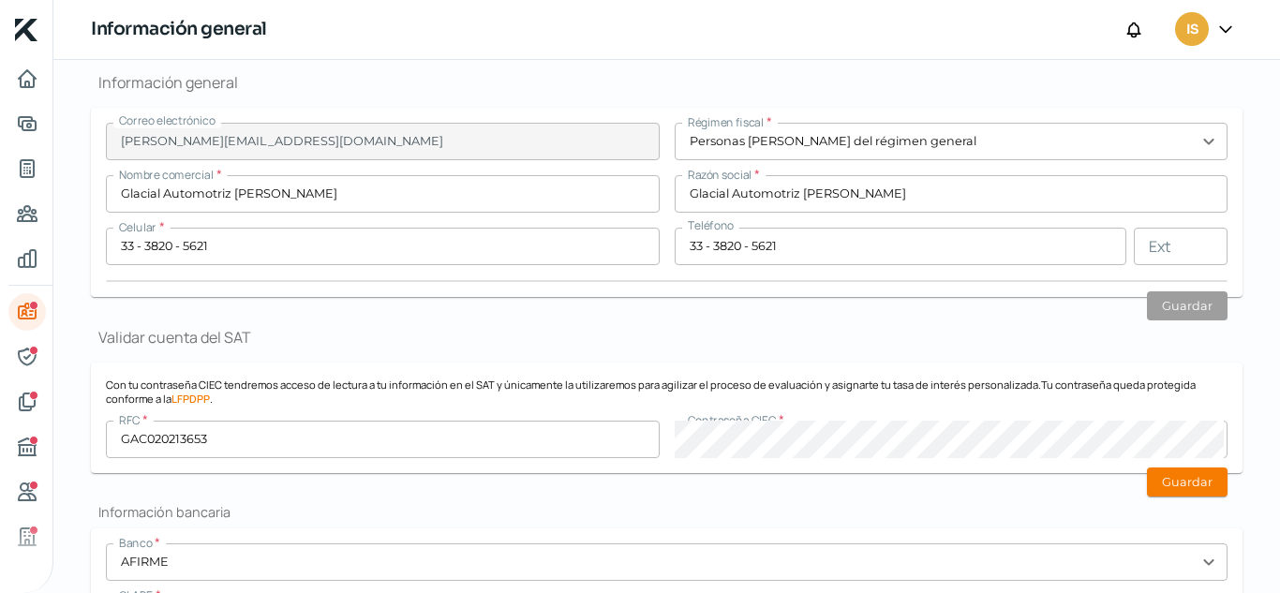
scroll to position [375, 0]
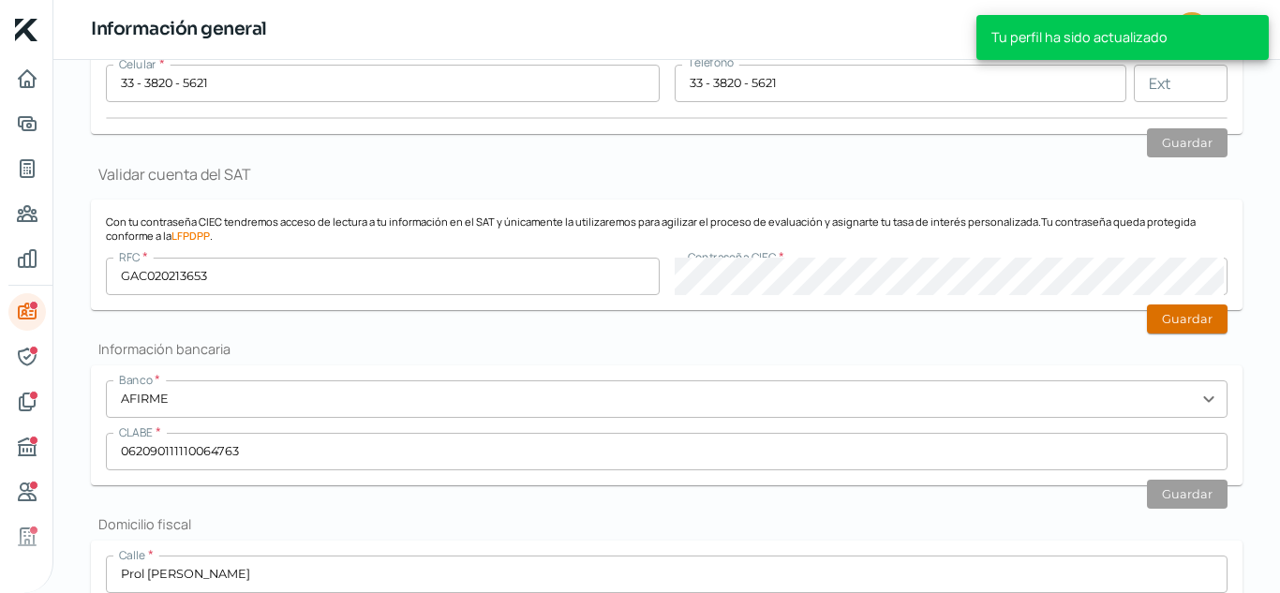
click at [1191, 317] on button "Guardar" at bounding box center [1187, 318] width 81 height 29
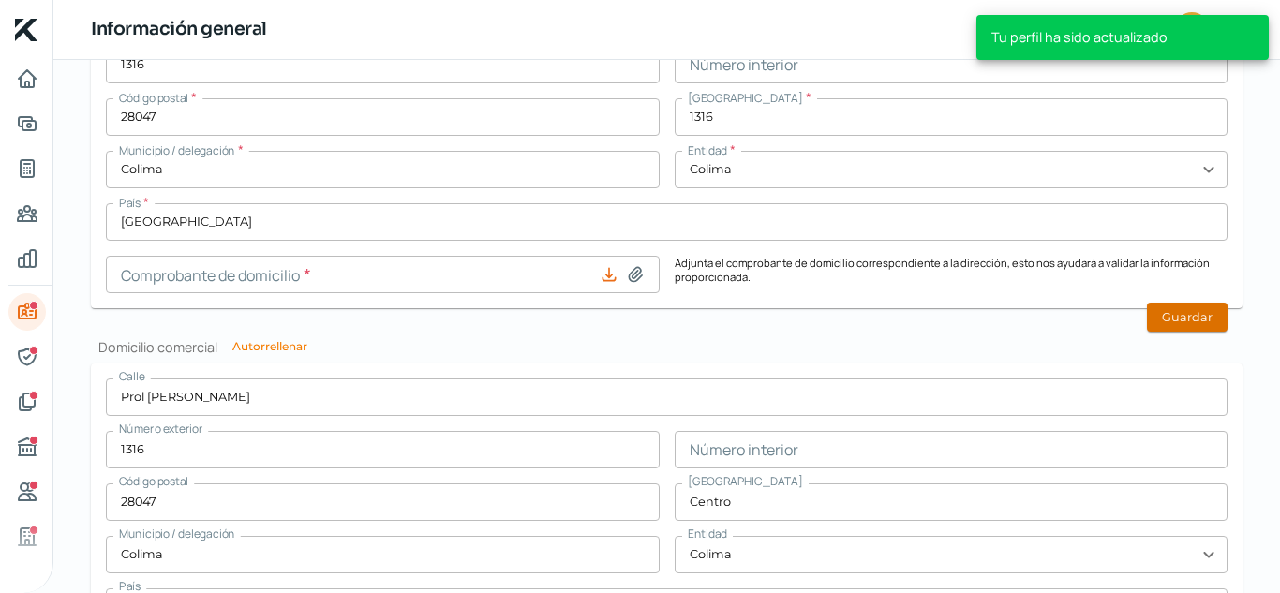
click at [1187, 322] on button "Guardar" at bounding box center [1187, 317] width 81 height 29
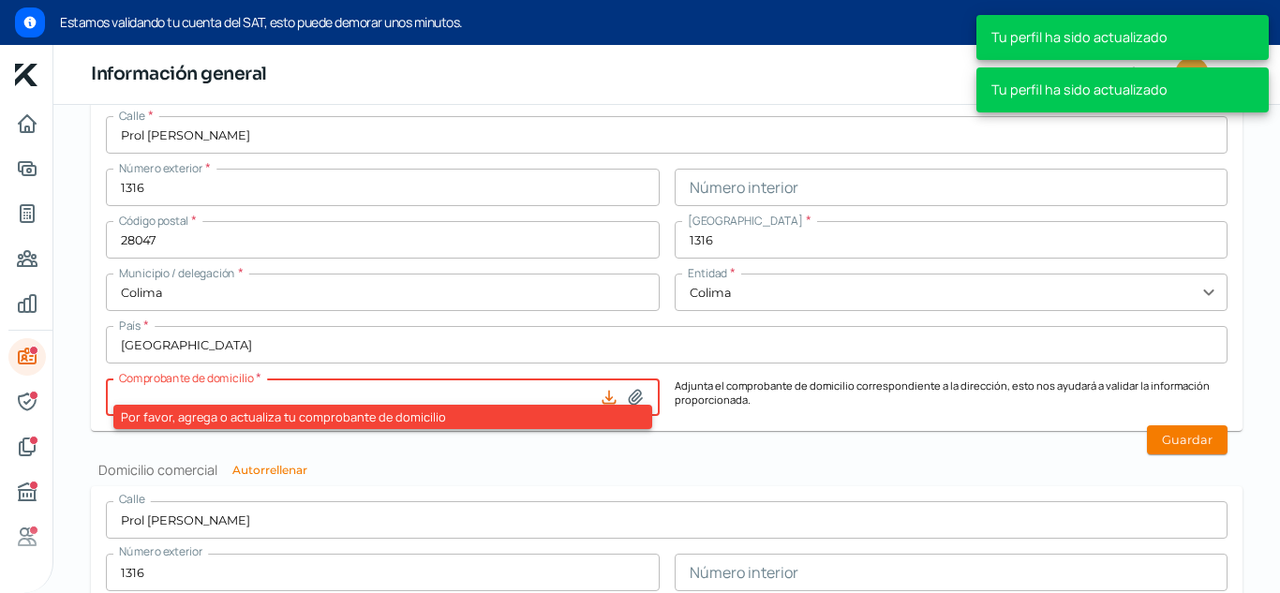
scroll to position [874, 0]
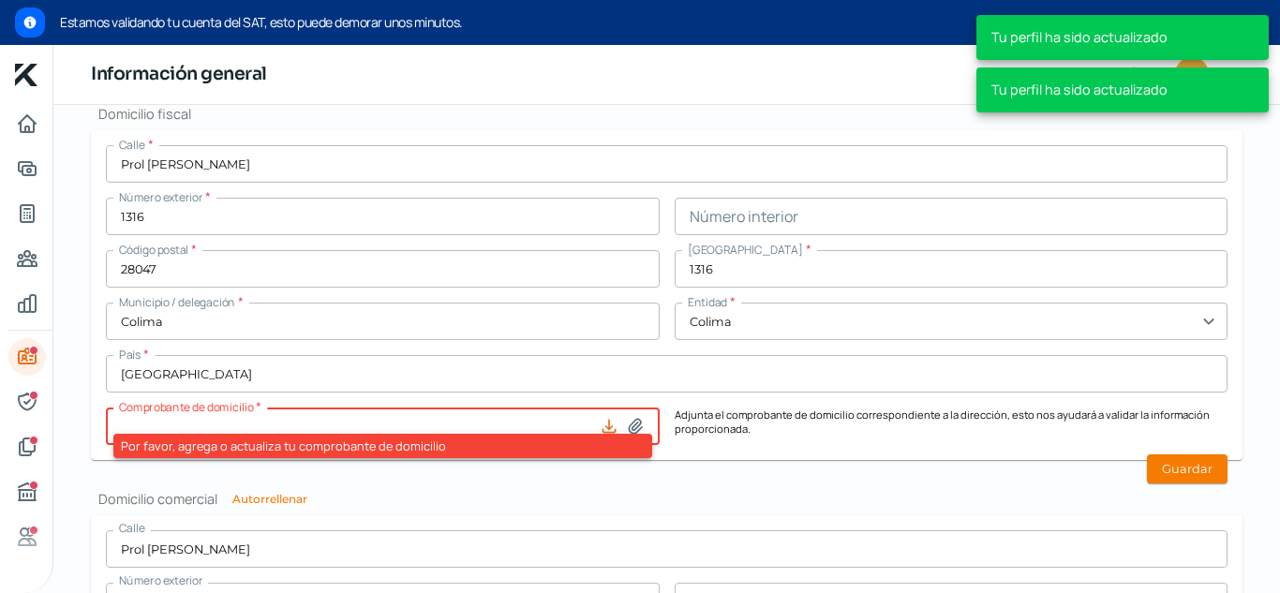
click at [819, 450] on form "Calle * Prol [PERSON_NAME] Número exterior * 1316 Número interior Código postal…" at bounding box center [666, 295] width 1151 height 330
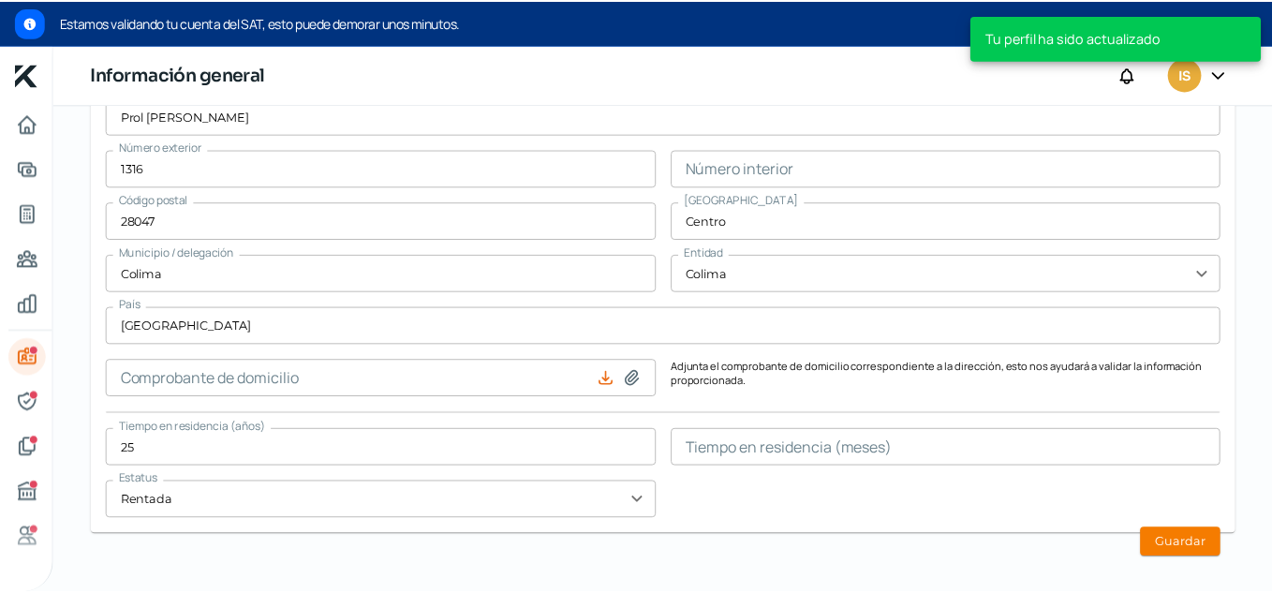
scroll to position [1323, 0]
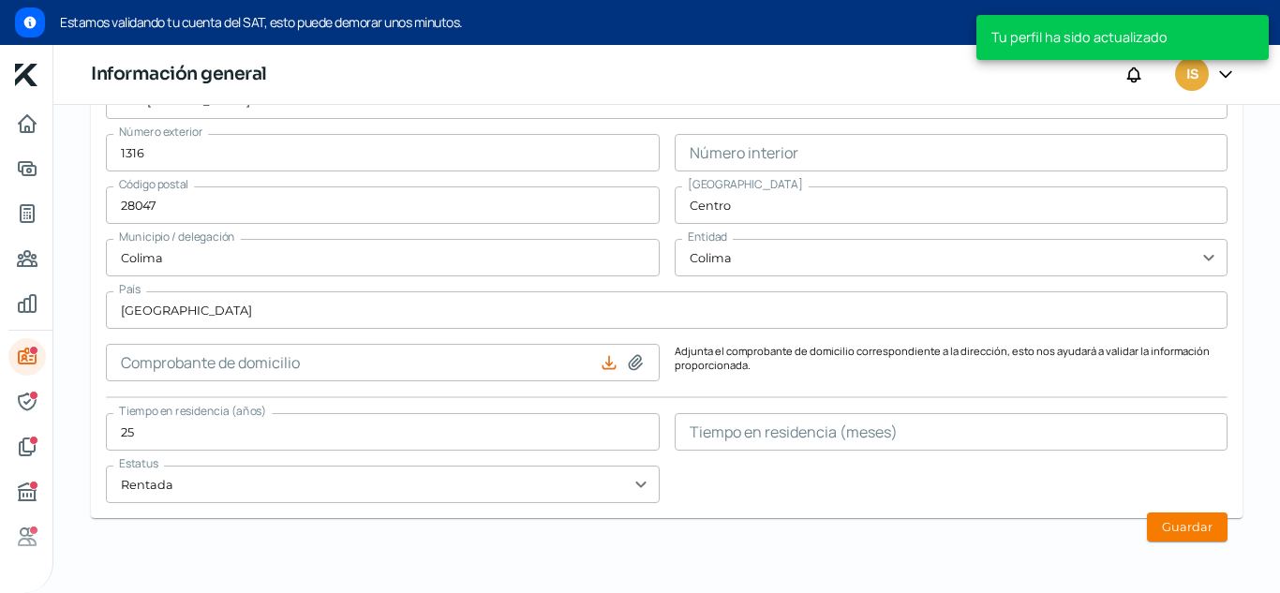
click at [1236, 77] on div at bounding box center [1226, 75] width 34 height 36
click at [1227, 75] on icon at bounding box center [1225, 74] width 11 height 6
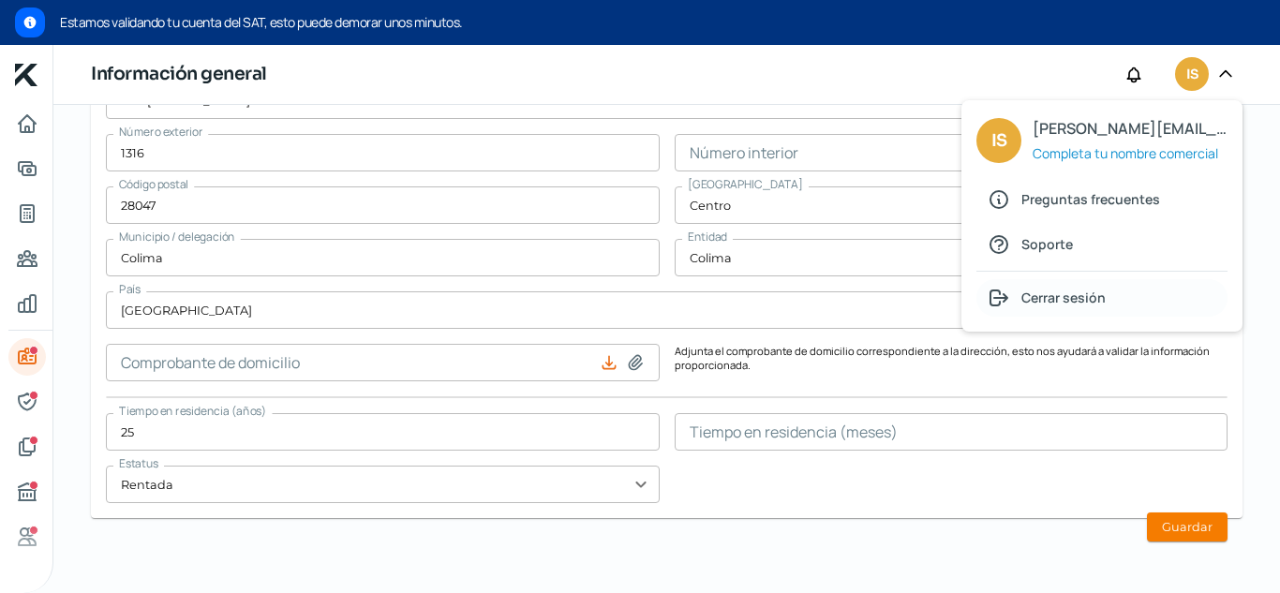
click at [1024, 290] on span "Cerrar sesión" at bounding box center [1063, 297] width 84 height 23
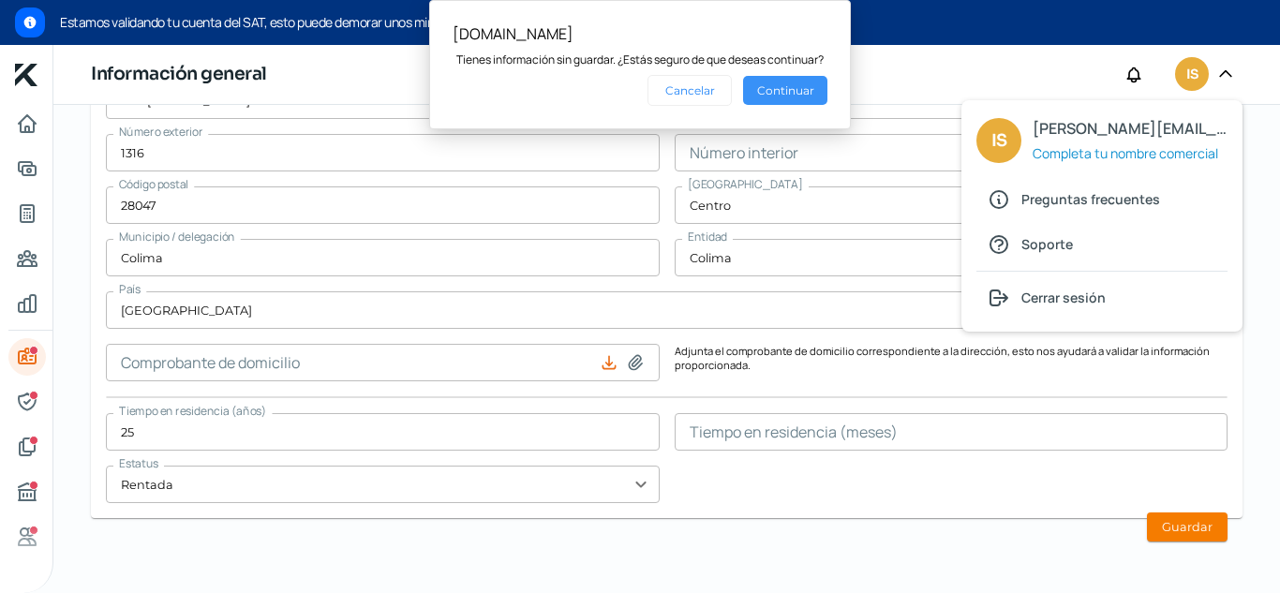
click at [767, 92] on button "Continuar" at bounding box center [785, 90] width 84 height 29
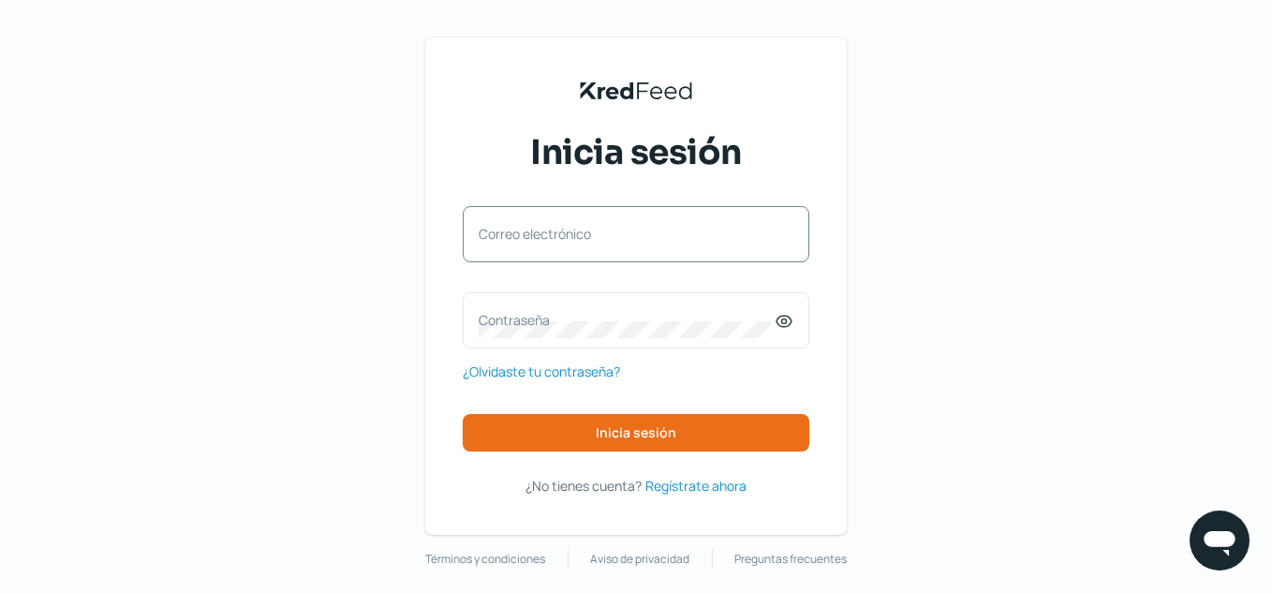
click at [610, 239] on label "Correo electrónico" at bounding box center [627, 234] width 296 height 18
click at [610, 239] on input "Correo electrónico" at bounding box center [636, 243] width 315 height 17
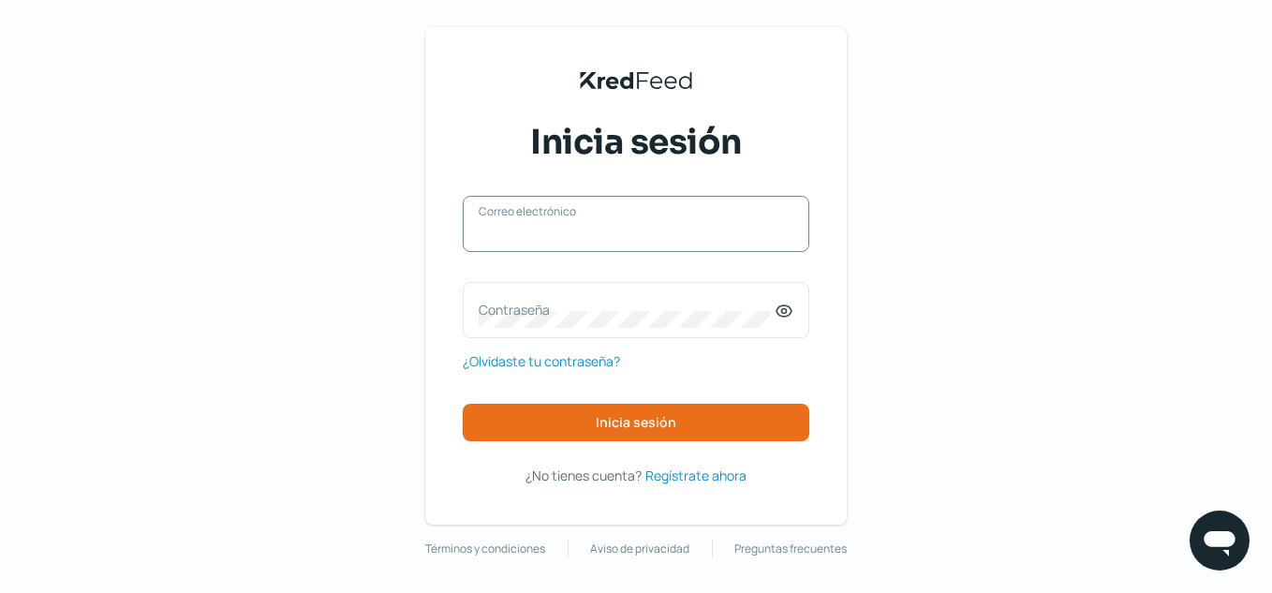
scroll to position [13, 0]
